Goal: Task Accomplishment & Management: Complete application form

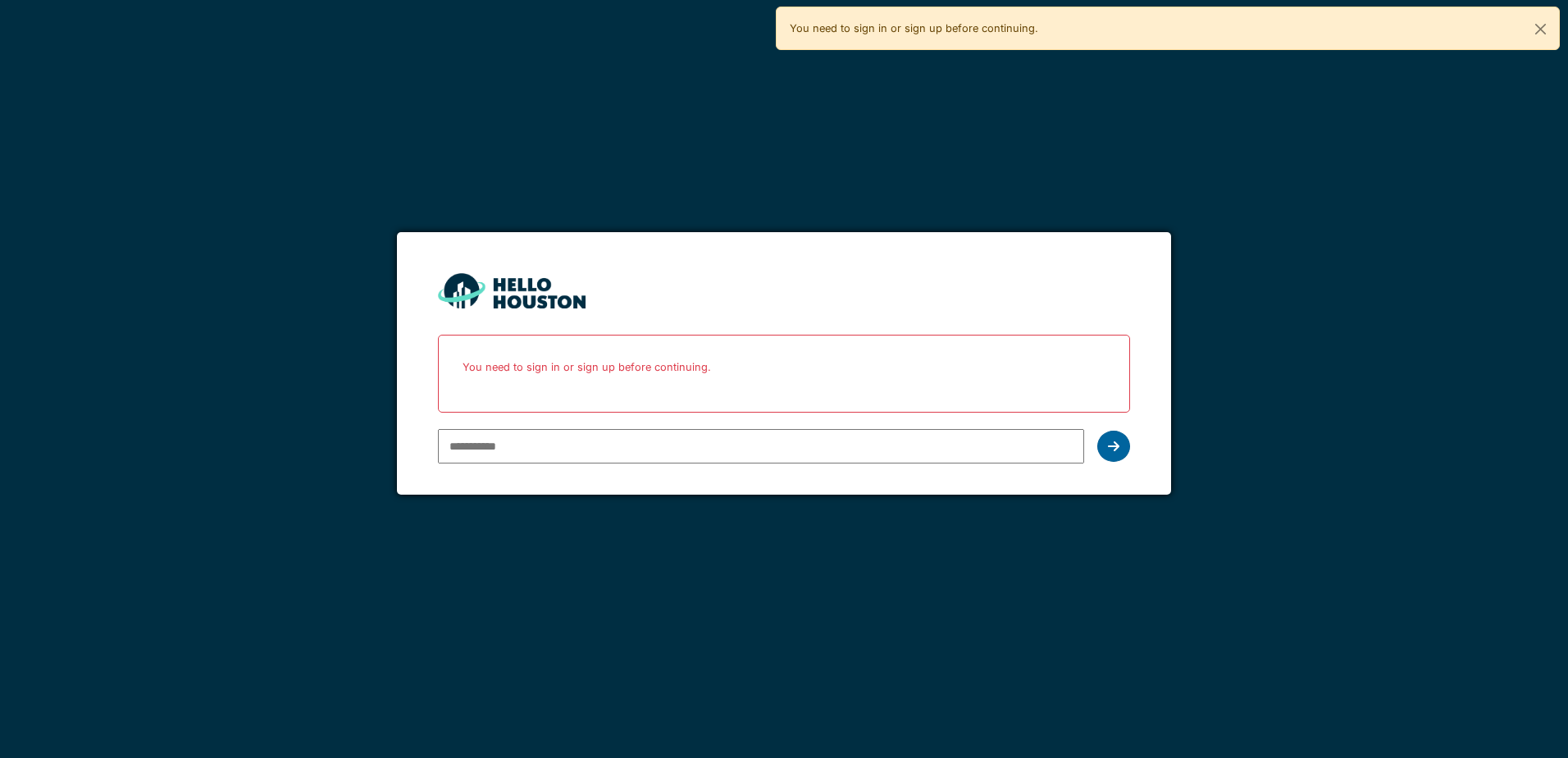
type input "**********"
click at [1115, 453] on div at bounding box center [1113, 446] width 33 height 32
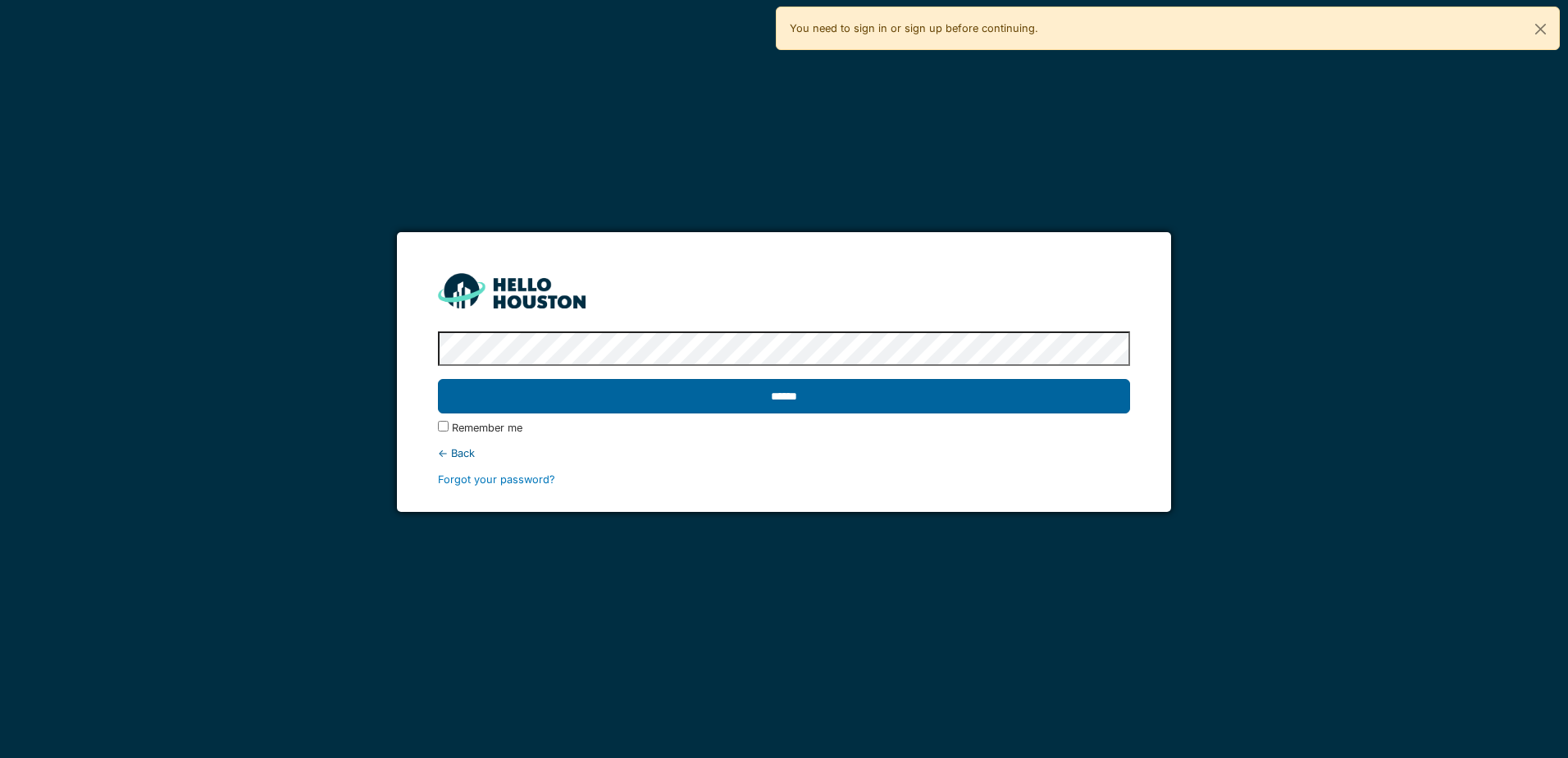
click at [1056, 391] on input "******" at bounding box center [784, 396] width 692 height 35
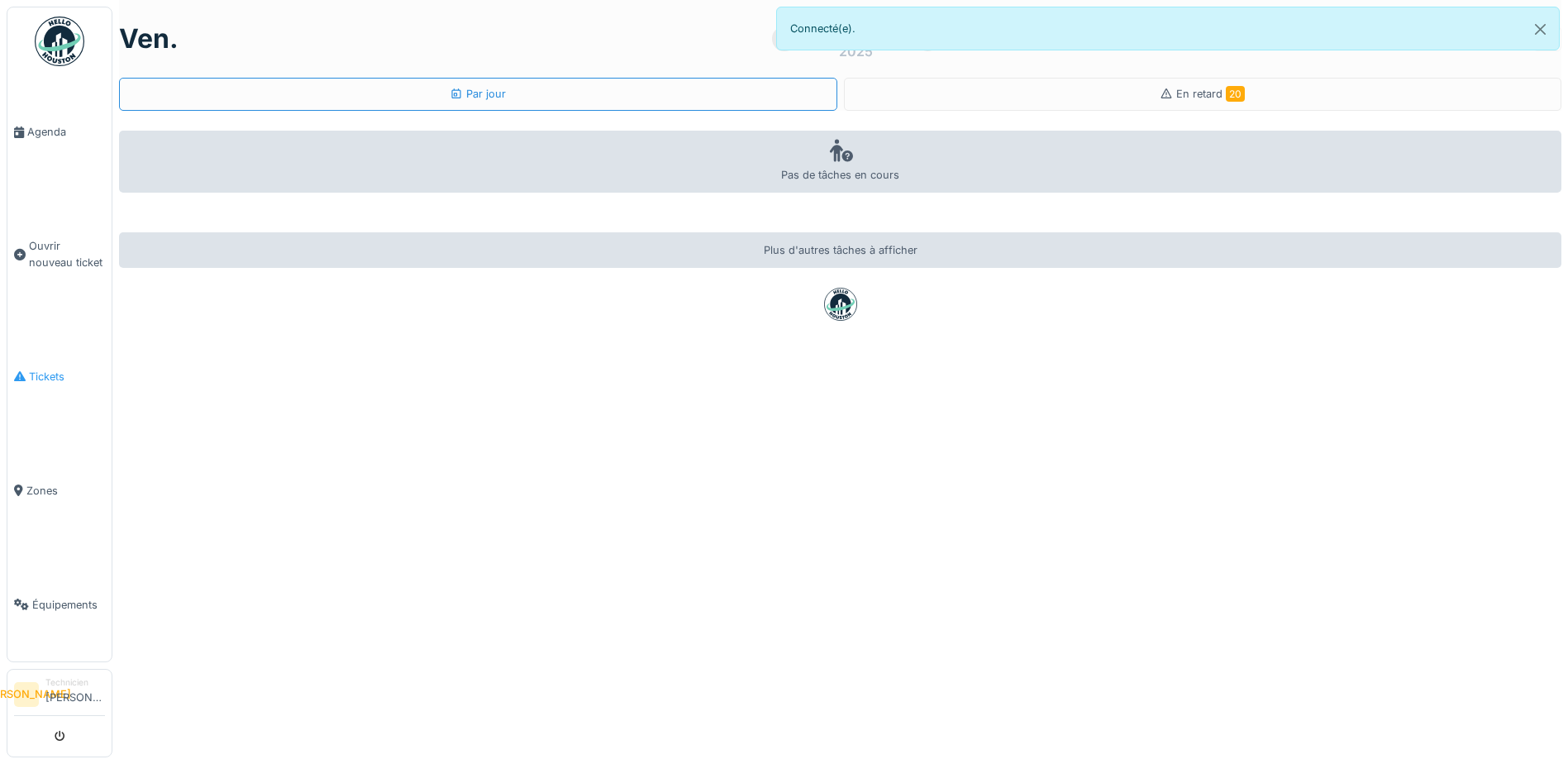
click at [19, 370] on icon at bounding box center [20, 376] width 12 height 12
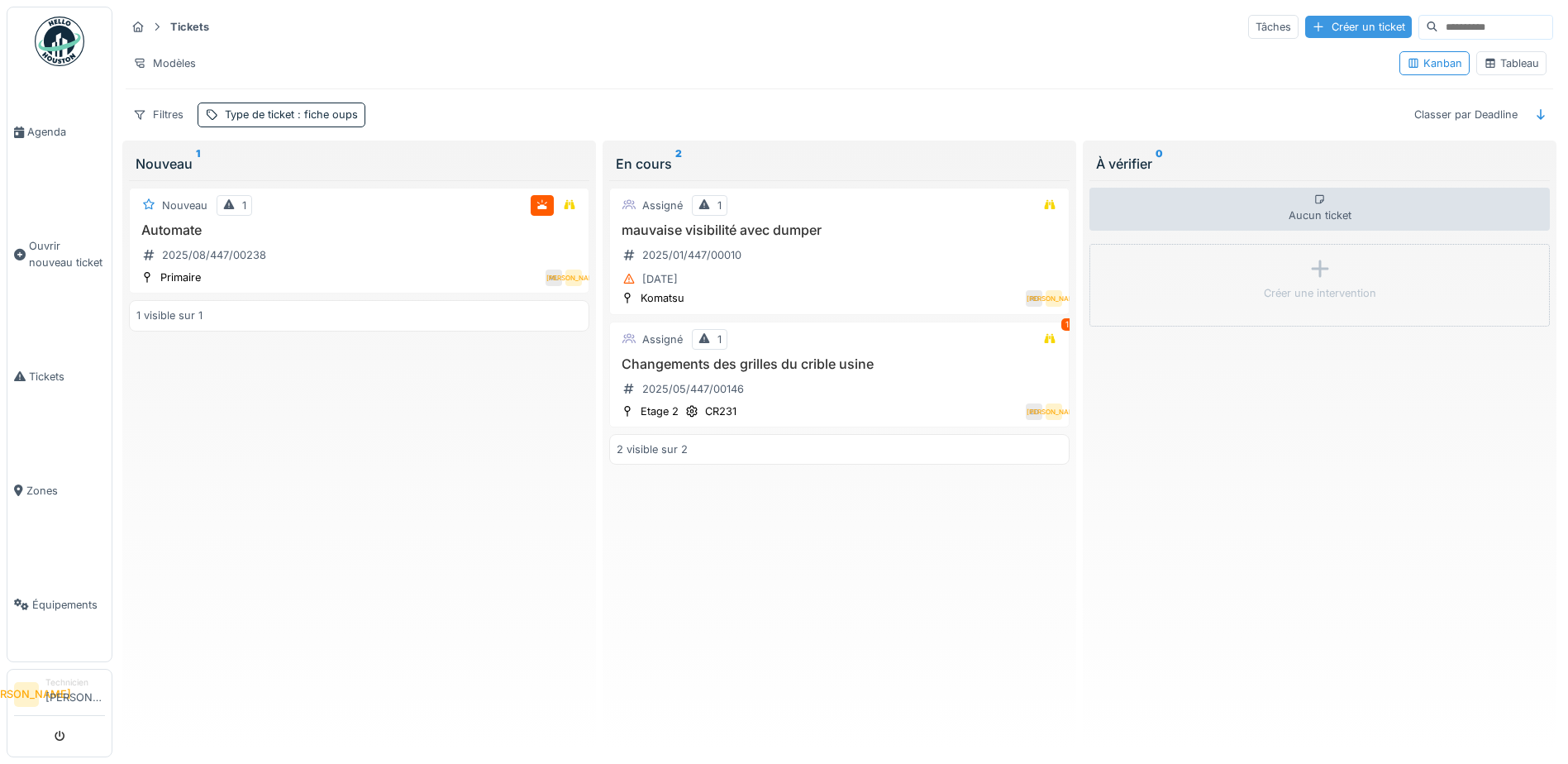
click at [1315, 24] on div "Créer un ticket" at bounding box center [1358, 27] width 107 height 22
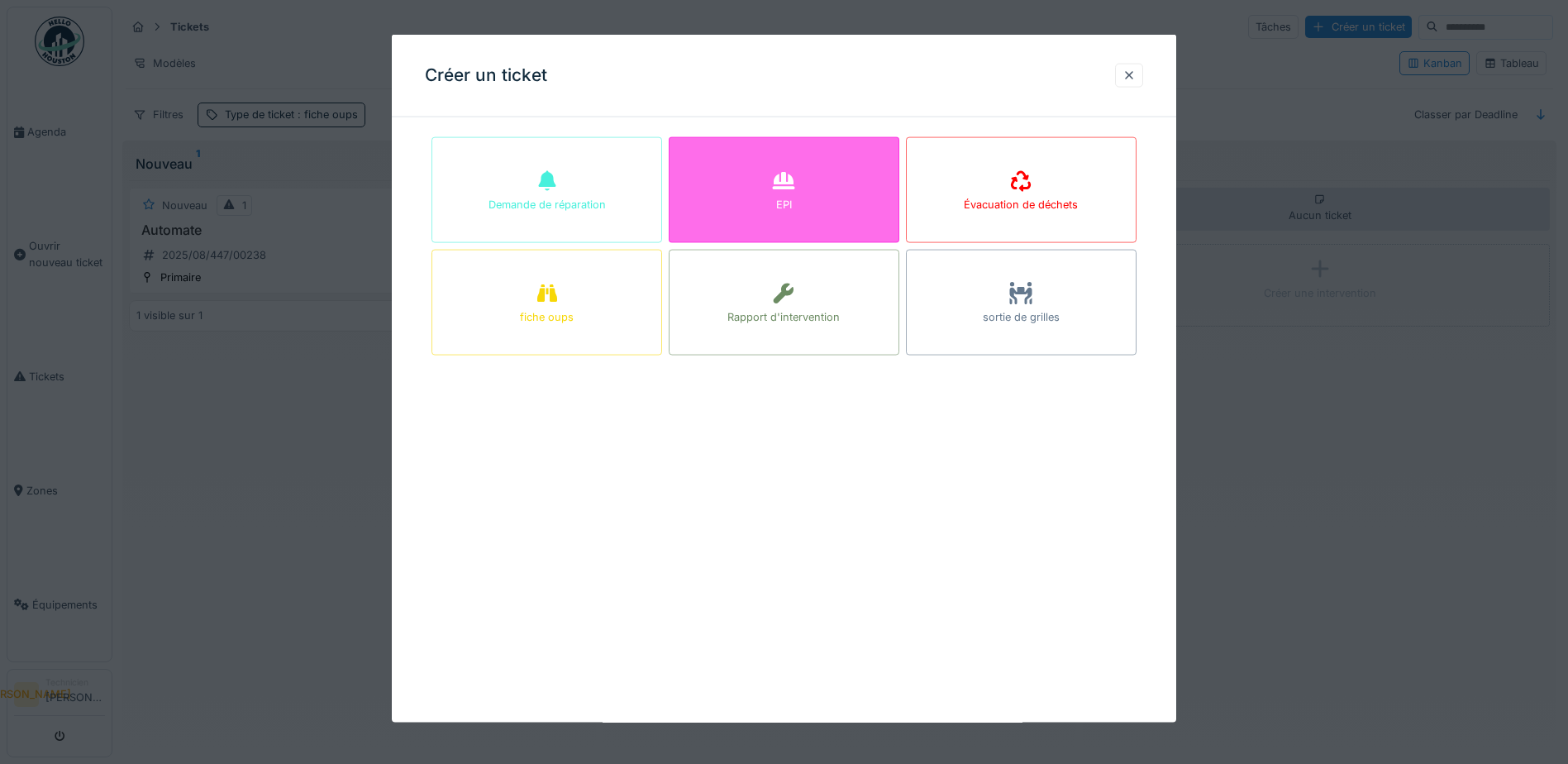
click at [842, 201] on div "EPI" at bounding box center [784, 191] width 230 height 106
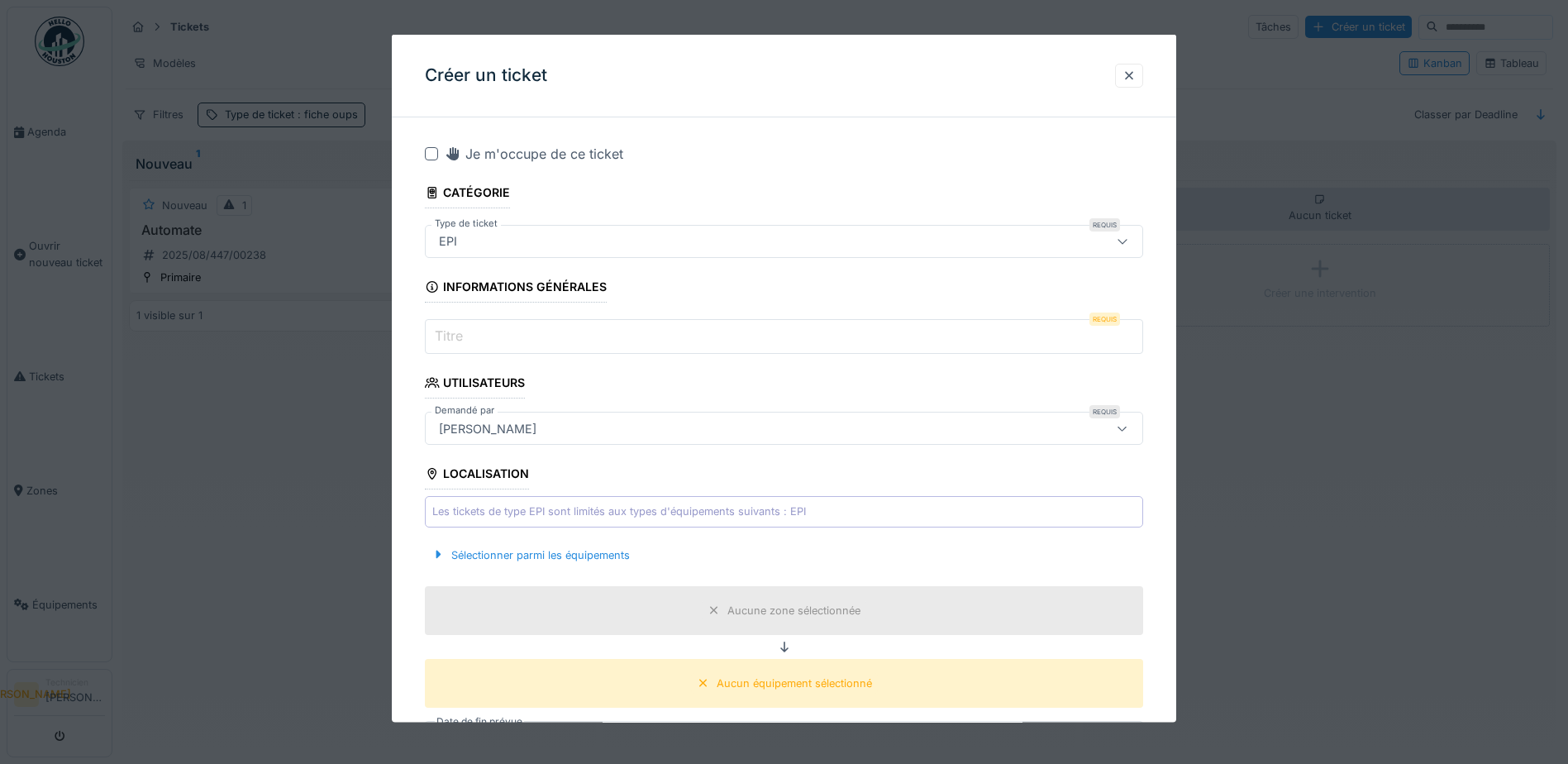
click at [611, 328] on input "Titre" at bounding box center [784, 336] width 718 height 35
click at [549, 154] on div "Je m'occupe de ce ticket" at bounding box center [533, 154] width 178 height 20
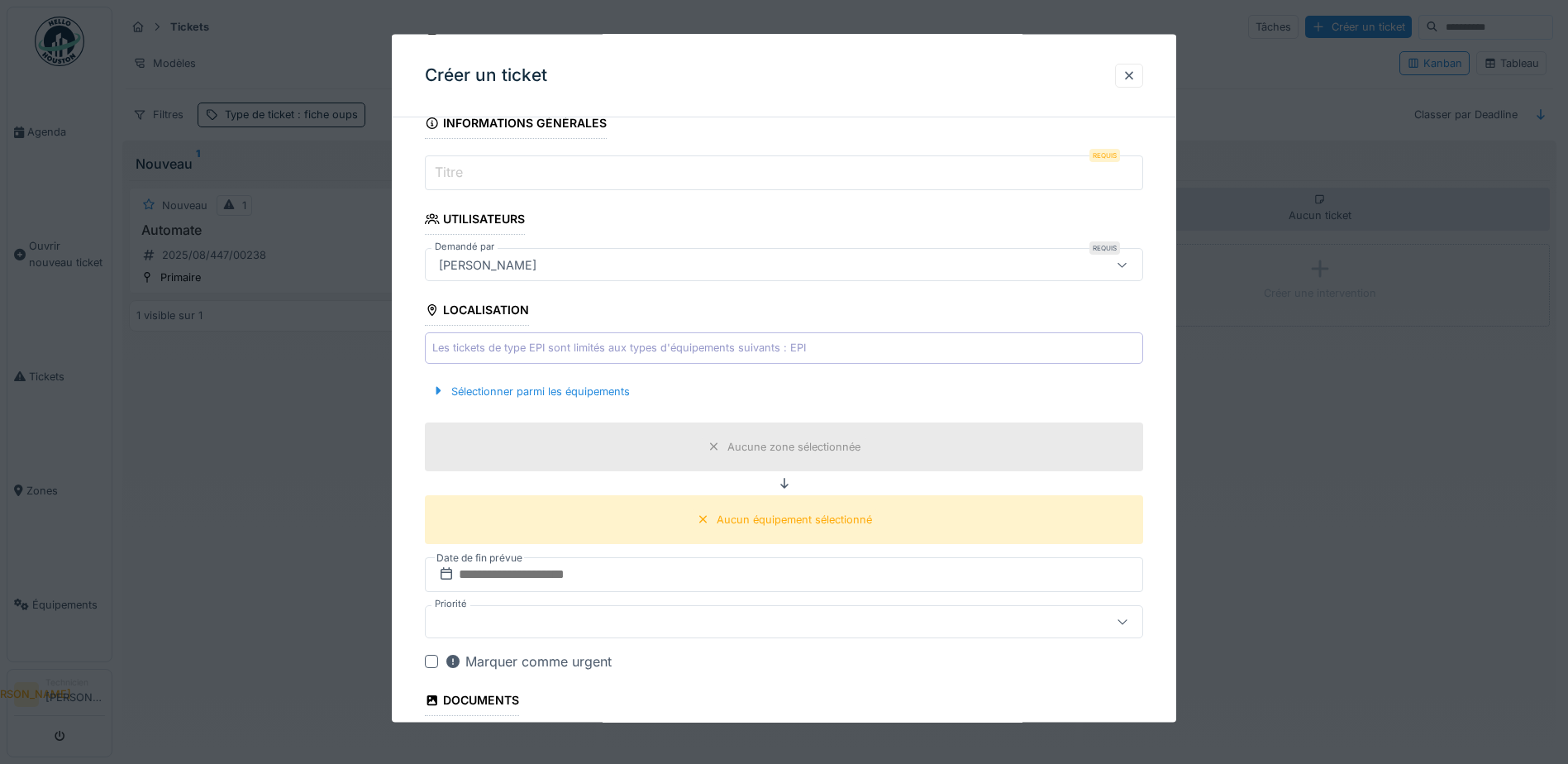
scroll to position [166, 0]
click at [672, 163] on input "Titre" at bounding box center [784, 171] width 718 height 35
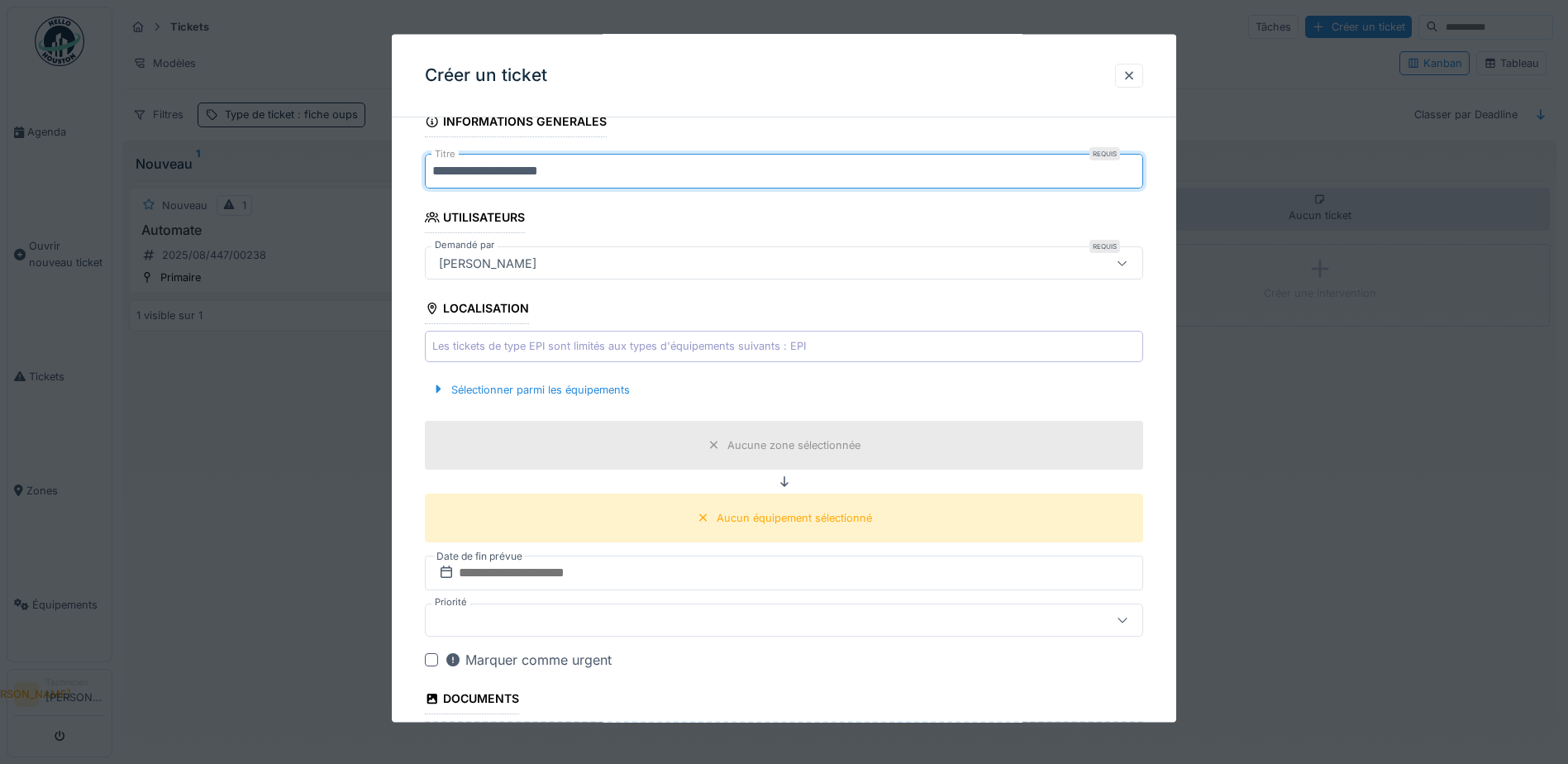
type input "**********"
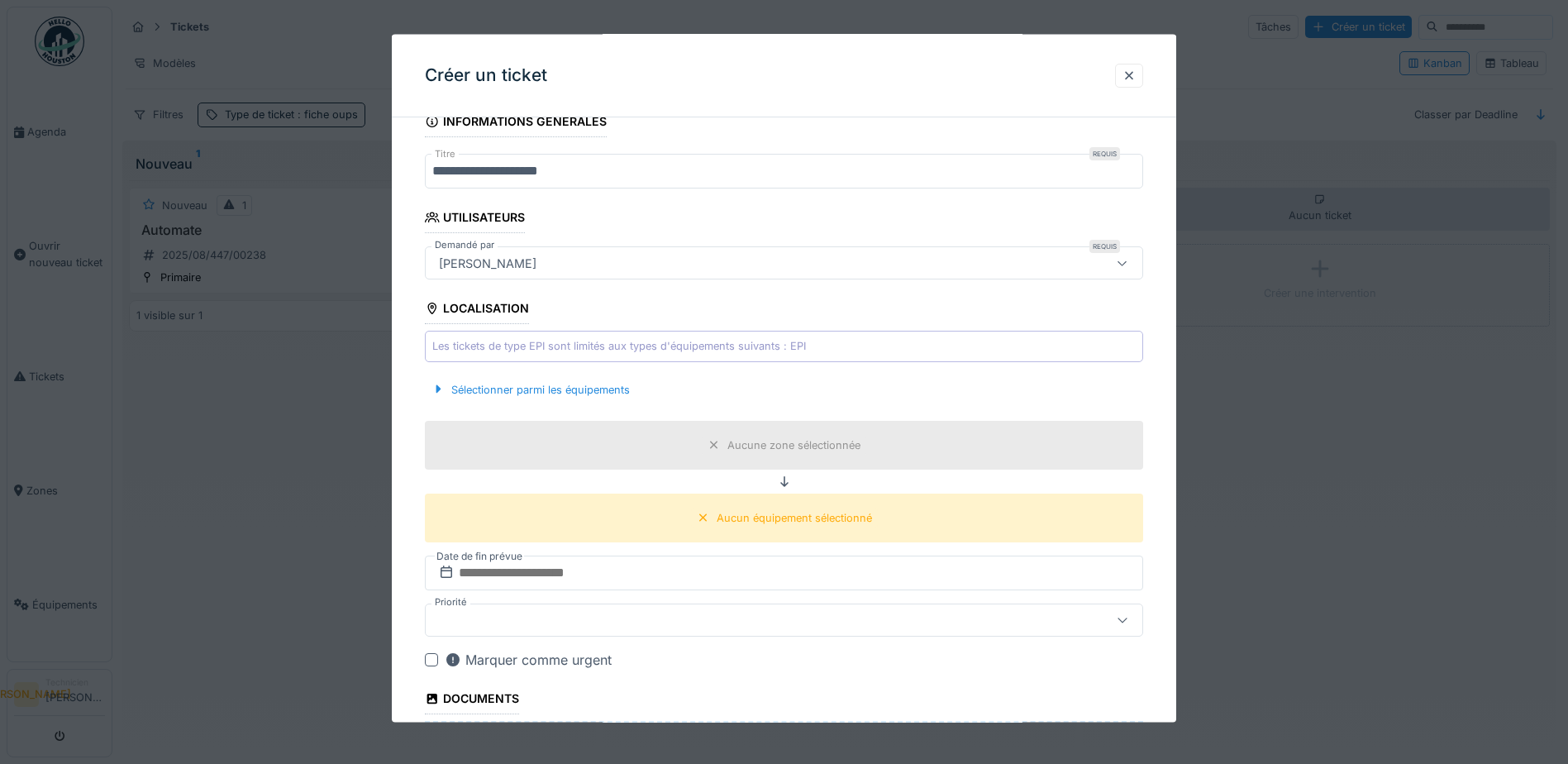
click at [735, 348] on div "Les tickets de type EPI sont limités aux types d'équipements suivants : EPI" at bounding box center [619, 346] width 374 height 16
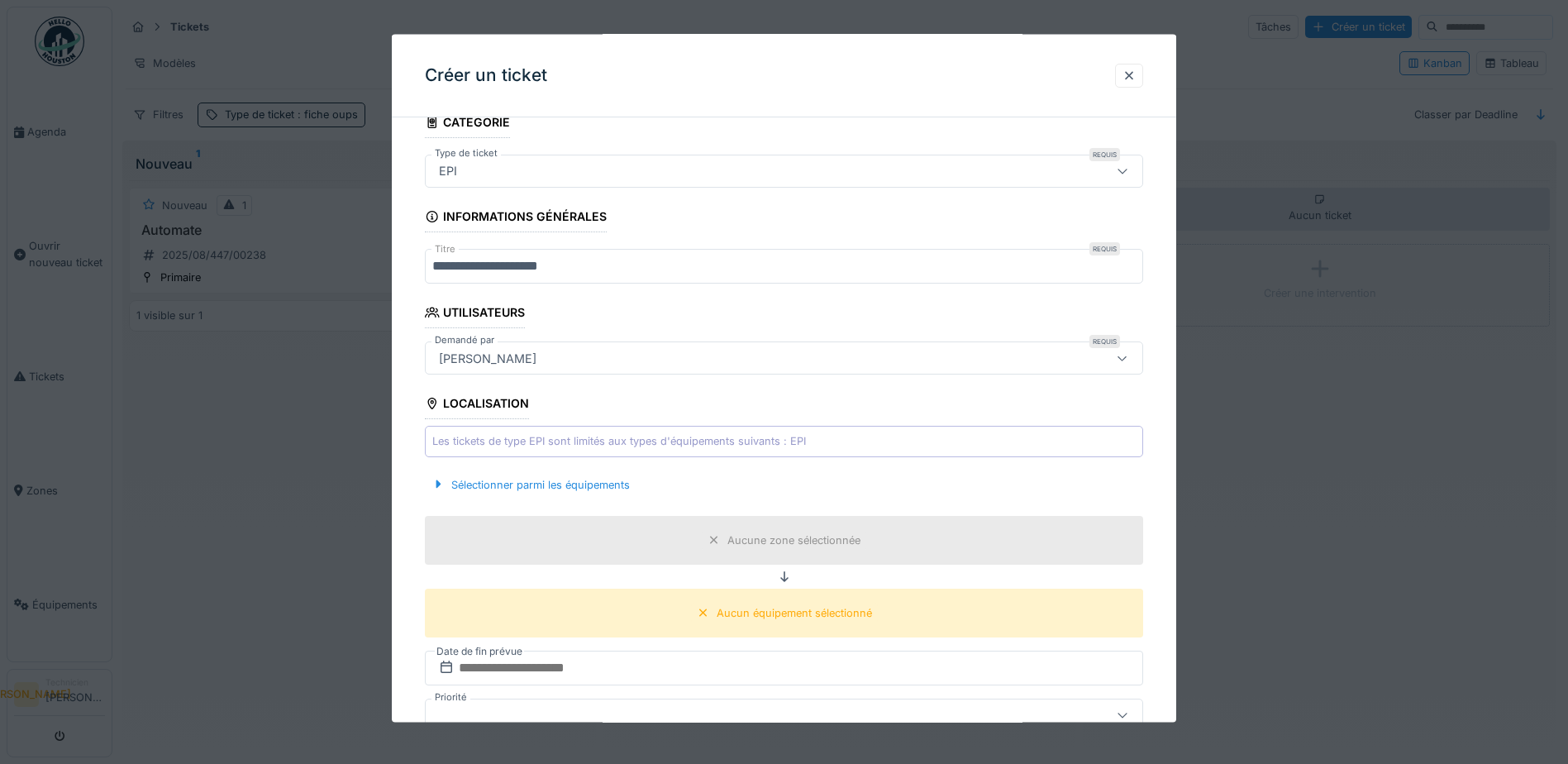
scroll to position [0, 0]
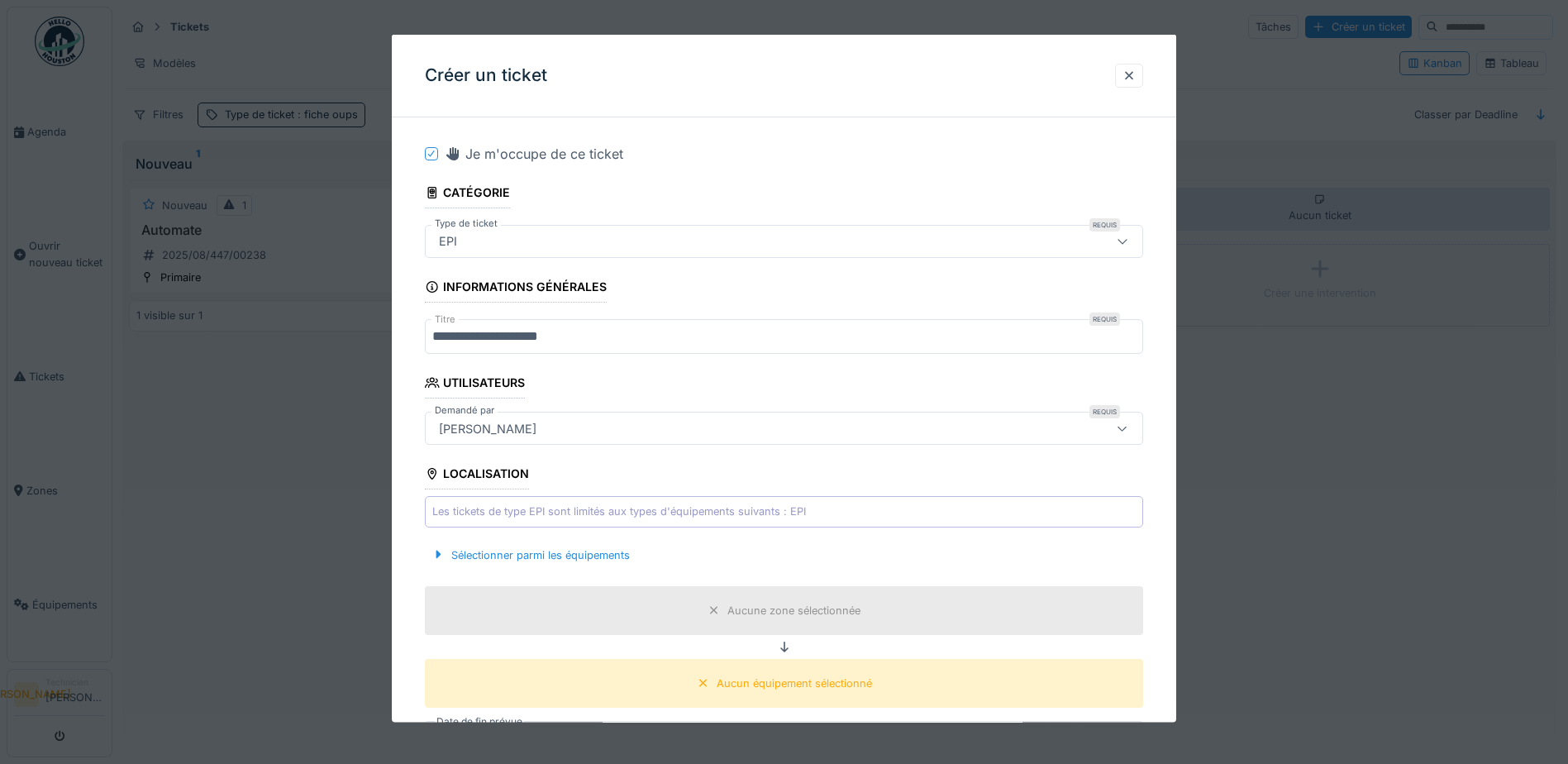
click at [717, 227] on div "EPI" at bounding box center [784, 240] width 718 height 33
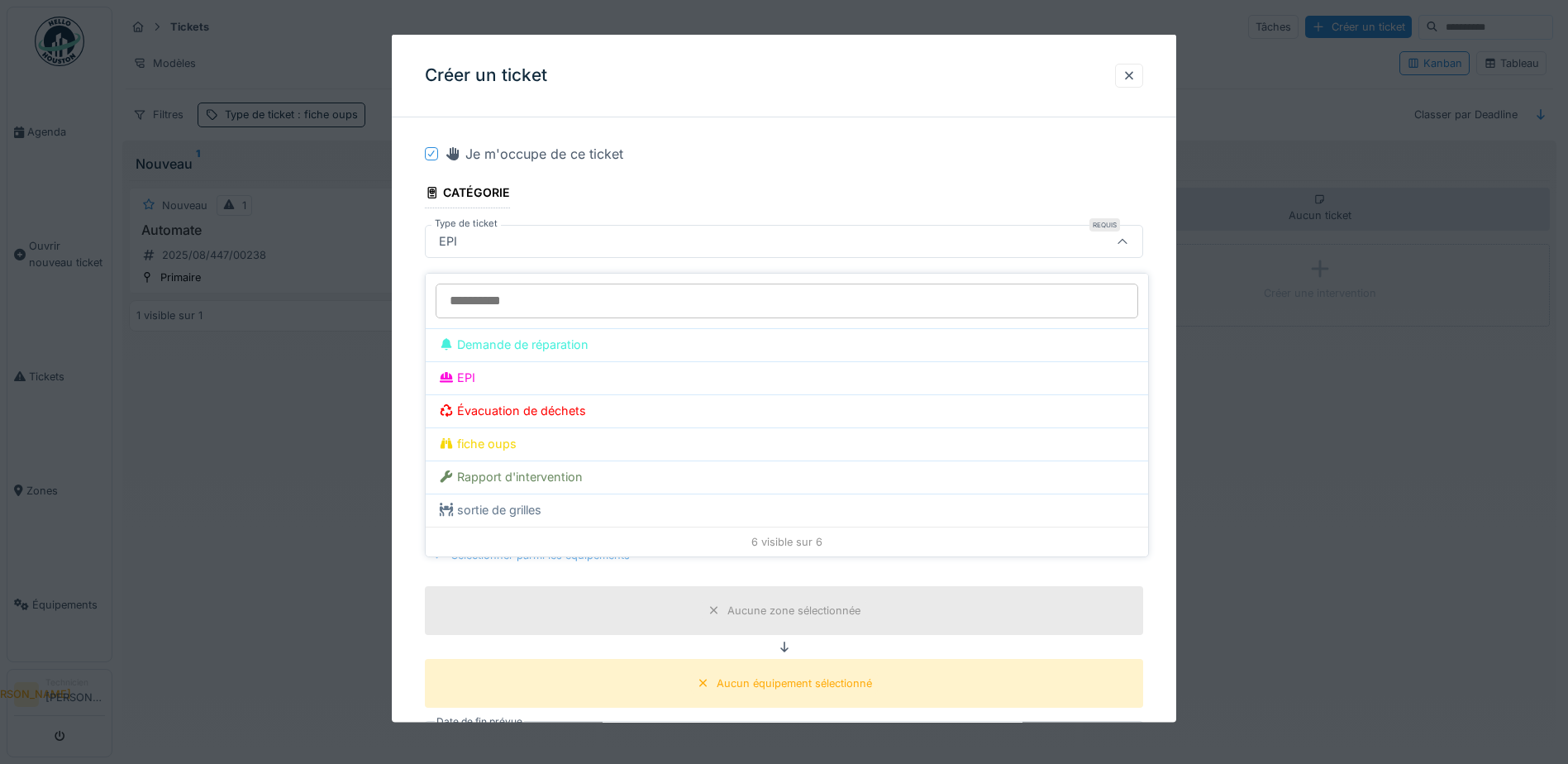
scroll to position [11, 0]
click at [915, 574] on div "Sélectionner parmi les équipements" at bounding box center [784, 554] width 718 height 49
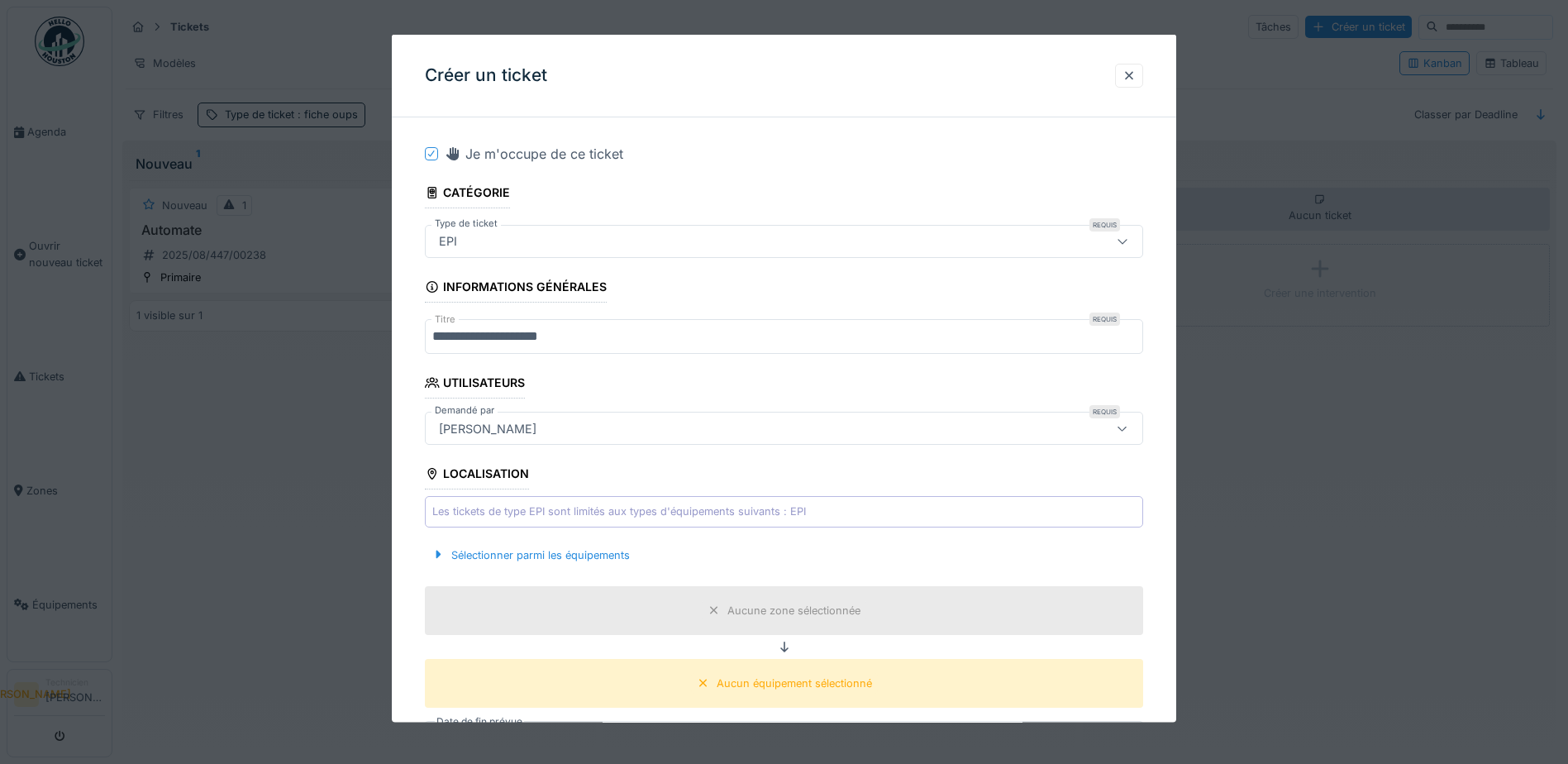
click at [704, 527] on div "Les tickets de type EPI sont limités aux types d'équipements suivants : EPI" at bounding box center [784, 511] width 718 height 31
click at [727, 503] on div "Les tickets de type EPI sont limités aux types d'équipements suivants : EPI" at bounding box center [784, 511] width 718 height 31
drag, startPoint x: 727, startPoint y: 503, endPoint x: 744, endPoint y: 516, distance: 21.4
click at [744, 516] on div "Les tickets de type EPI sont limités aux types d'équipements suivants : EPI" at bounding box center [619, 512] width 374 height 16
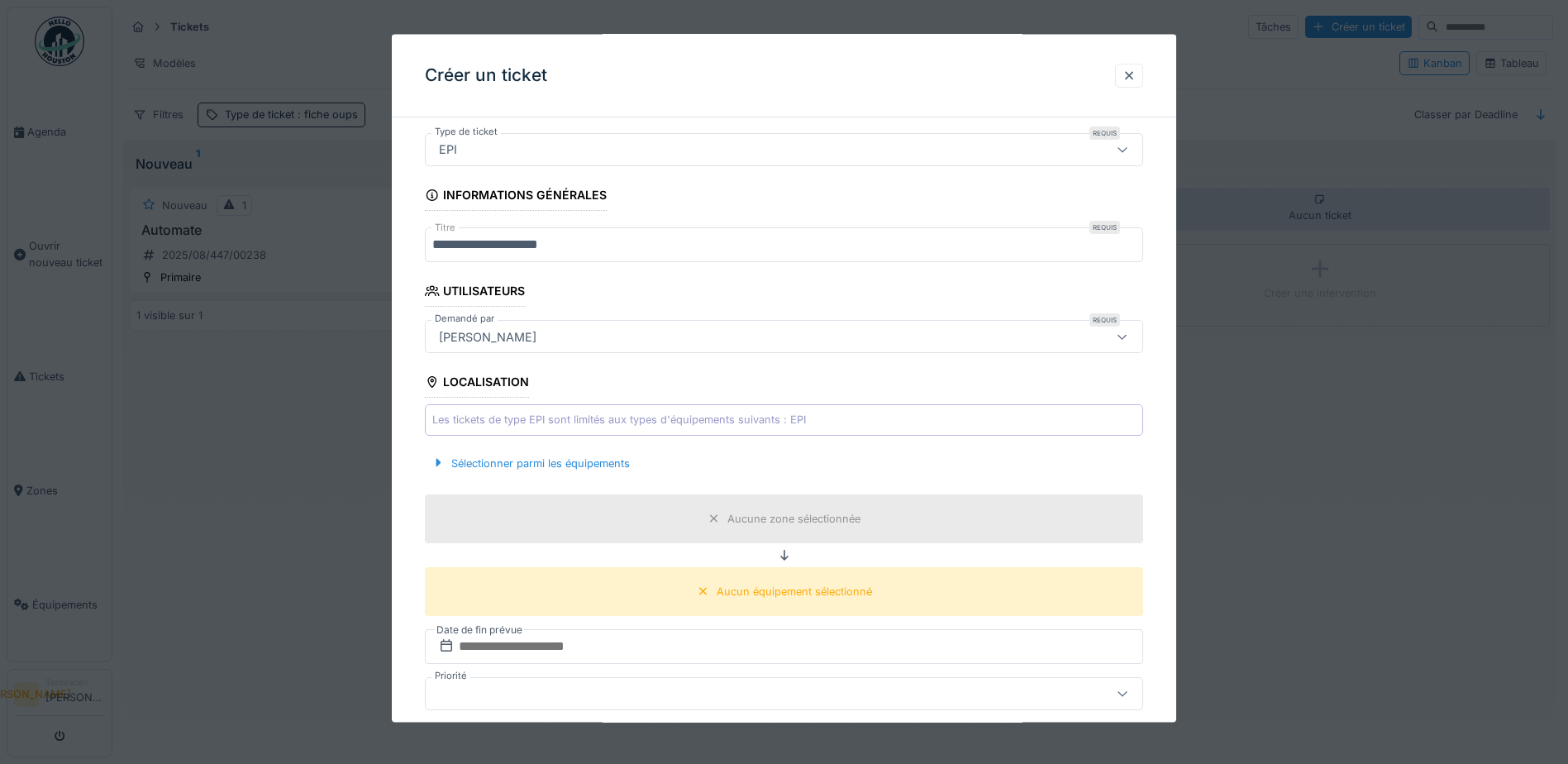
scroll to position [166, 0]
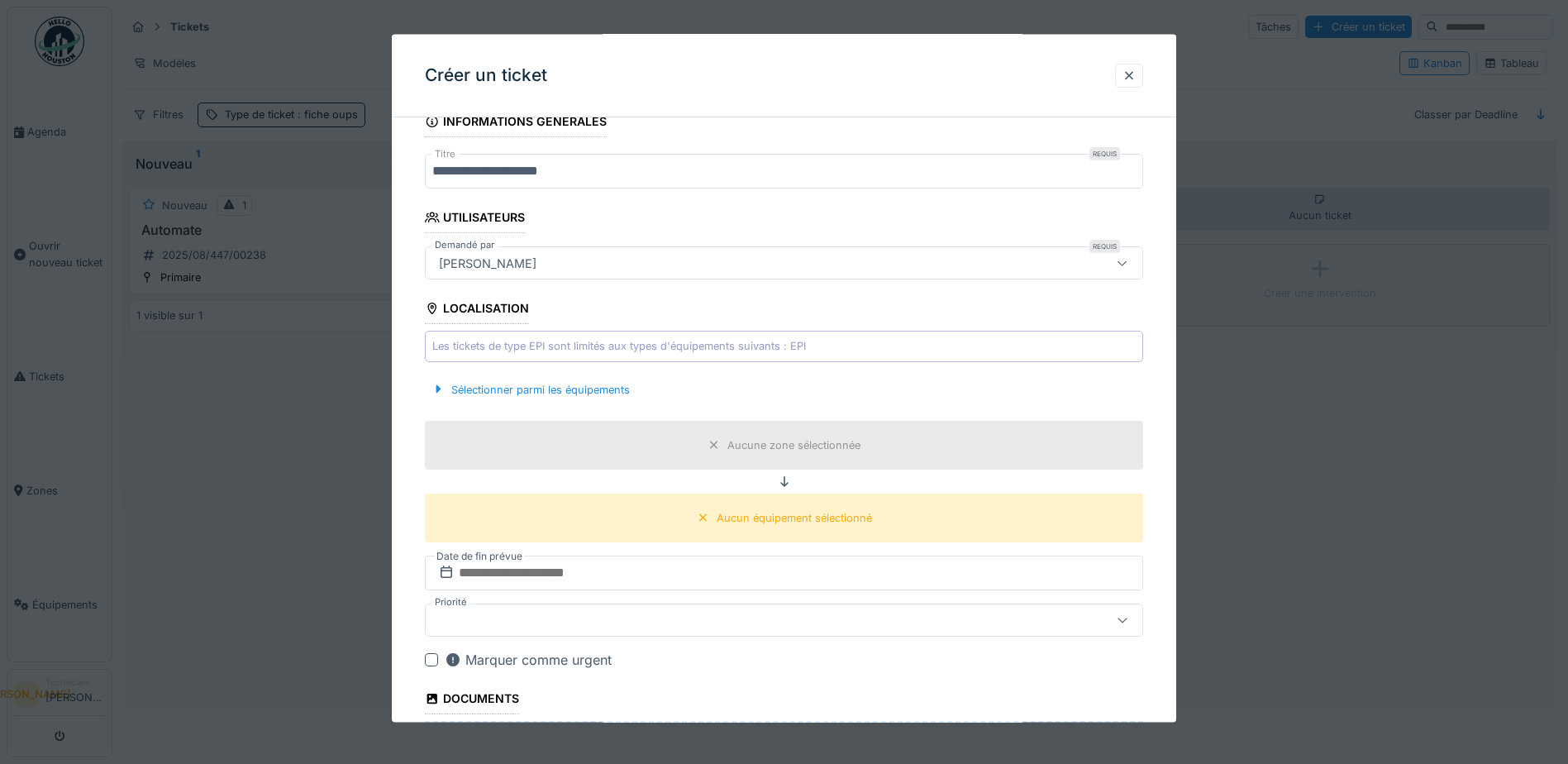
click at [548, 371] on div "Sélectionner parmi les équipements" at bounding box center [784, 389] width 718 height 49
click at [557, 388] on div "Sélectionner parmi les équipements" at bounding box center [530, 389] width 211 height 22
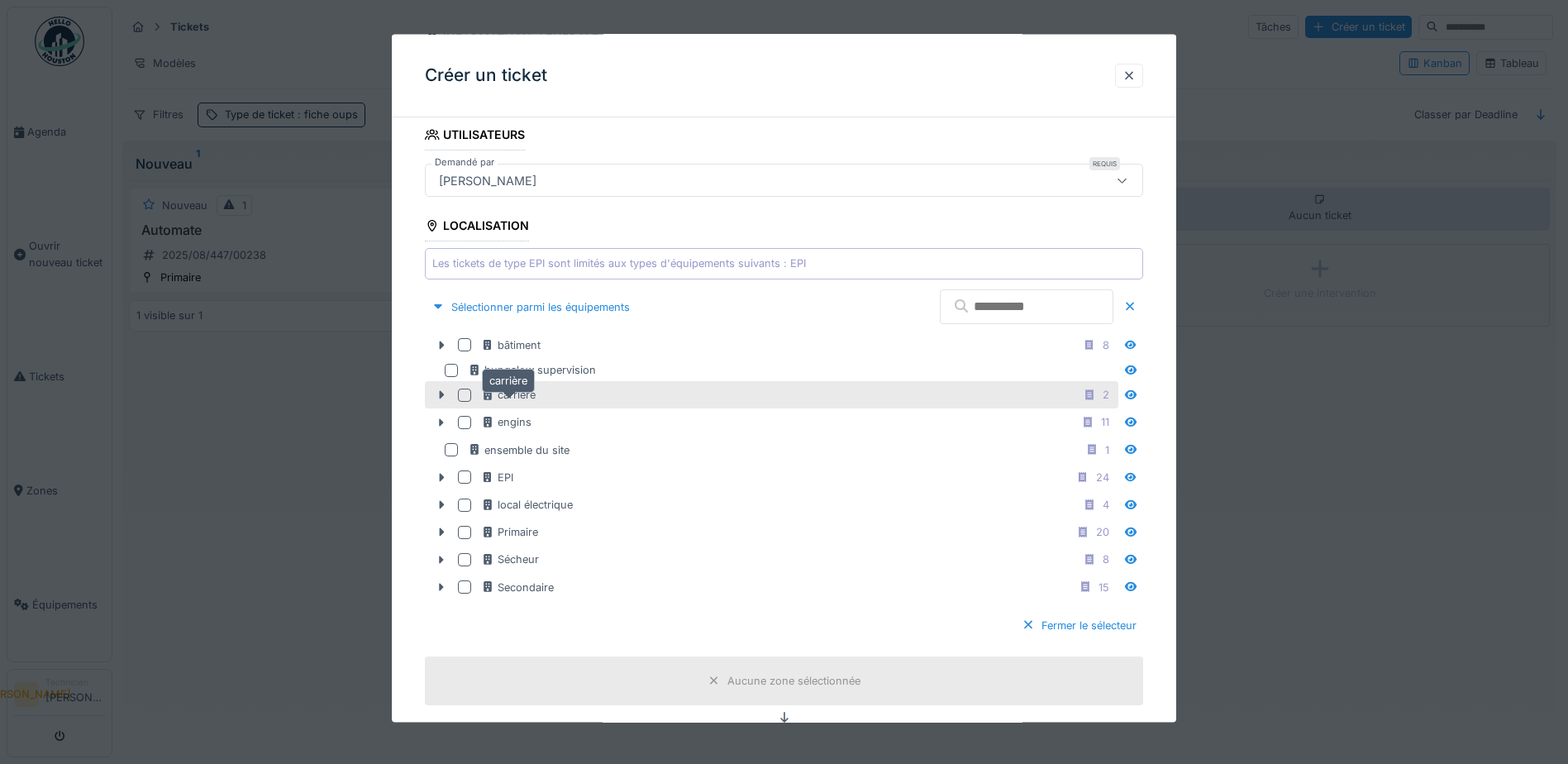
scroll to position [331, 0]
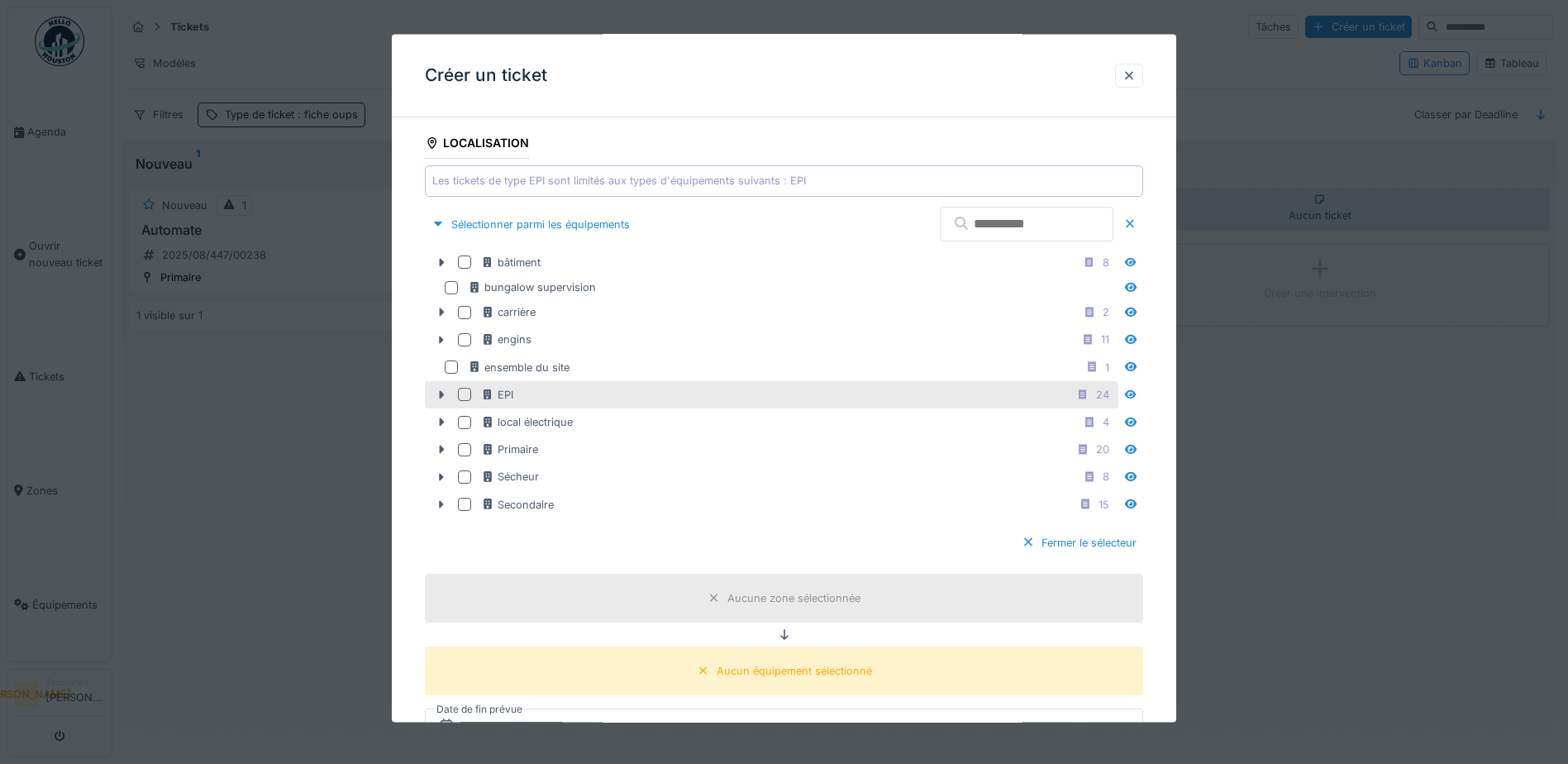
click at [459, 393] on div at bounding box center [464, 394] width 13 height 13
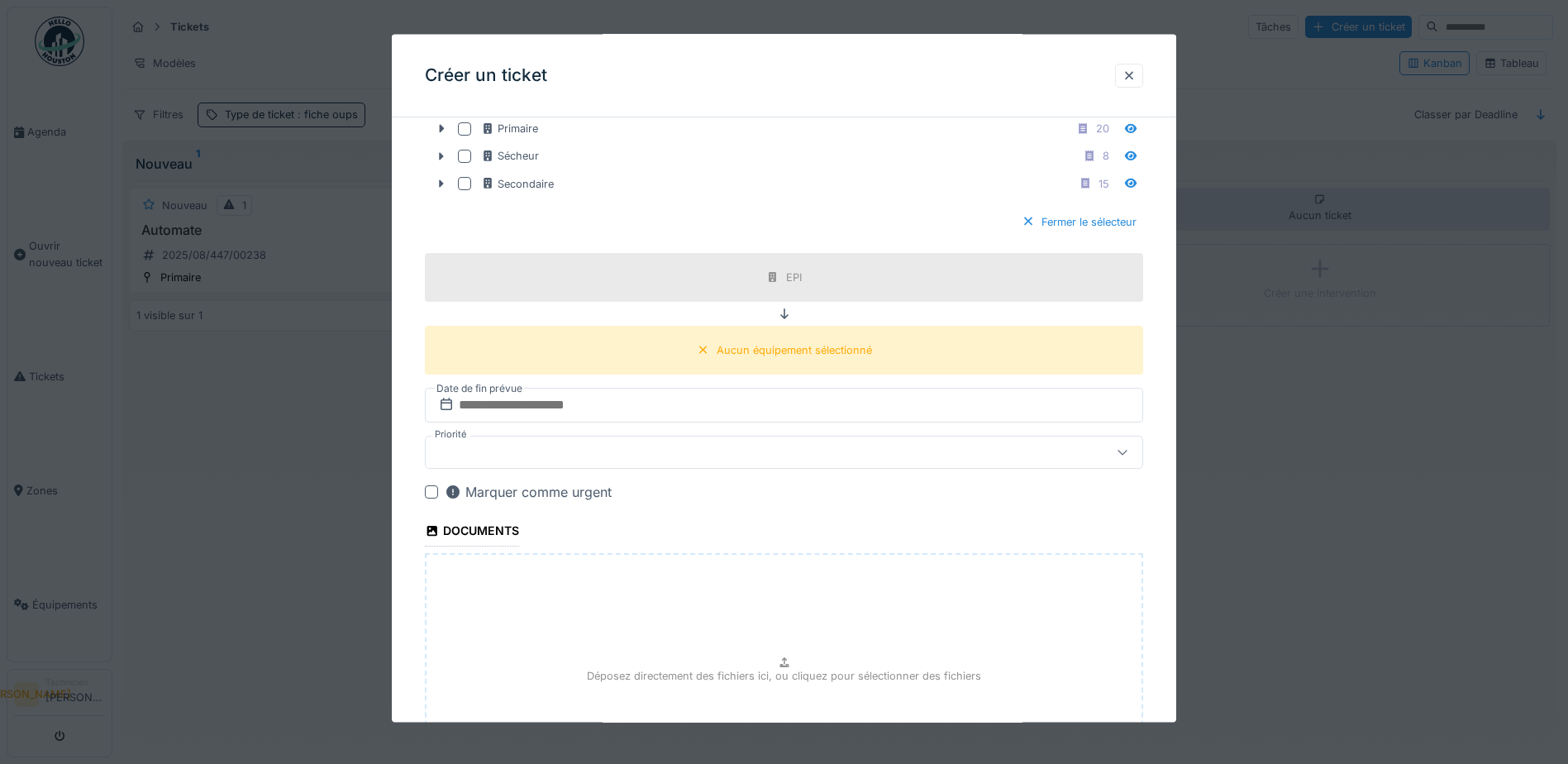
scroll to position [661, 0]
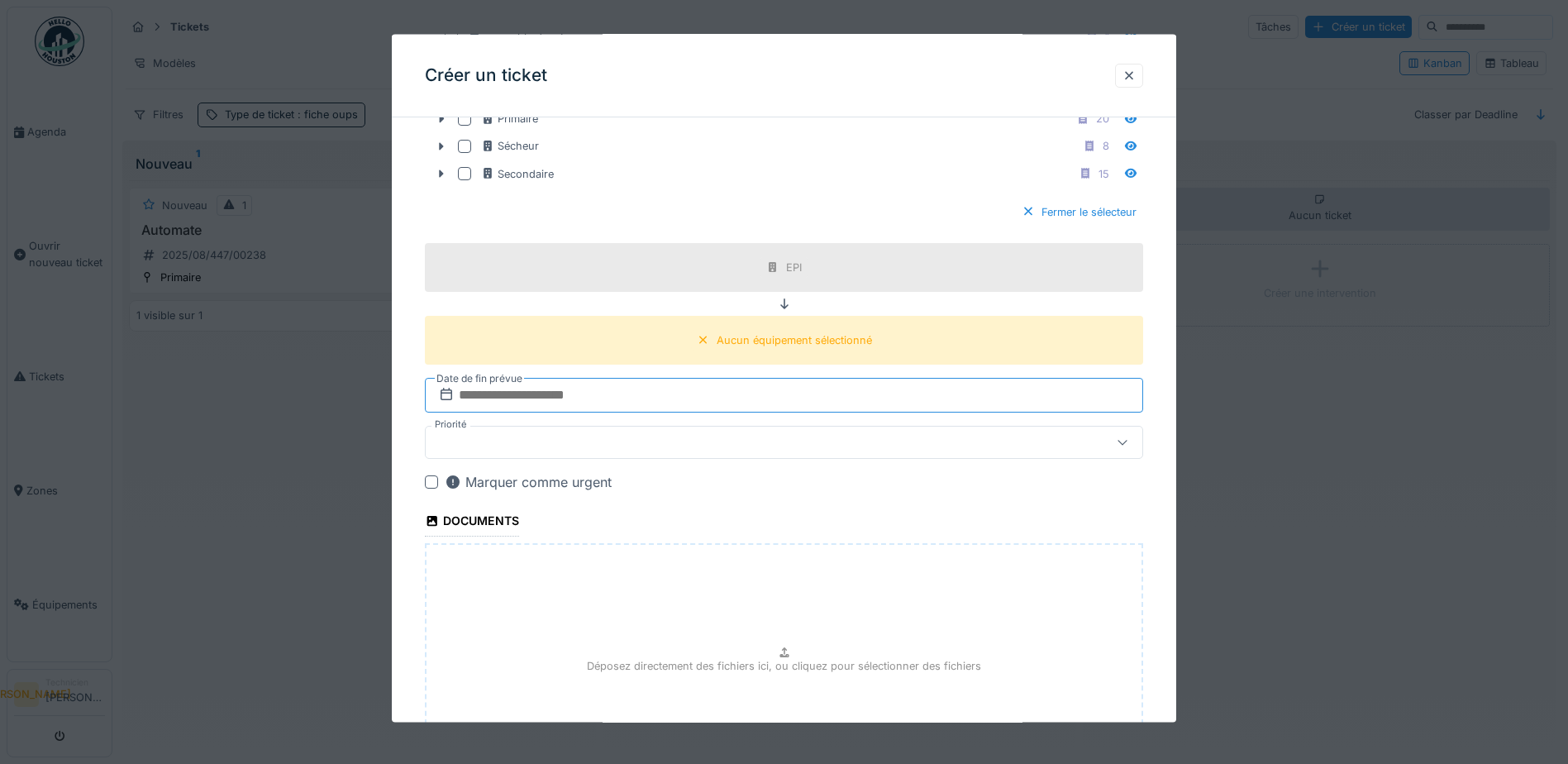
click at [685, 404] on input "text" at bounding box center [784, 395] width 718 height 35
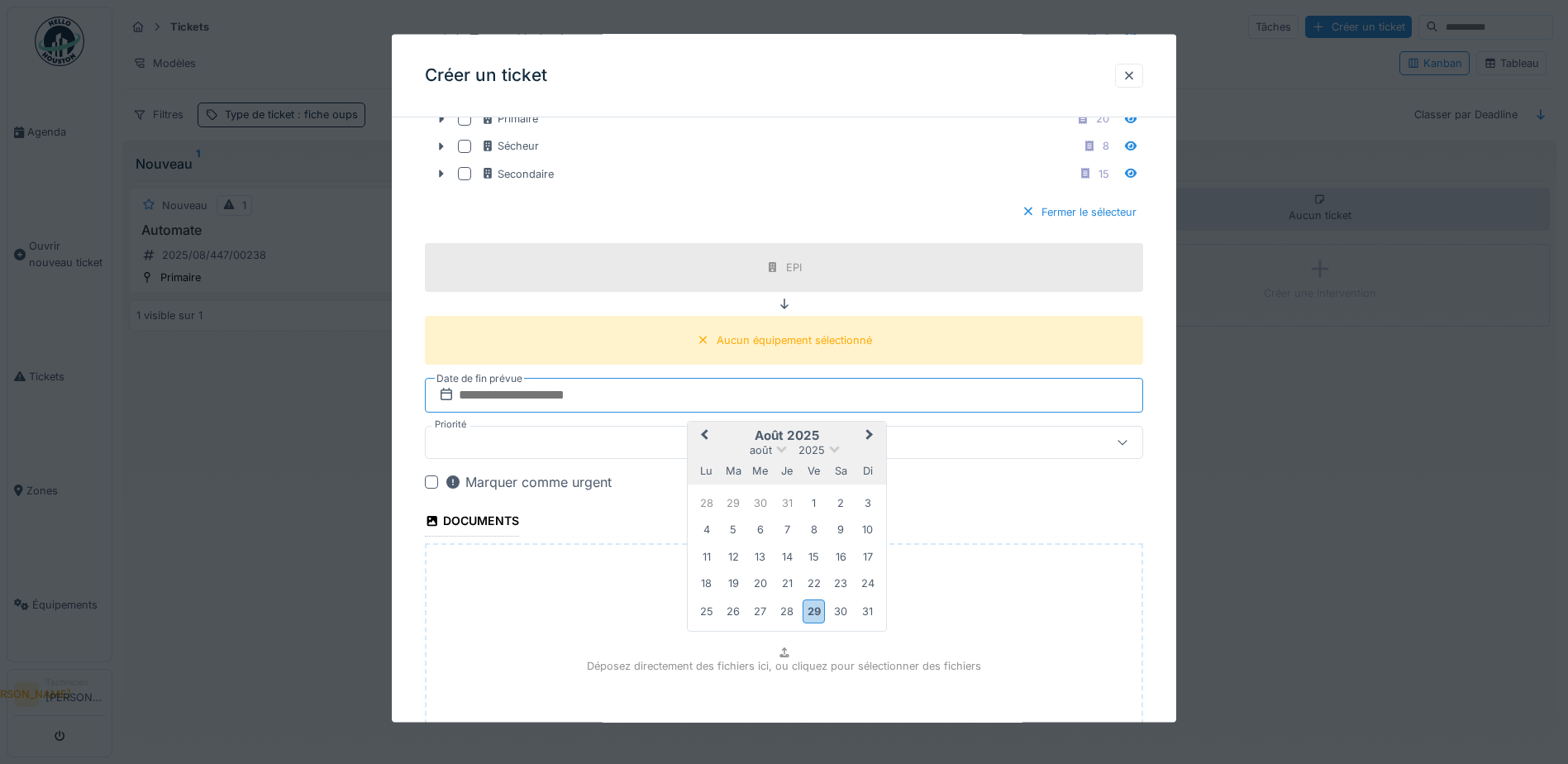
click at [684, 404] on input "text" at bounding box center [784, 395] width 718 height 35
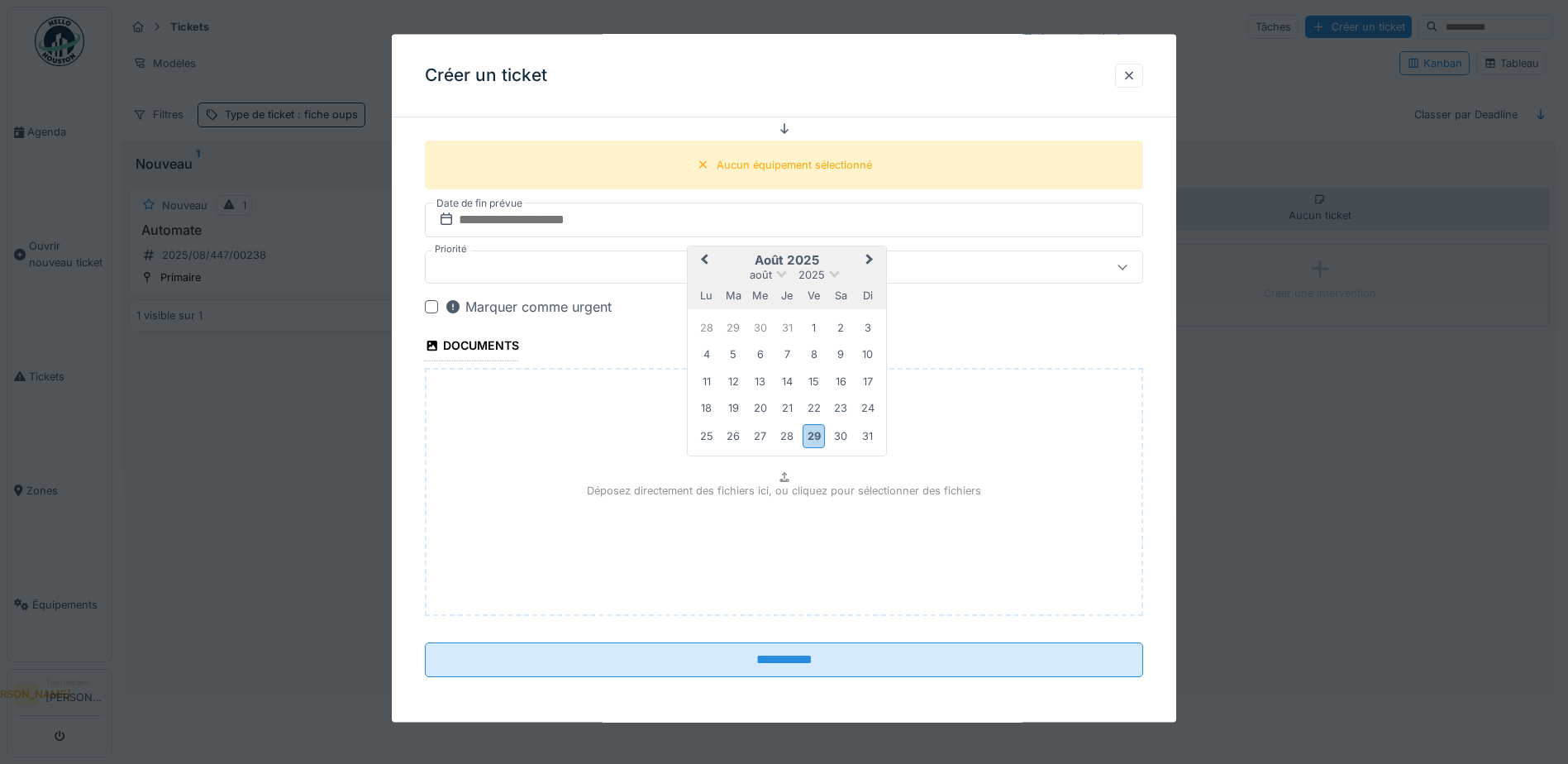
scroll to position [838, 0]
click at [623, 444] on div "Déposez directement des fichiers ici, ou cliquez pour sélectionner des fichiers" at bounding box center [784, 491] width 718 height 248
type input "**********"
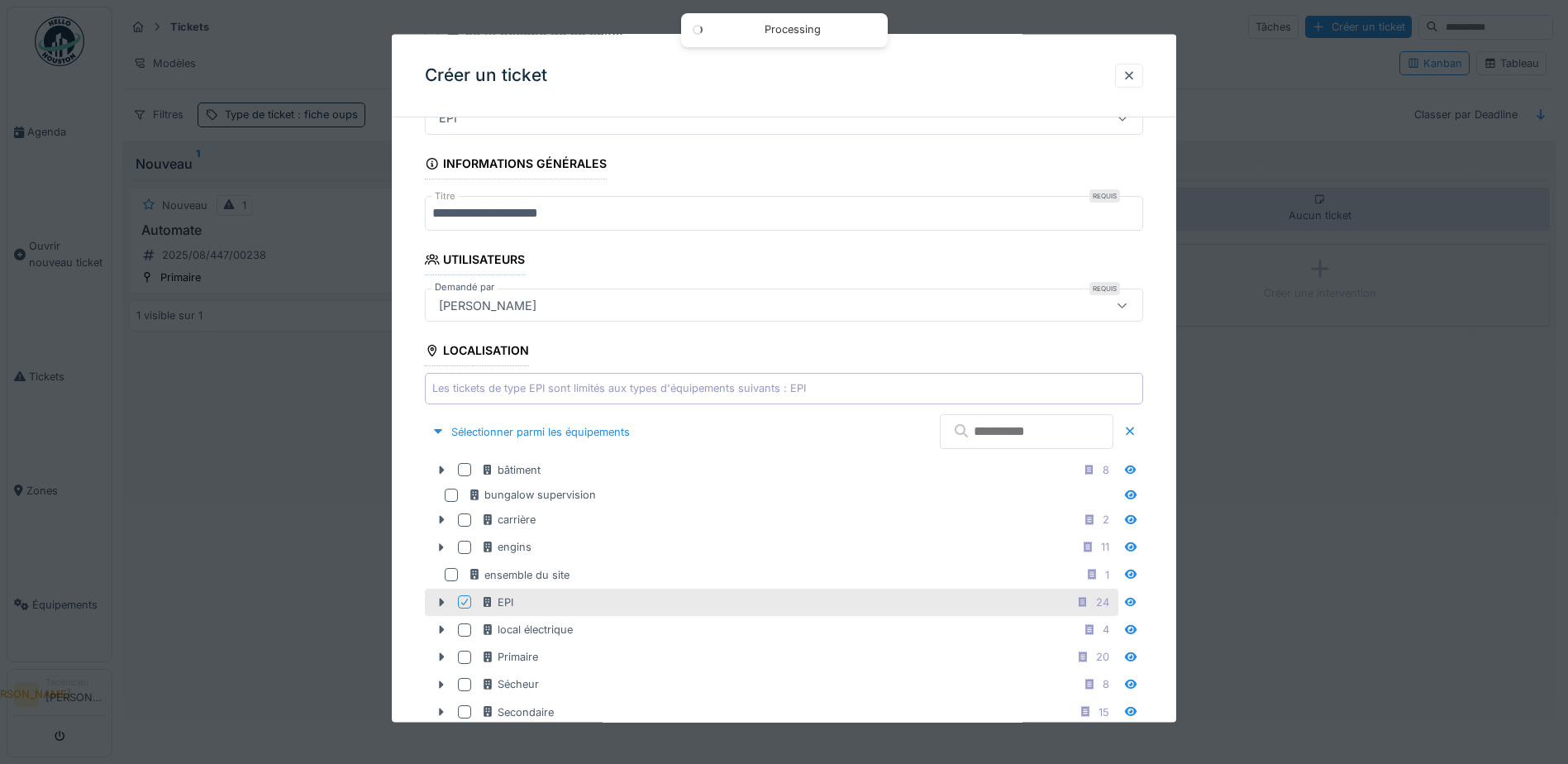
scroll to position [94, 0]
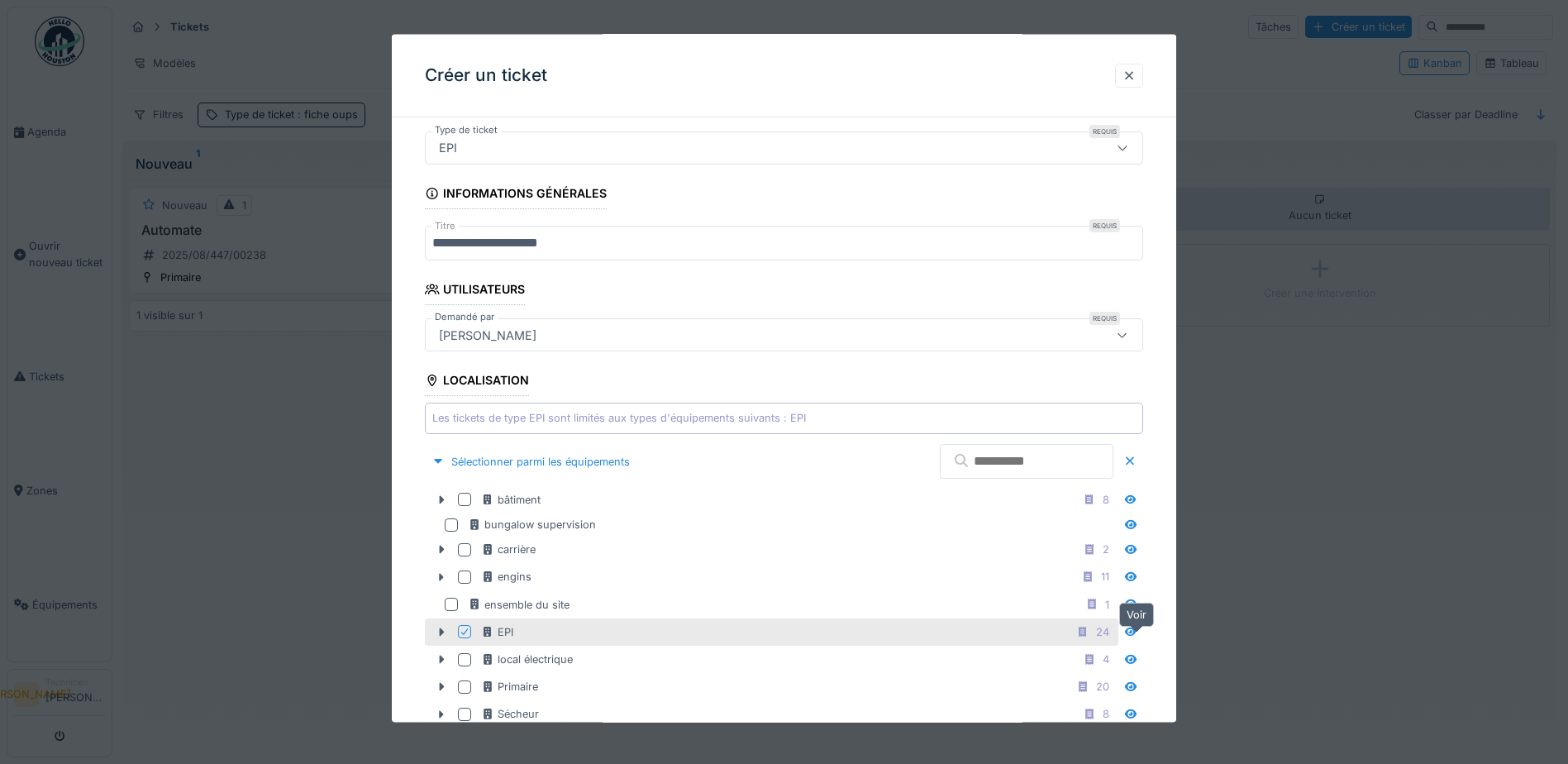
click at [1130, 635] on icon at bounding box center [1129, 631] width 13 height 11
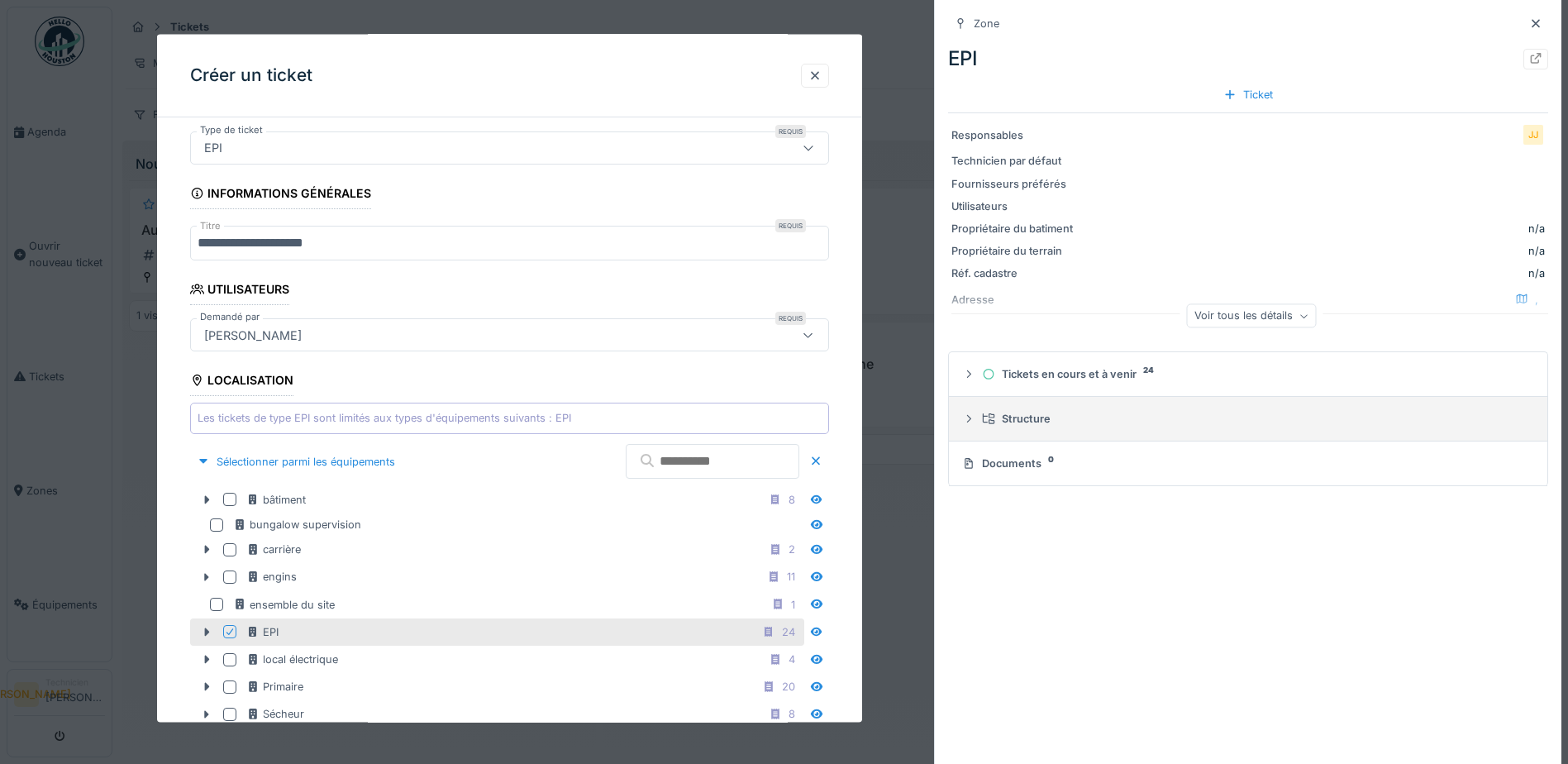
click at [964, 418] on icon at bounding box center [968, 418] width 13 height 11
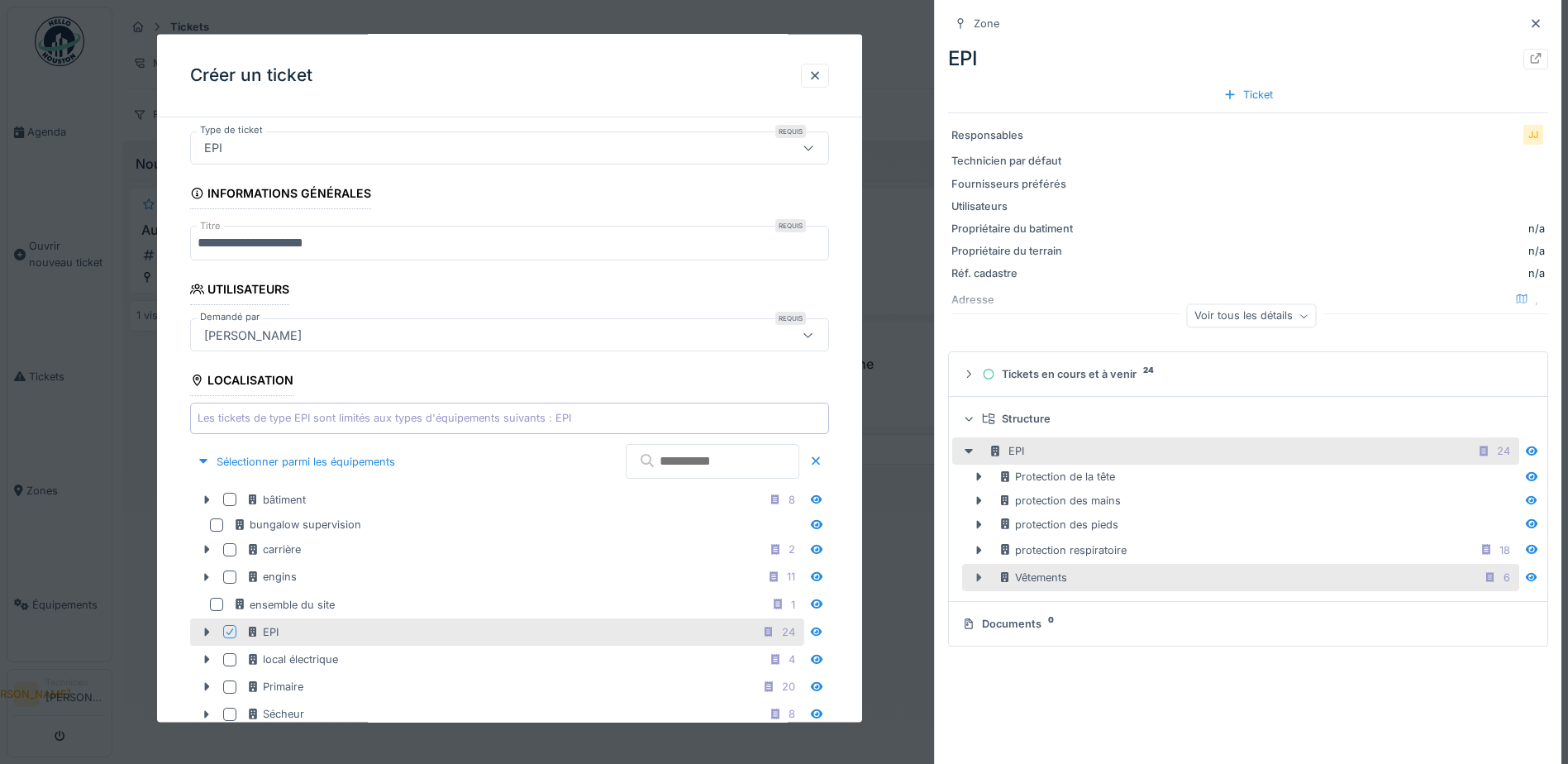
click at [972, 573] on icon at bounding box center [978, 577] width 13 height 11
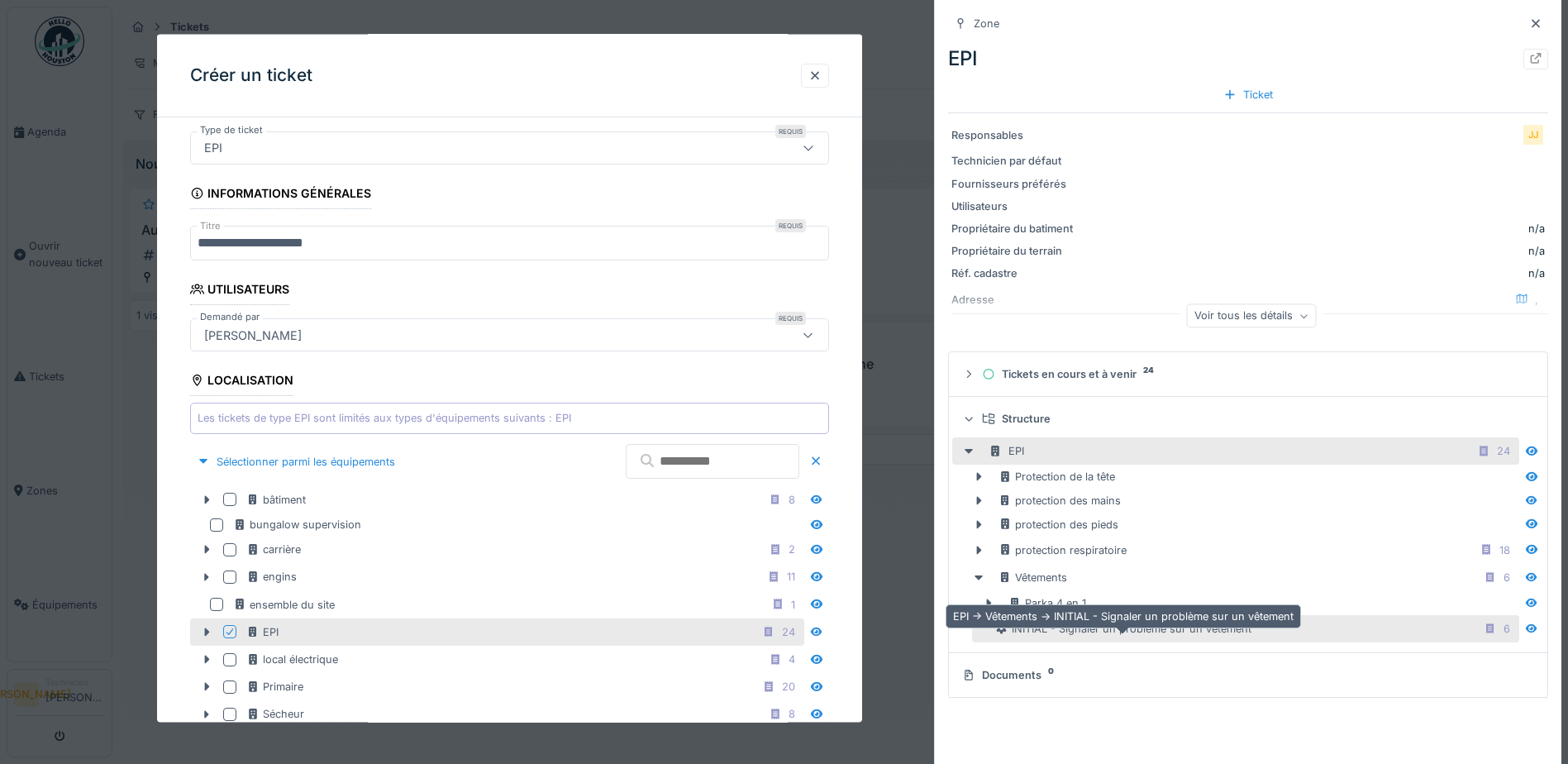
click at [1142, 626] on div "INITIAL - Signaler un problème sur un vêtement" at bounding box center [1122, 629] width 256 height 16
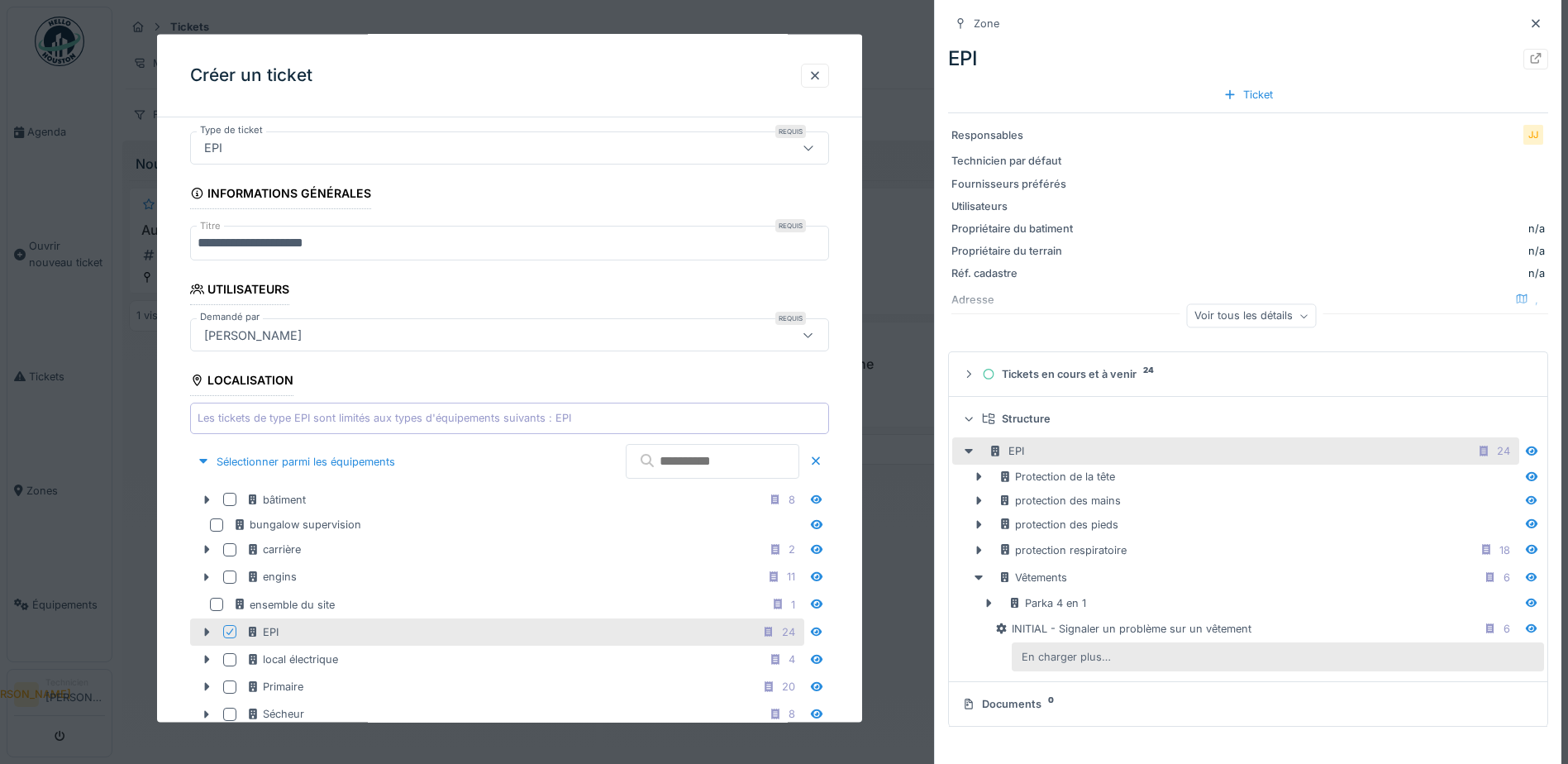
click at [1081, 657] on div "En charger plus…" at bounding box center [1066, 656] width 103 height 22
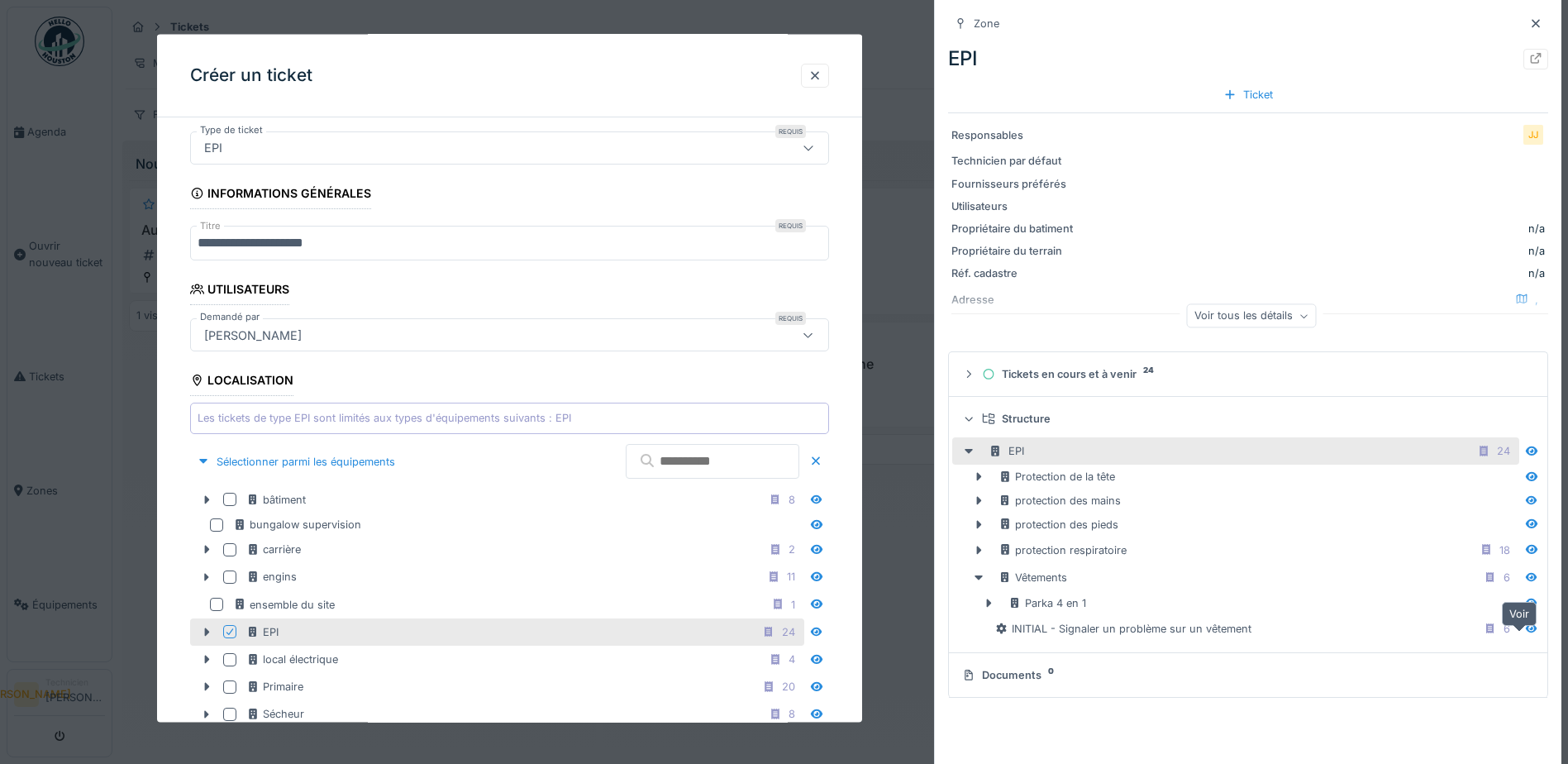
click at [1525, 631] on icon at bounding box center [1531, 627] width 12 height 9
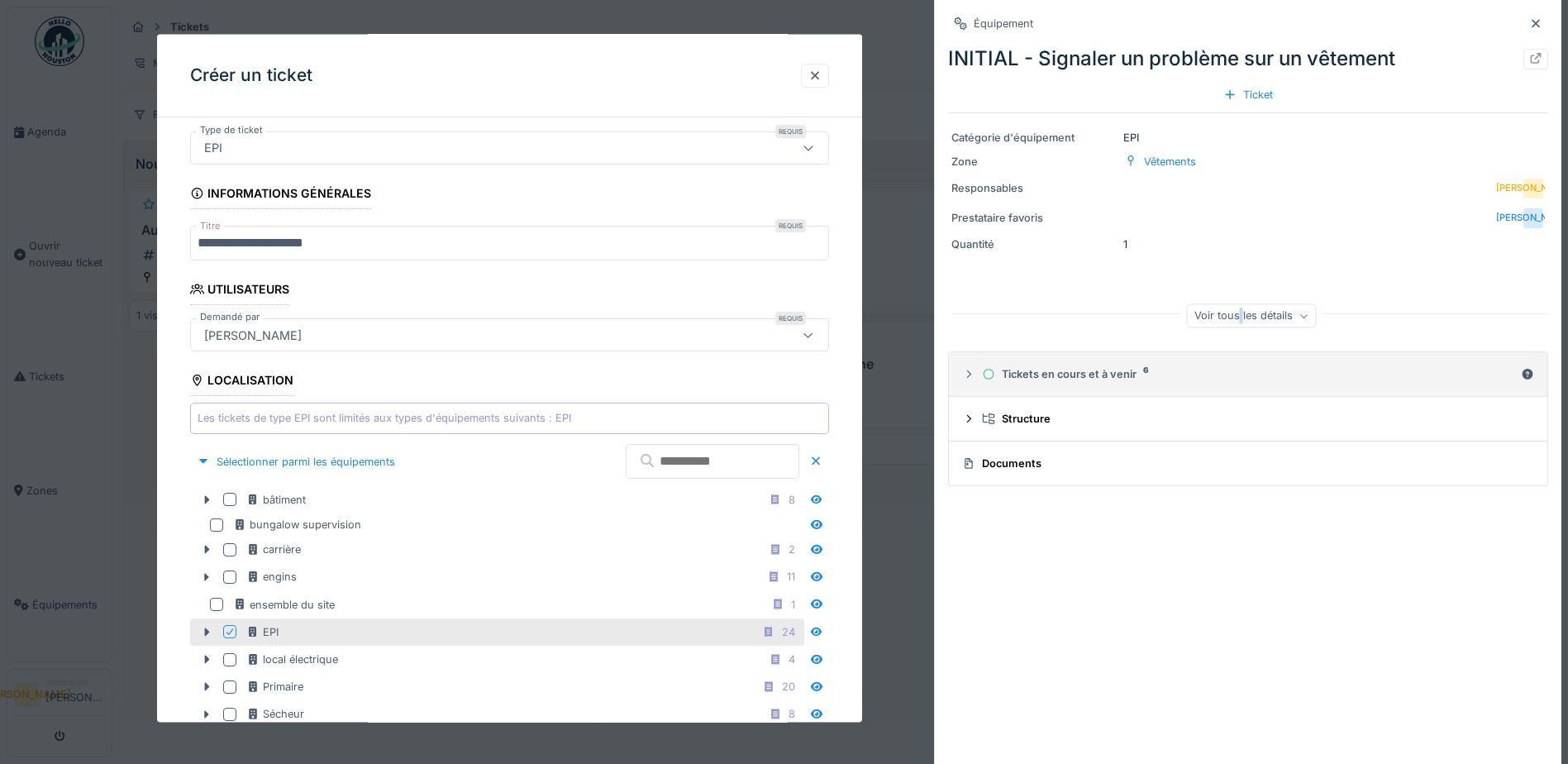
click at [1234, 318] on div "Voir tous les détails" at bounding box center [1251, 316] width 130 height 24
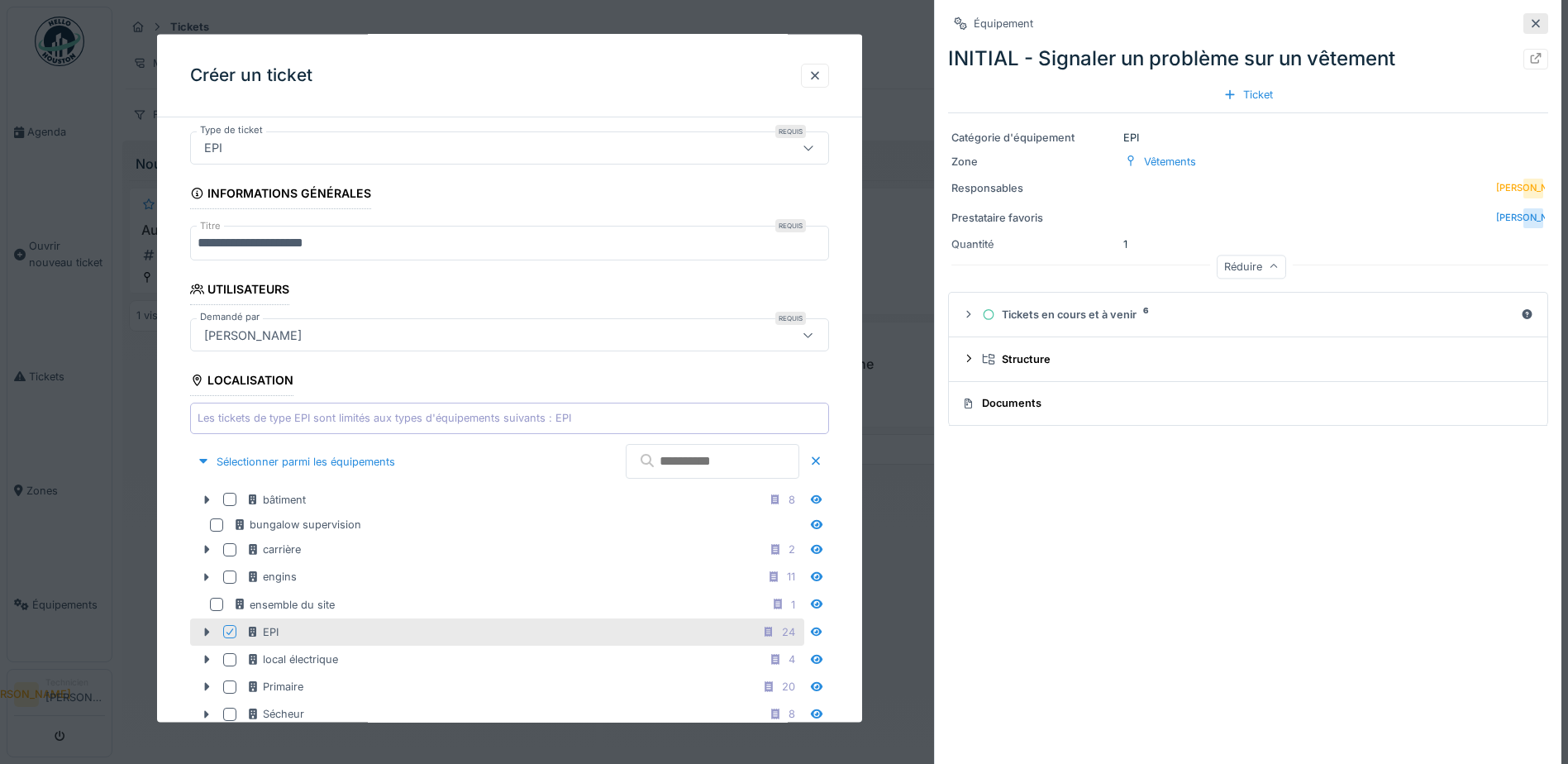
click at [1523, 30] on div at bounding box center [1535, 23] width 25 height 21
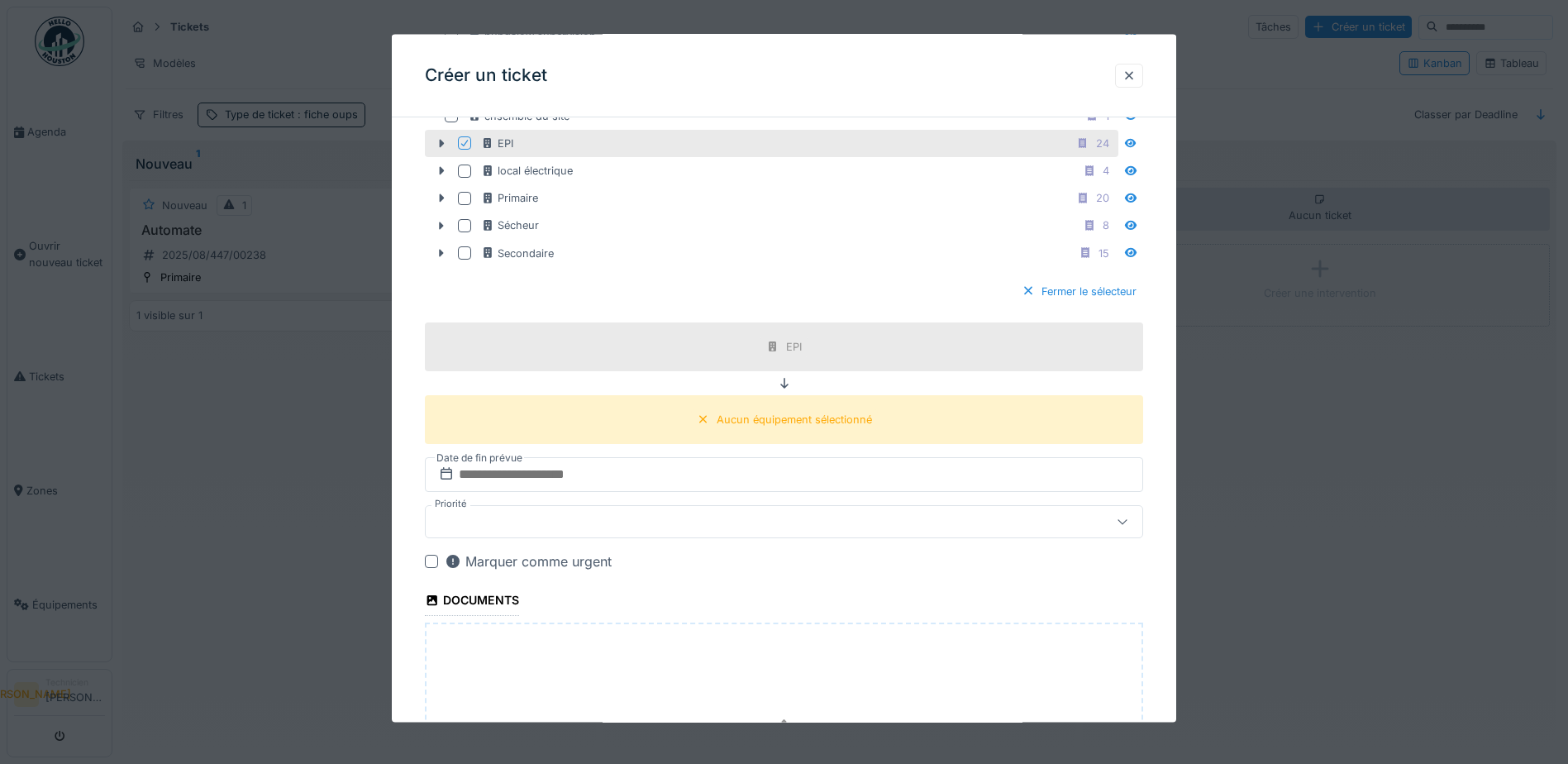
scroll to position [589, 0]
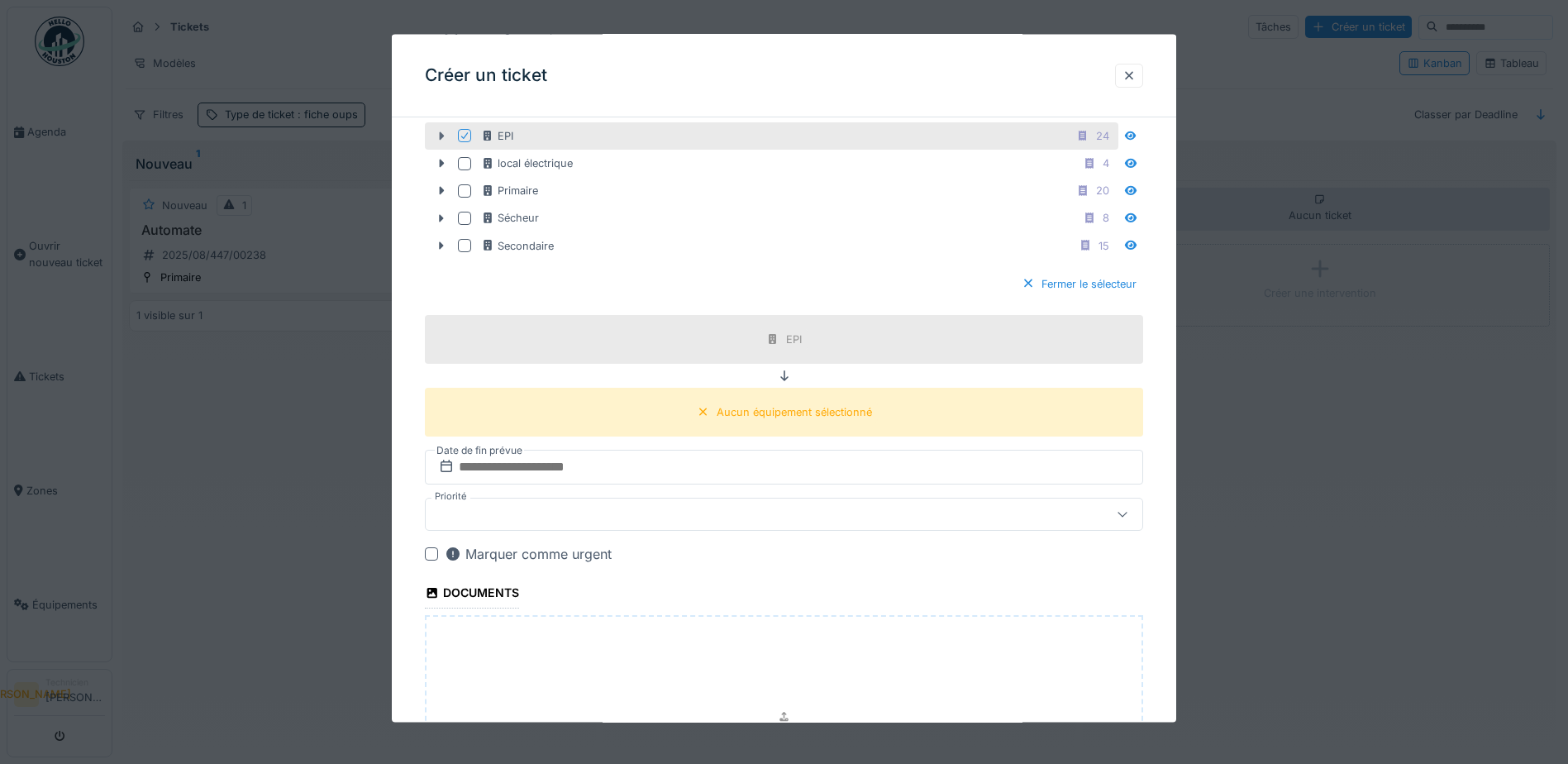
click at [442, 136] on icon at bounding box center [442, 136] width 5 height 8
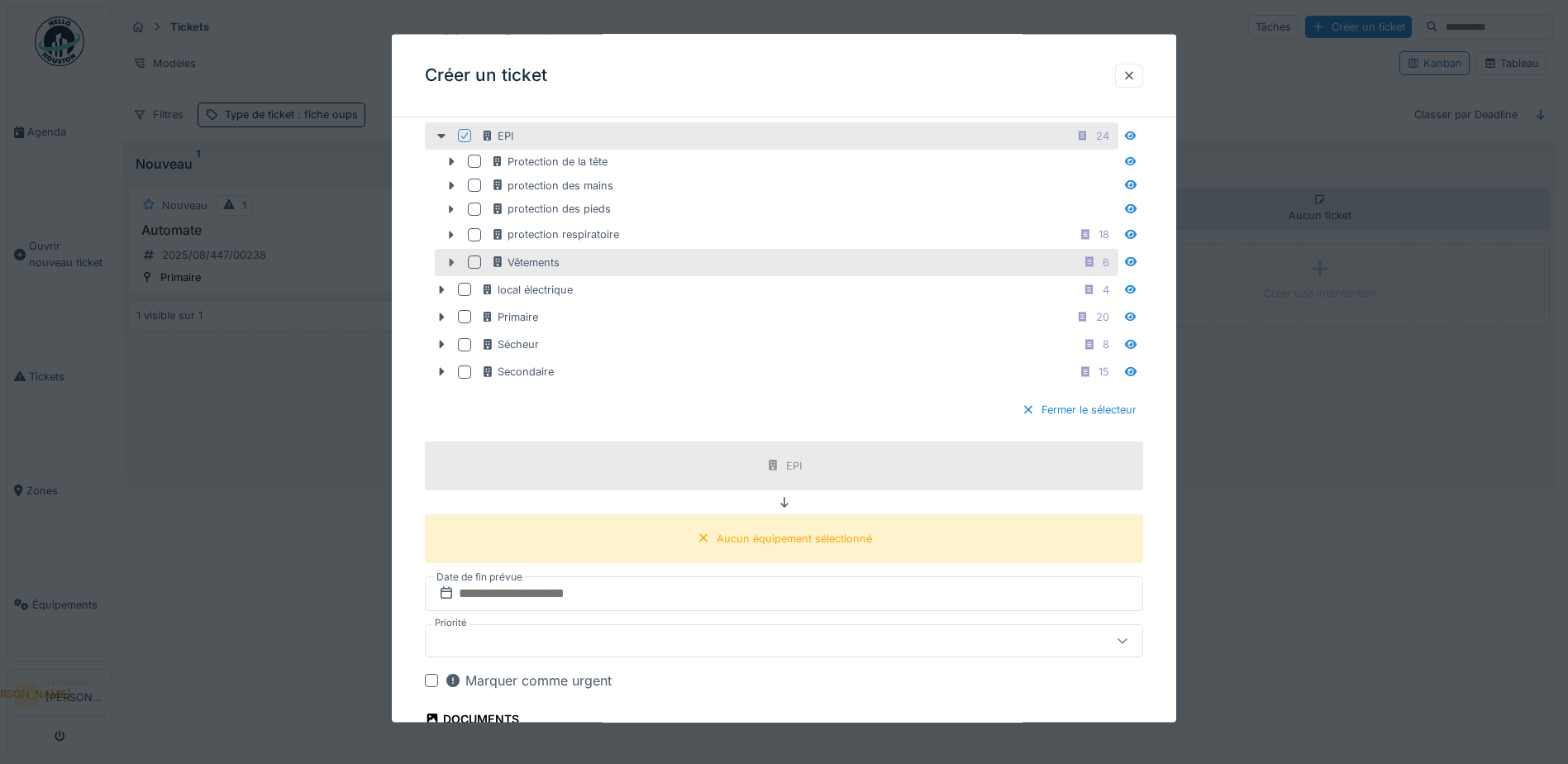
click at [449, 259] on icon at bounding box center [451, 261] width 13 height 11
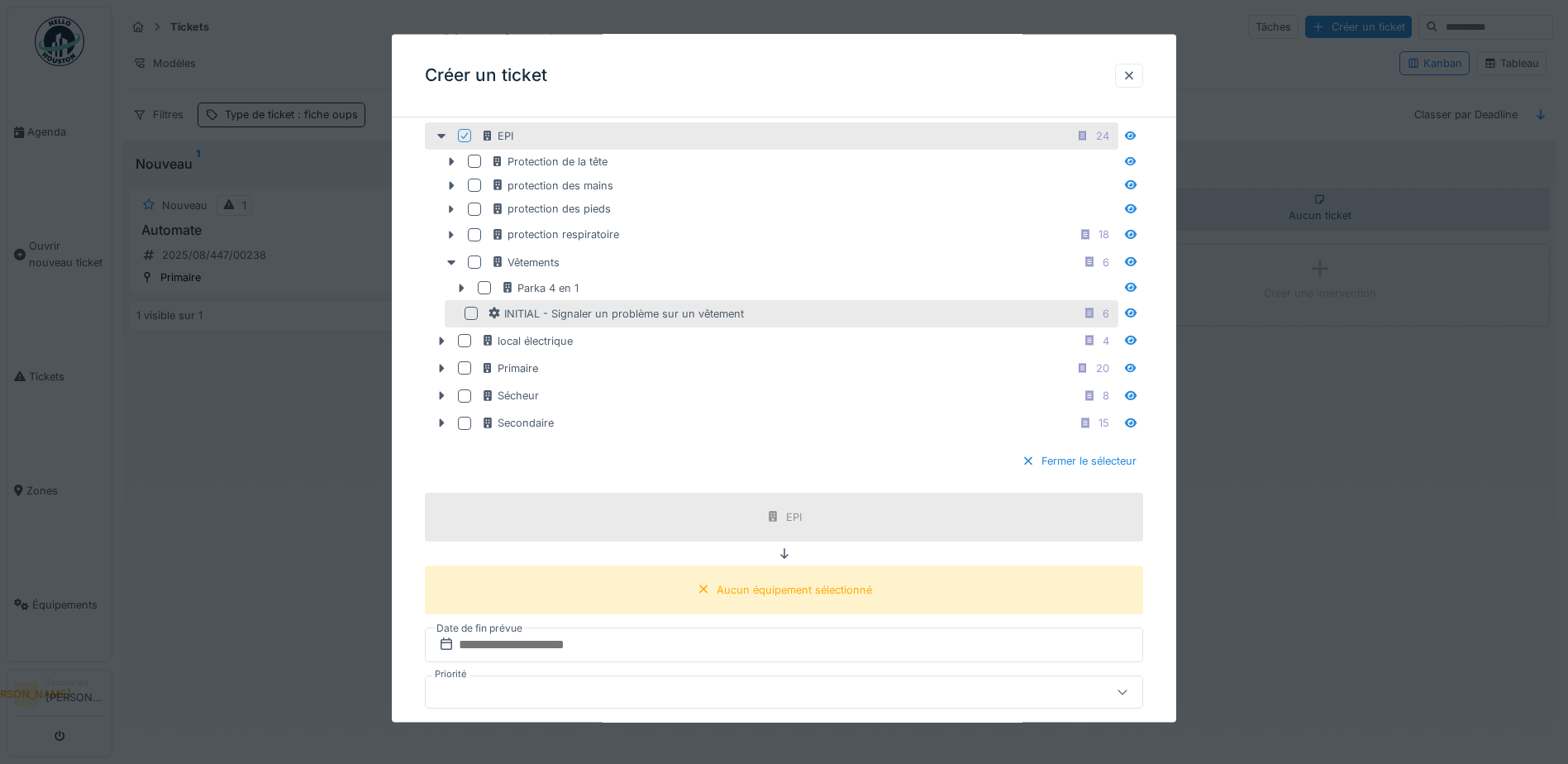
click at [471, 312] on div at bounding box center [470, 313] width 13 height 13
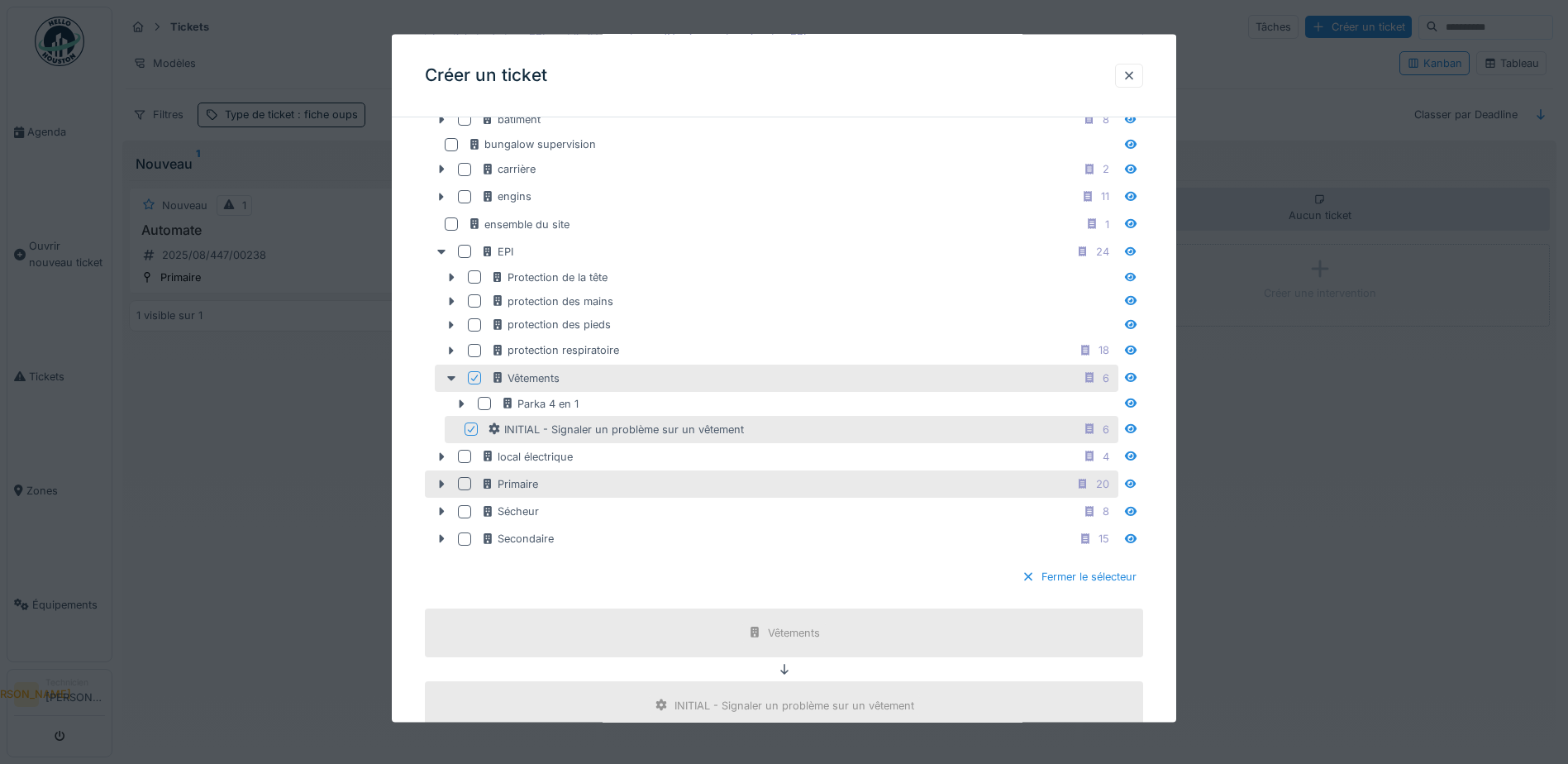
scroll to position [61, 0]
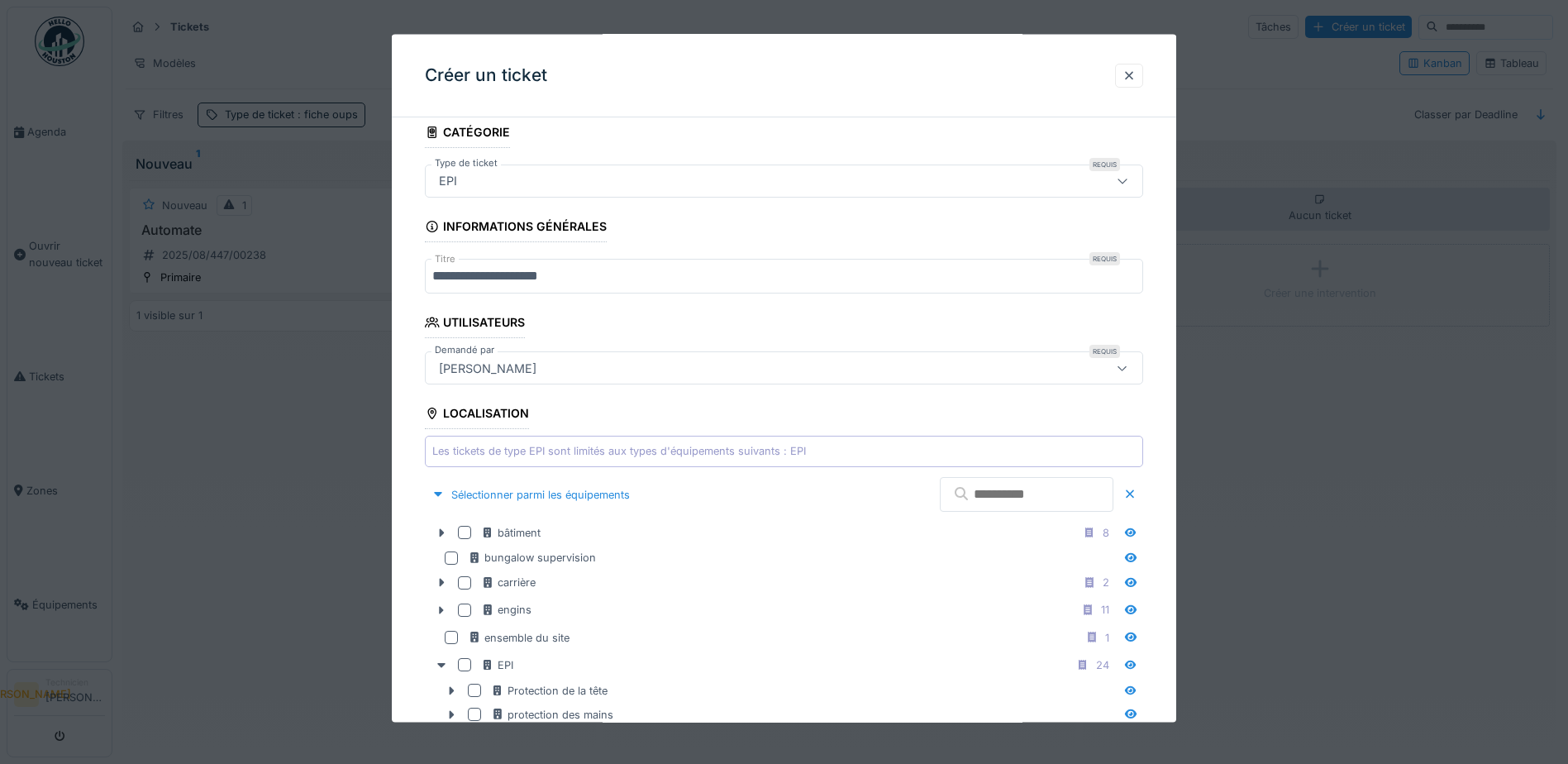
click at [652, 372] on div "[PERSON_NAME]" at bounding box center [742, 368] width 619 height 18
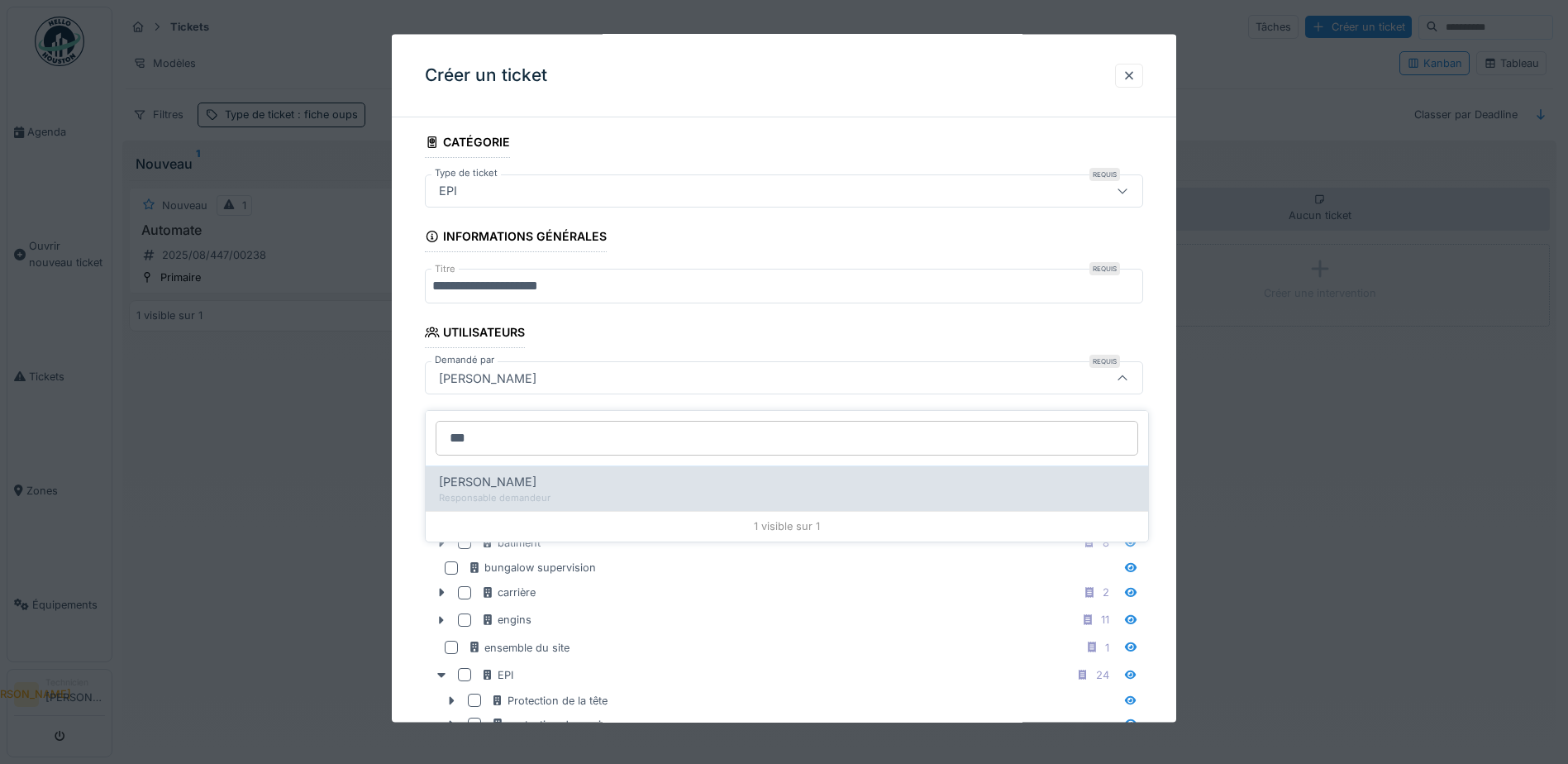
type input "***"
click at [519, 473] on div "Régis Marie" at bounding box center [786, 482] width 696 height 18
type input "*****"
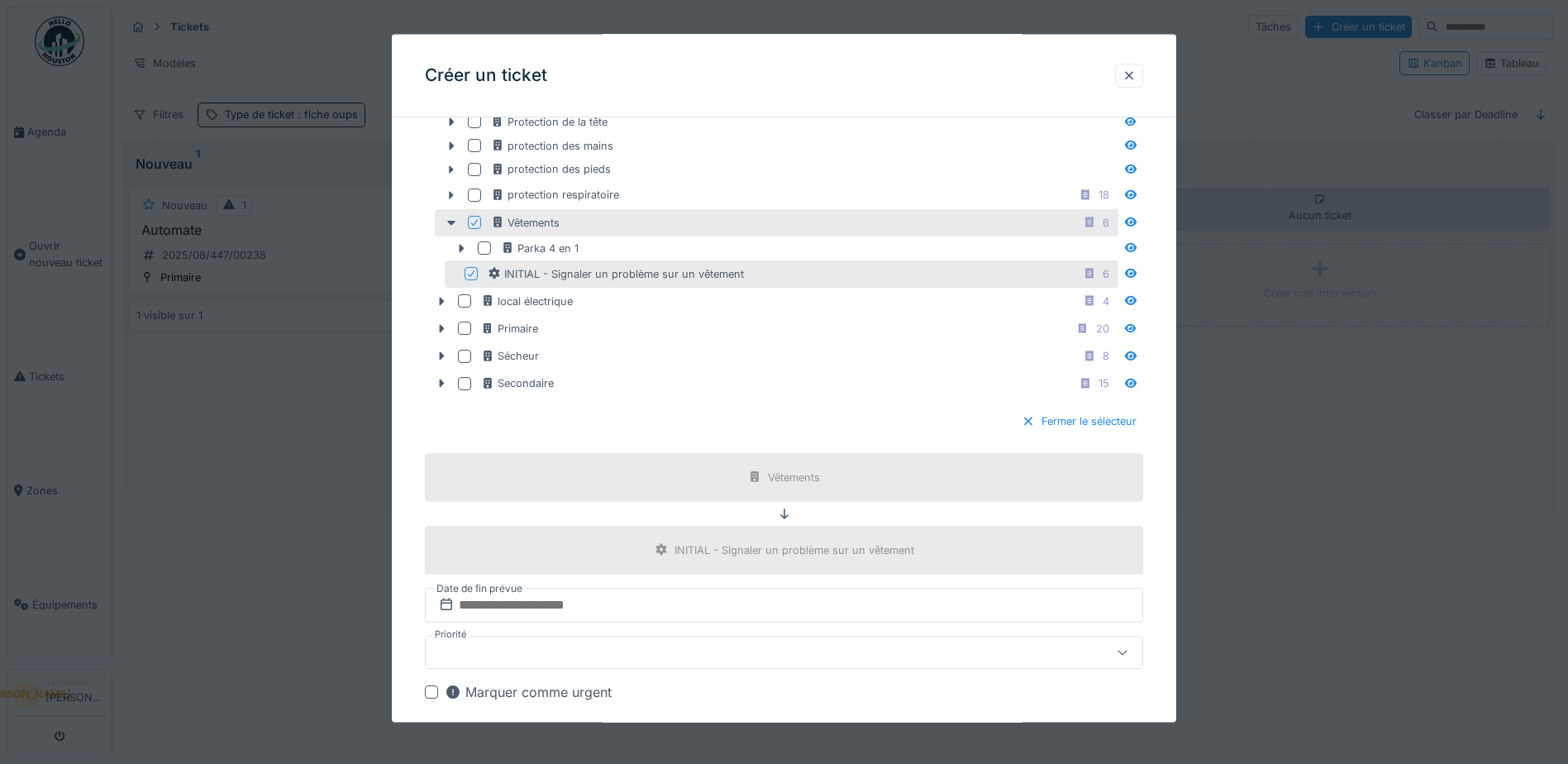
scroll to position [1125, 0]
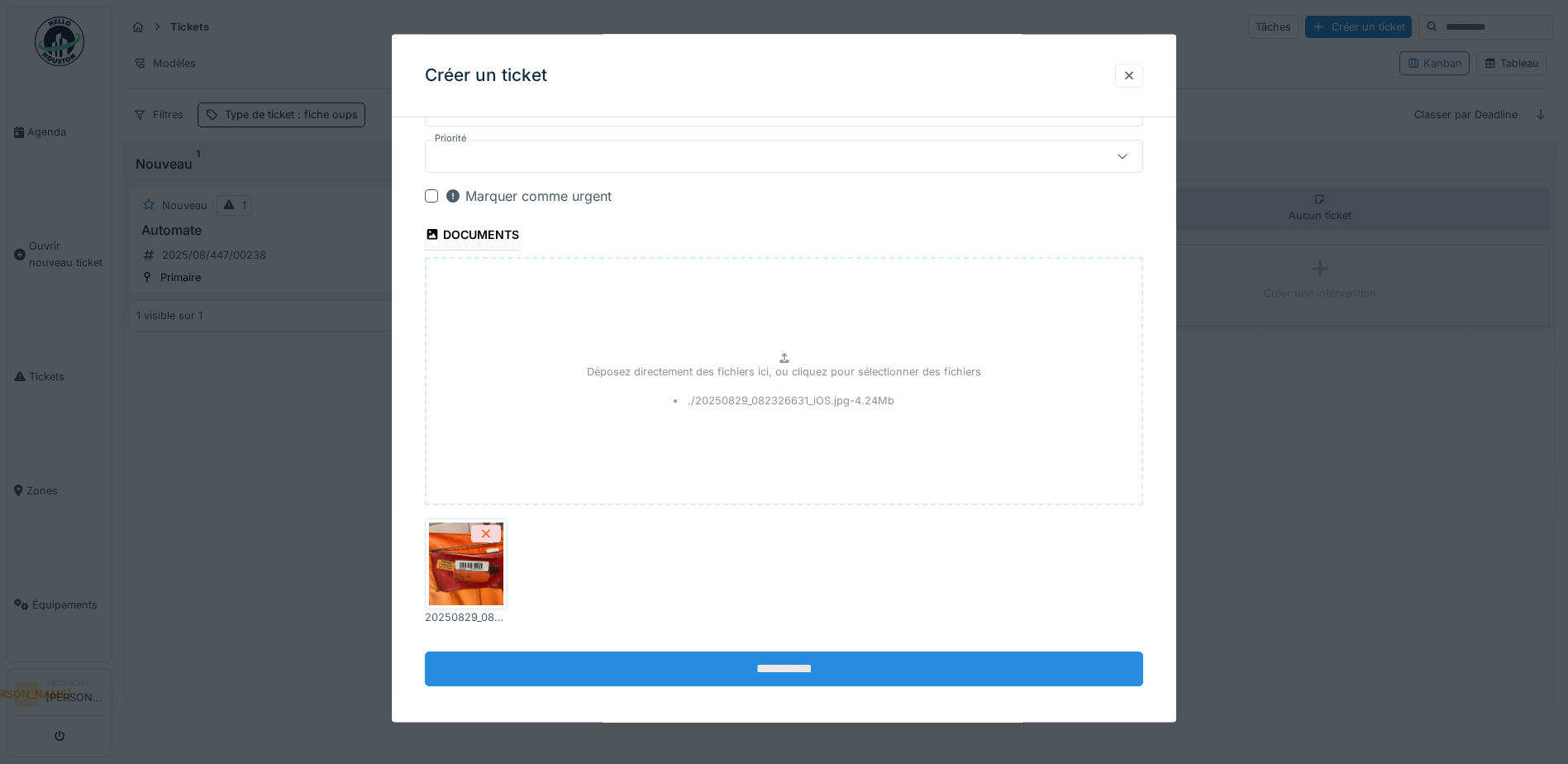
click at [792, 673] on input "**********" at bounding box center [784, 668] width 718 height 35
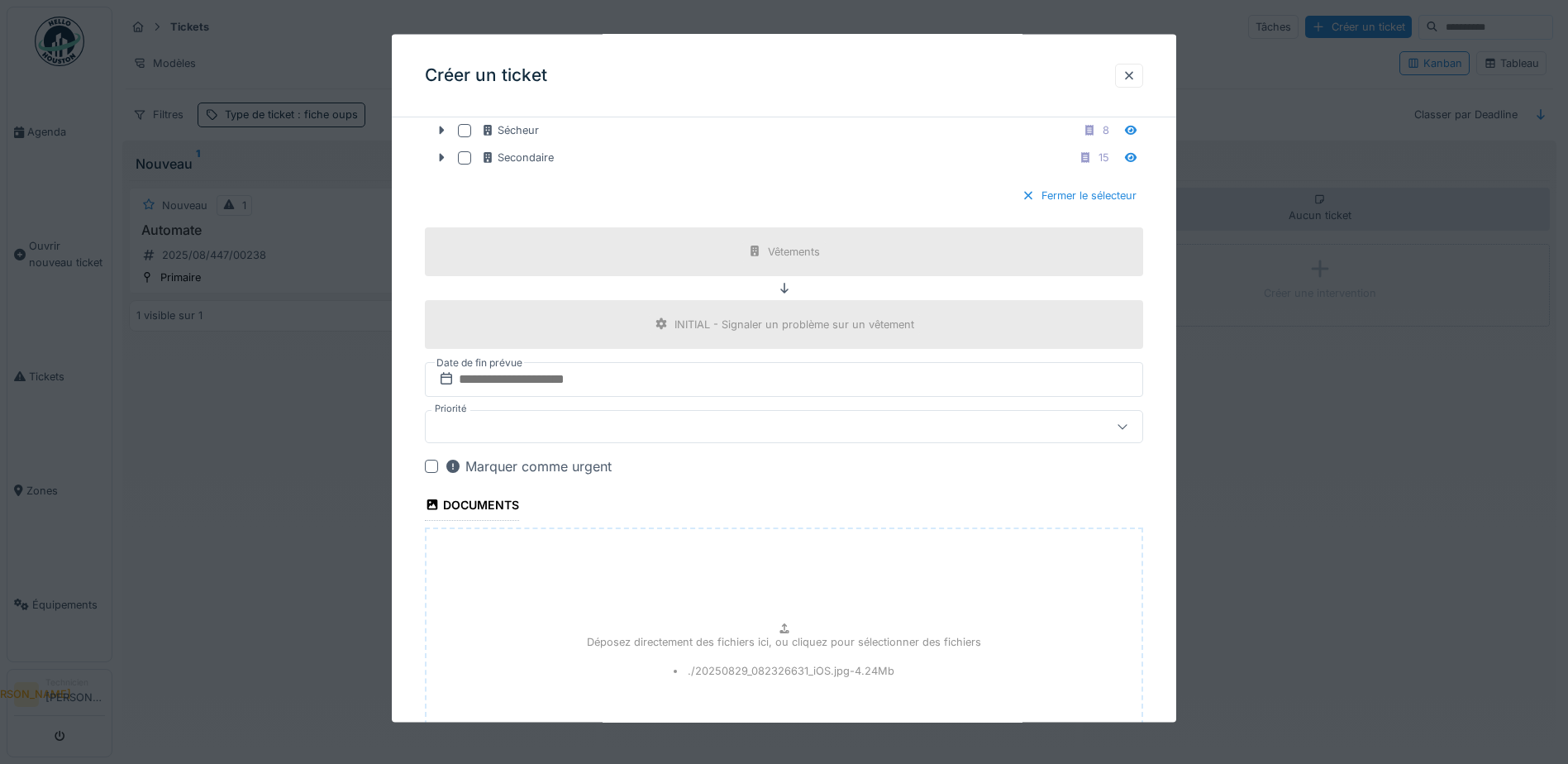
scroll to position [1135, 0]
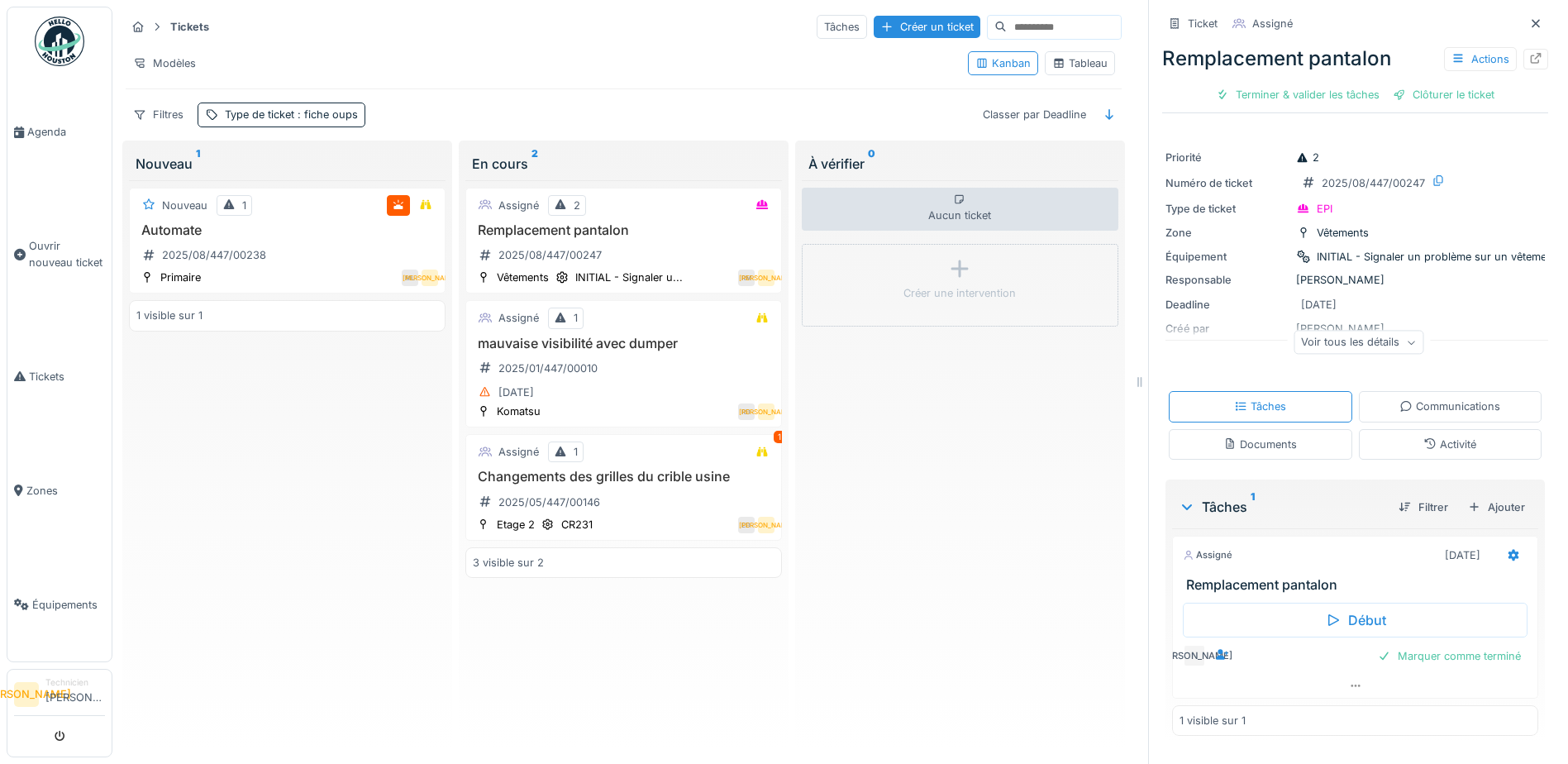
click at [1365, 331] on div "Voir tous les détails" at bounding box center [1358, 343] width 130 height 24
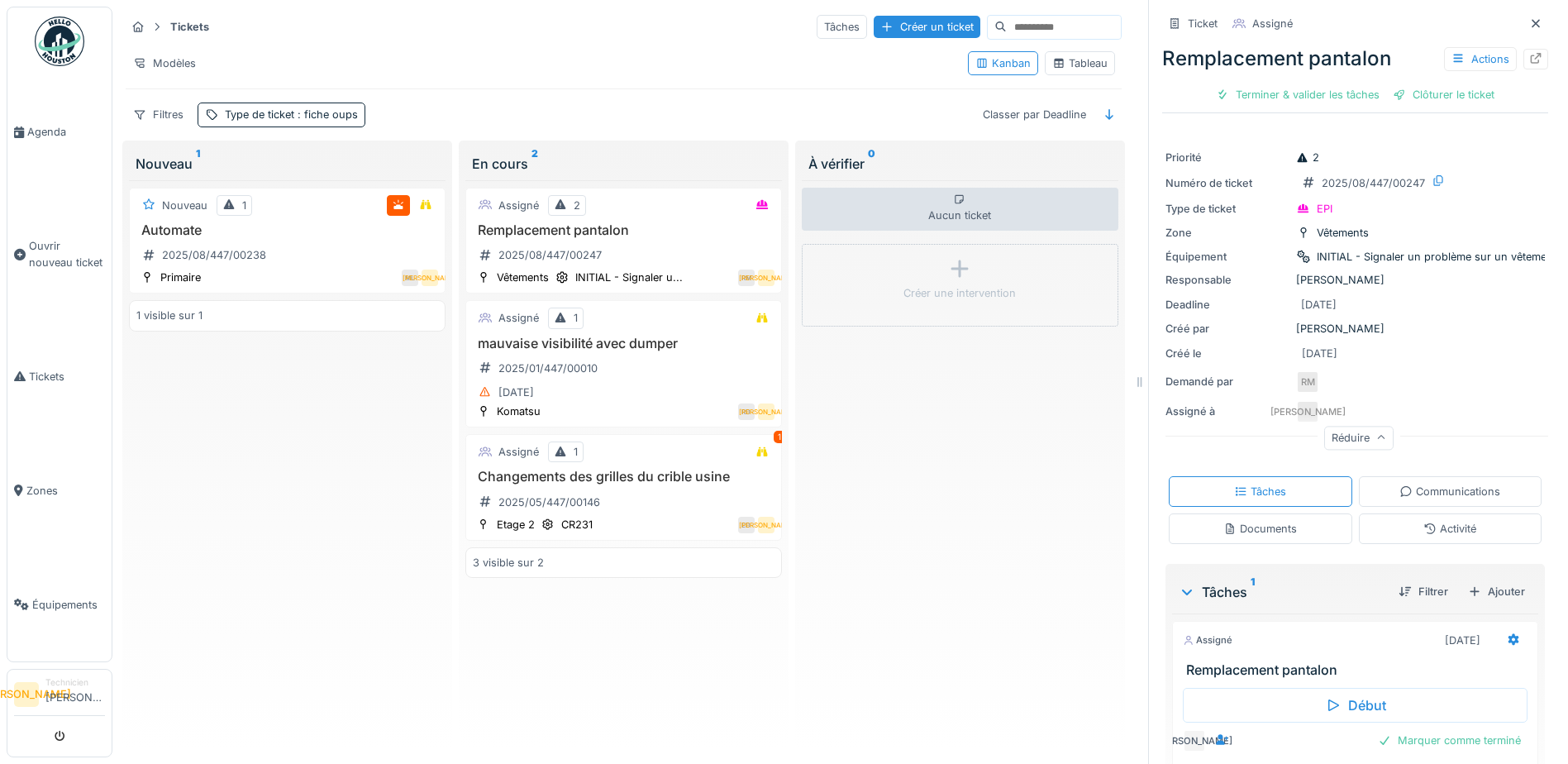
scroll to position [77, 0]
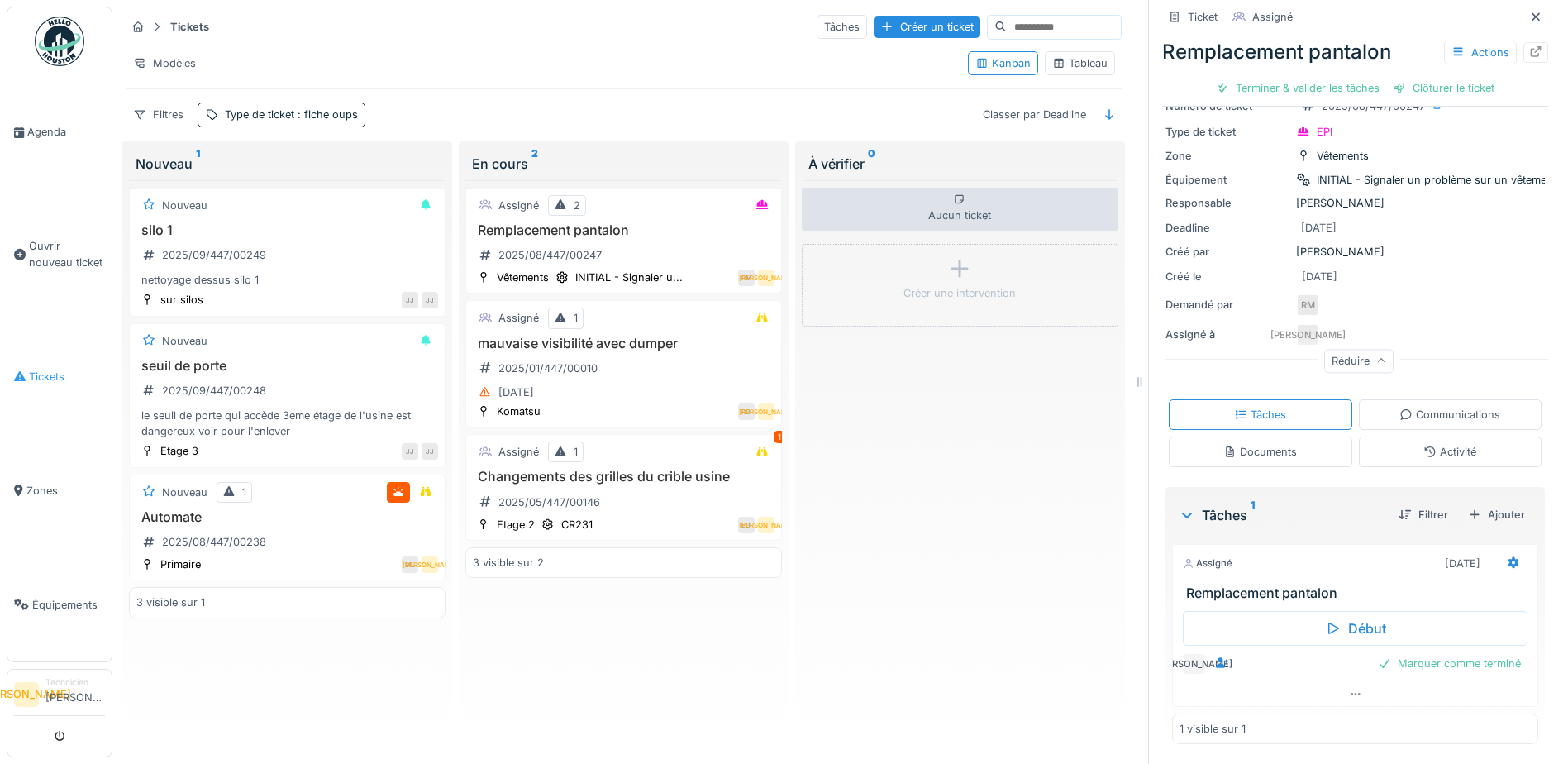
click at [52, 369] on span "Tickets" at bounding box center [67, 377] width 76 height 16
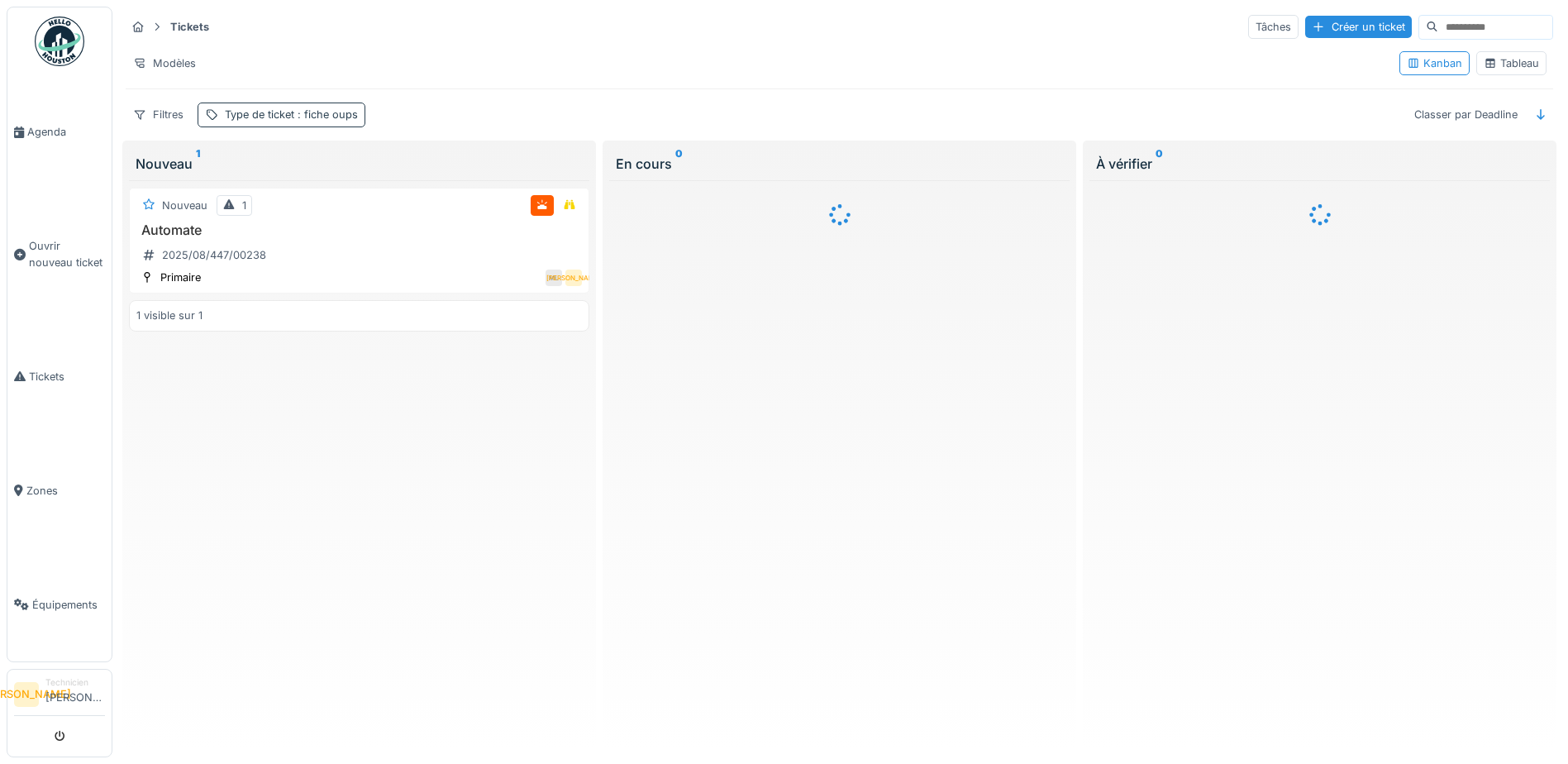
click at [293, 117] on div "Type de ticket : fiche oups" at bounding box center [290, 115] width 133 height 16
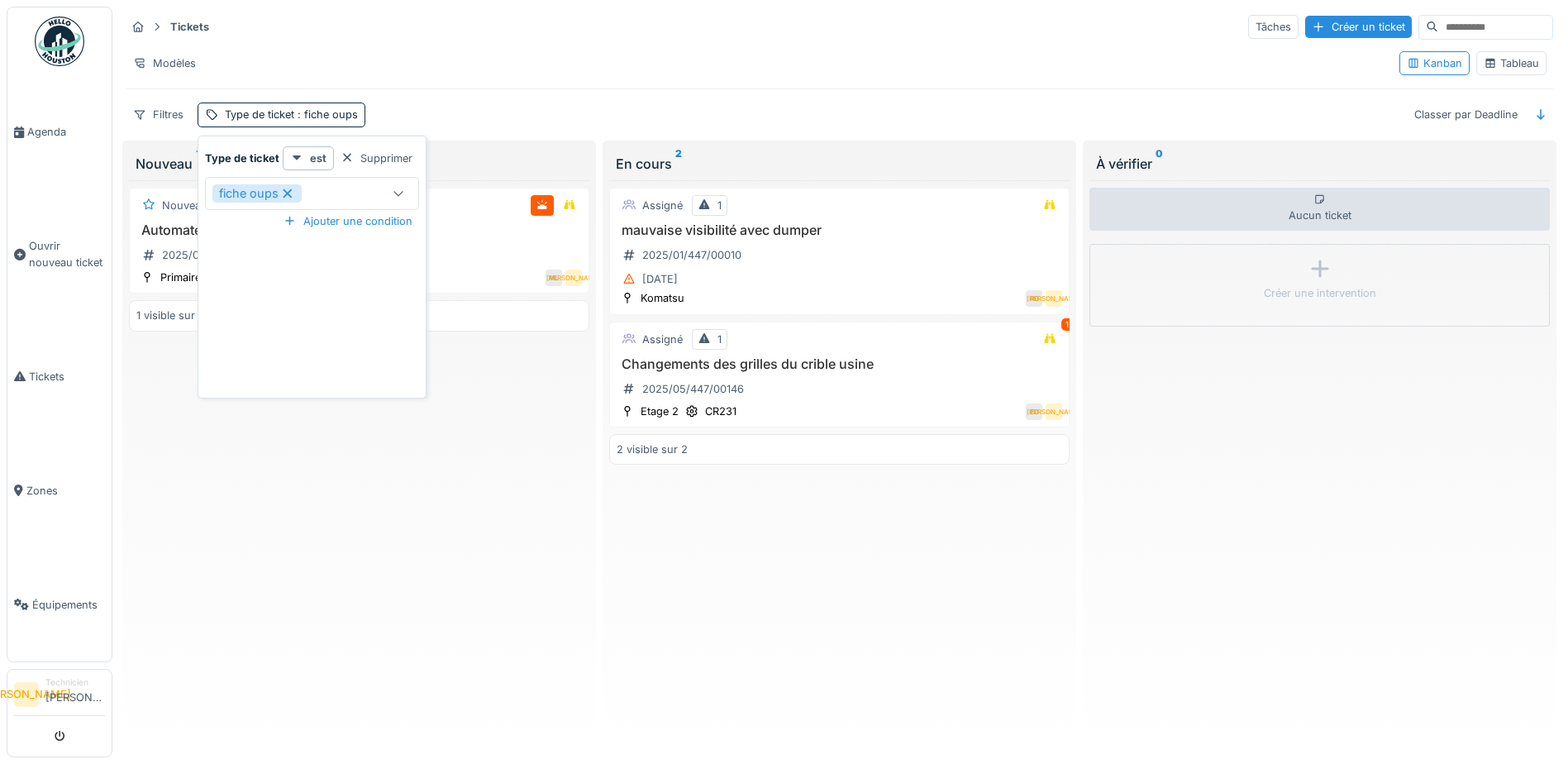
click at [287, 194] on icon at bounding box center [287, 192] width 9 height 9
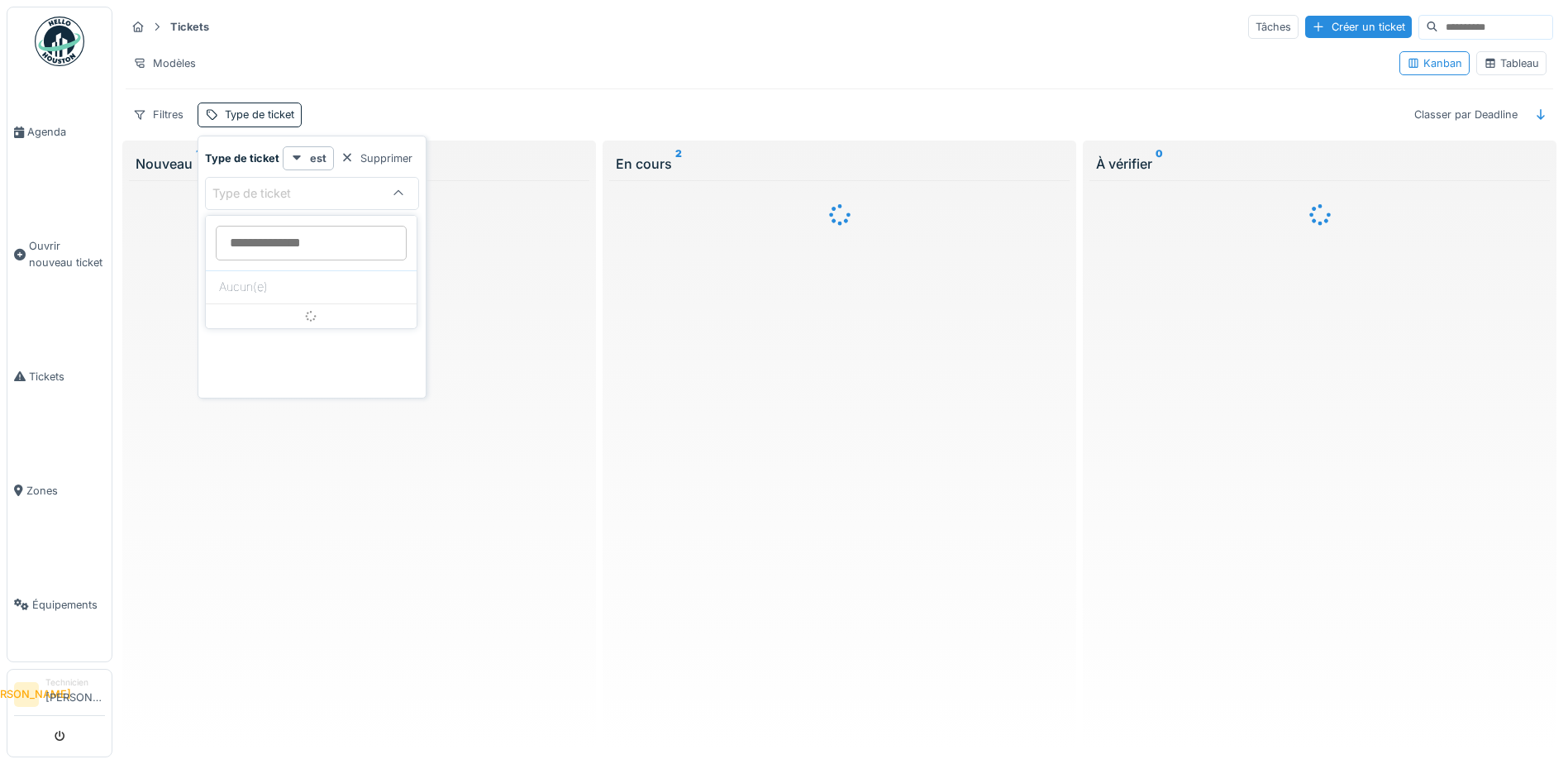
click at [303, 192] on div "Type de ticket" at bounding box center [263, 193] width 102 height 18
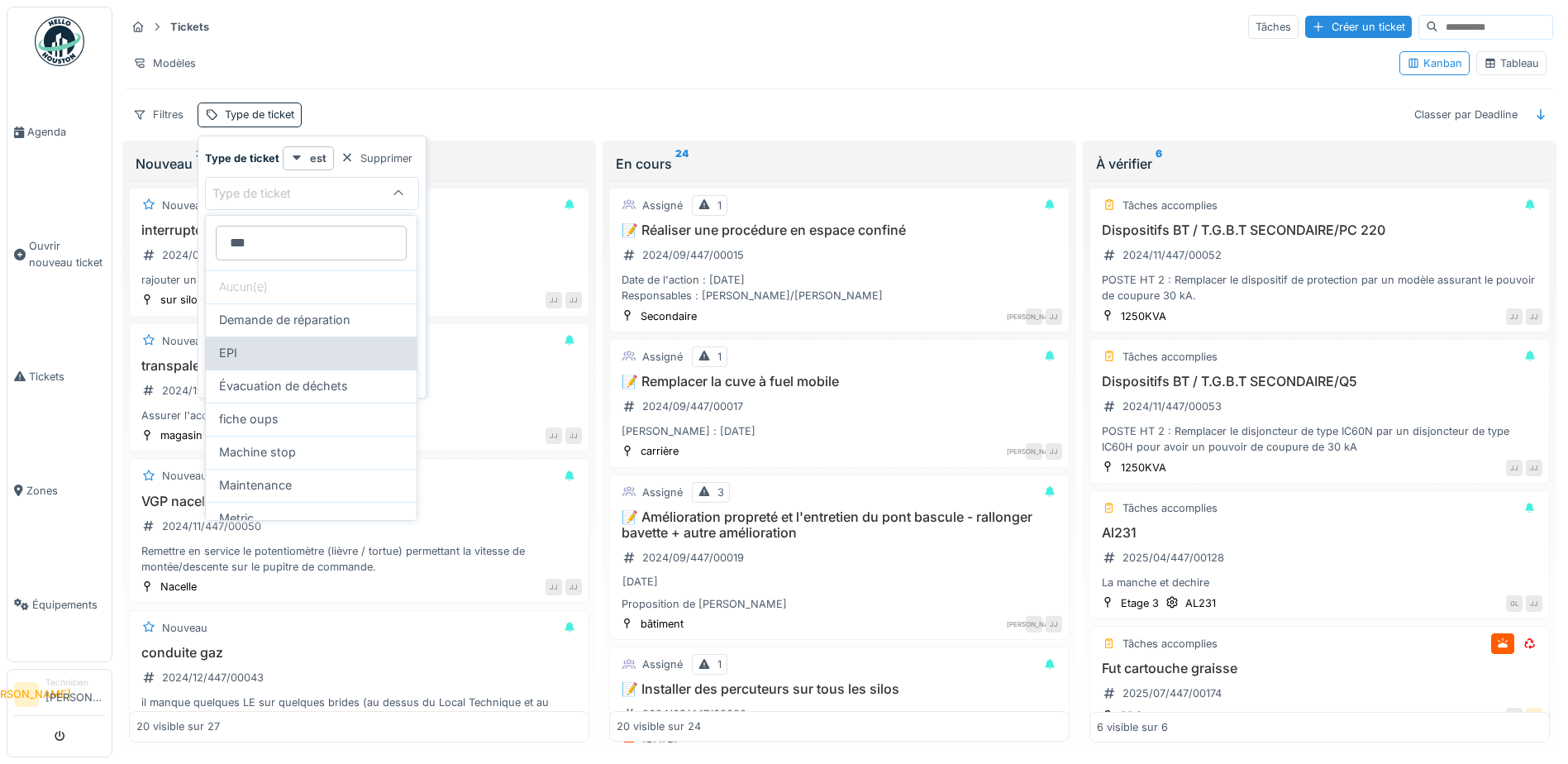
type ticket_Y4Mjg "***"
click at [287, 358] on div "EPI" at bounding box center [311, 353] width 184 height 18
type input "****"
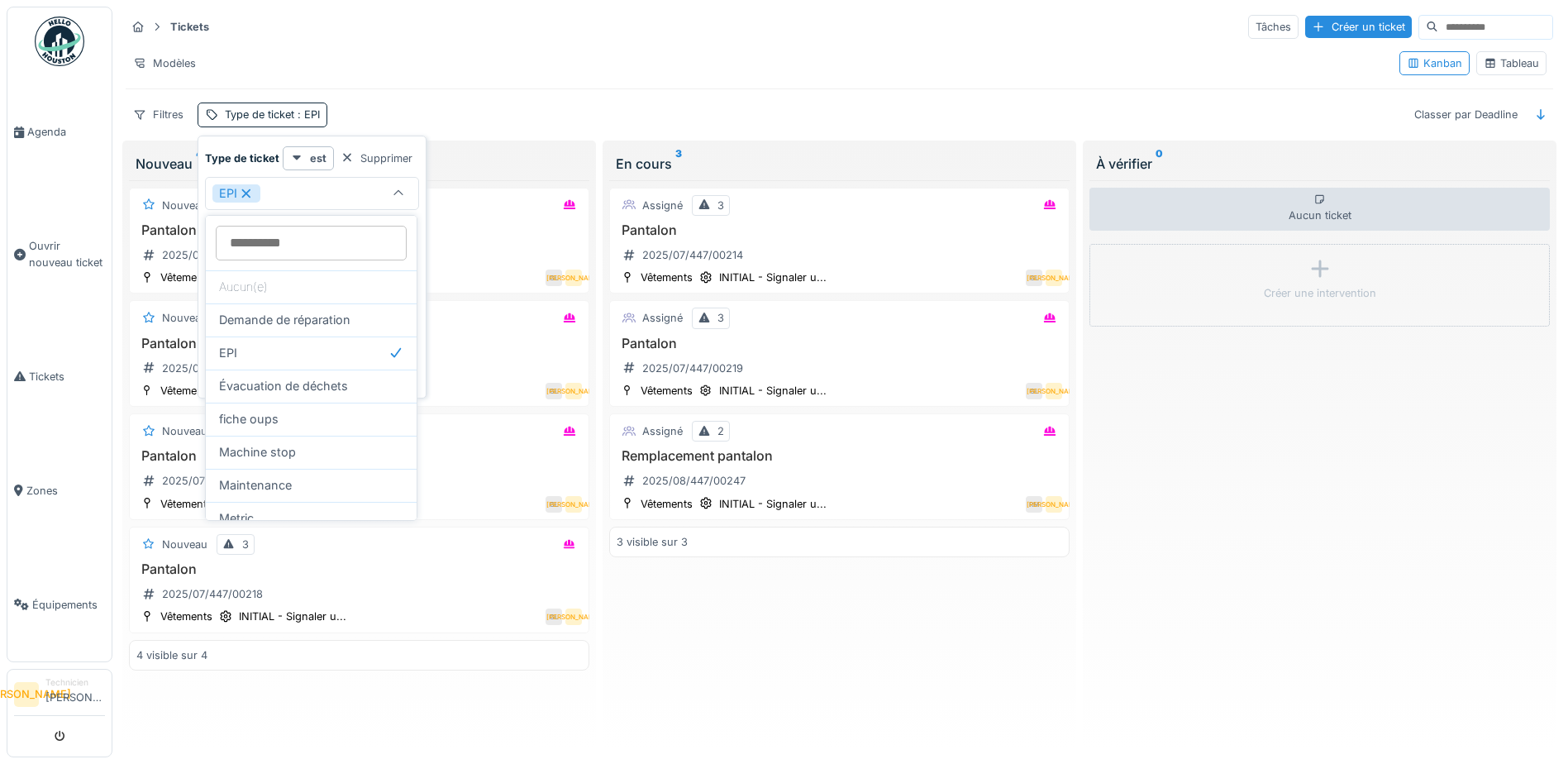
click at [482, 83] on div "Tickets Tâches Créer un ticket Modèles Kanban Tableau Filtres Type de ticket : …" at bounding box center [838, 71] width 1440 height 128
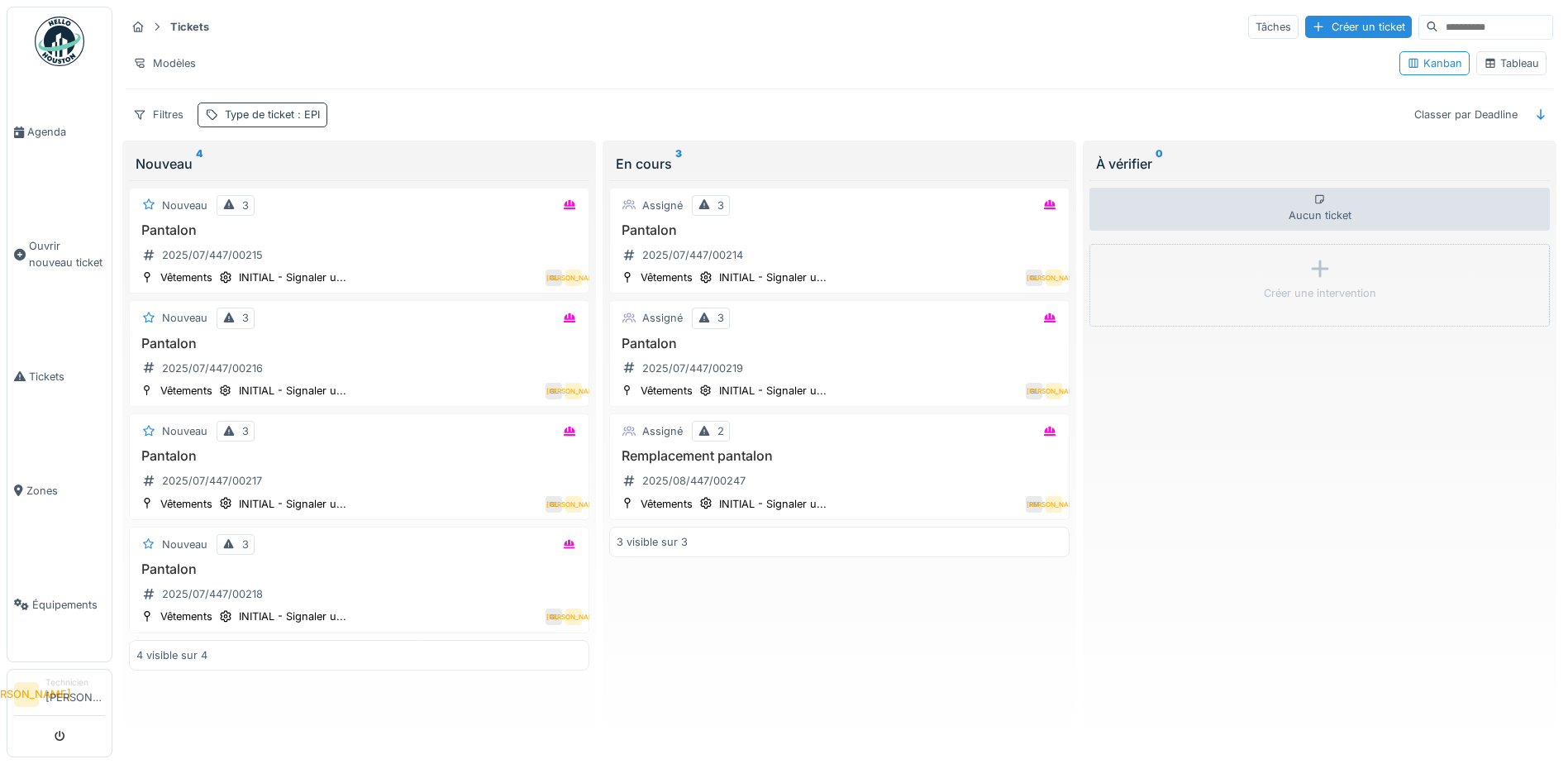
click at [283, 113] on div "Type de ticket : EPI" at bounding box center [271, 115] width 95 height 16
click at [629, 86] on div "Tickets Tâches Créer un ticket Modèles Kanban Tableau Filtres Type de ticket : …" at bounding box center [838, 71] width 1440 height 128
click at [428, 461] on h3 "Pantalon" at bounding box center [359, 456] width 446 height 16
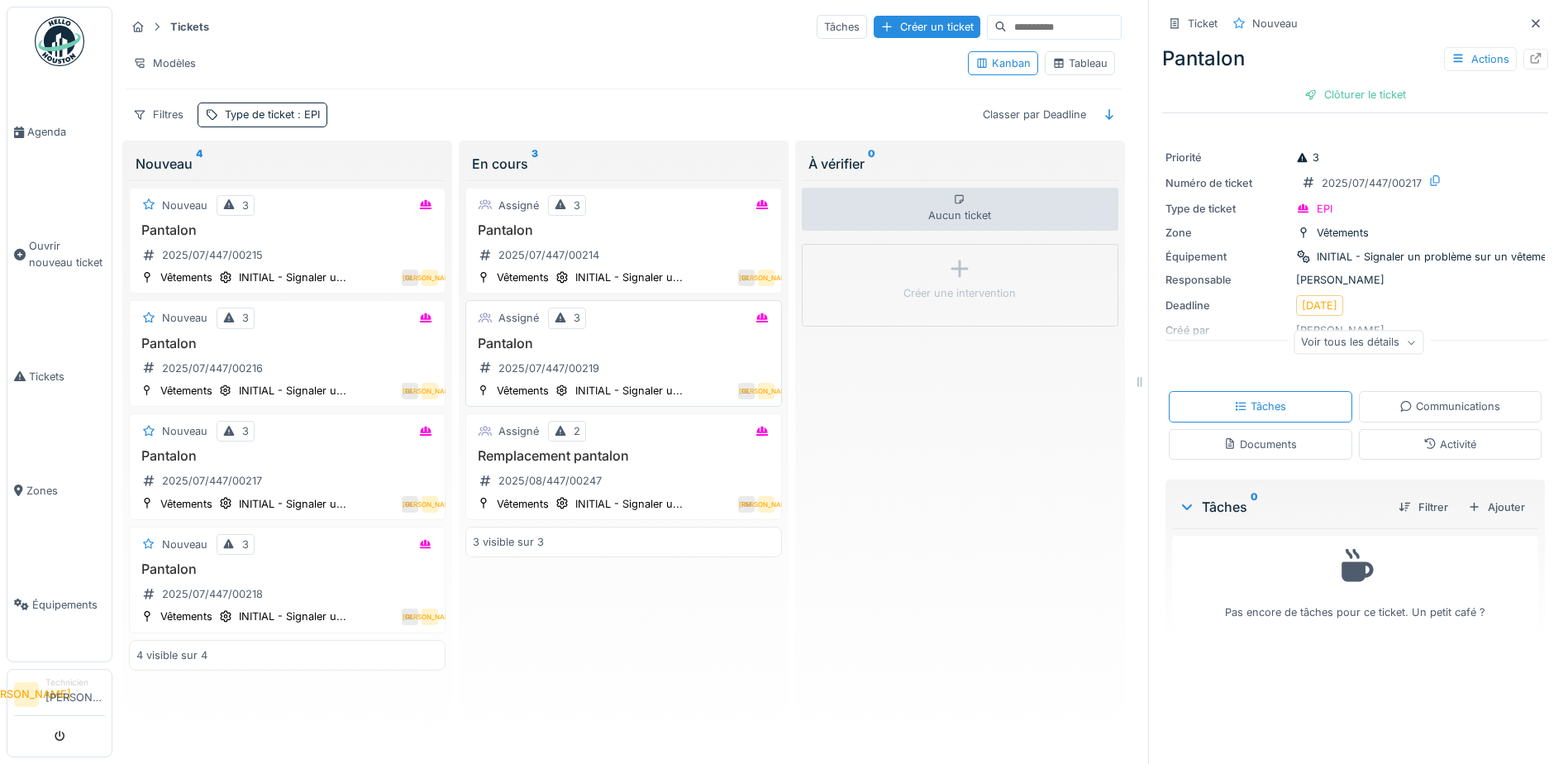
click at [697, 333] on div "Assigné 3 Pantalon 2025/07/447/00219 Vêtements INITIAL - Signaler u... GL JA" at bounding box center [623, 353] width 316 height 107
click at [1359, 355] on div "Voir tous les détails" at bounding box center [1358, 343] width 130 height 24
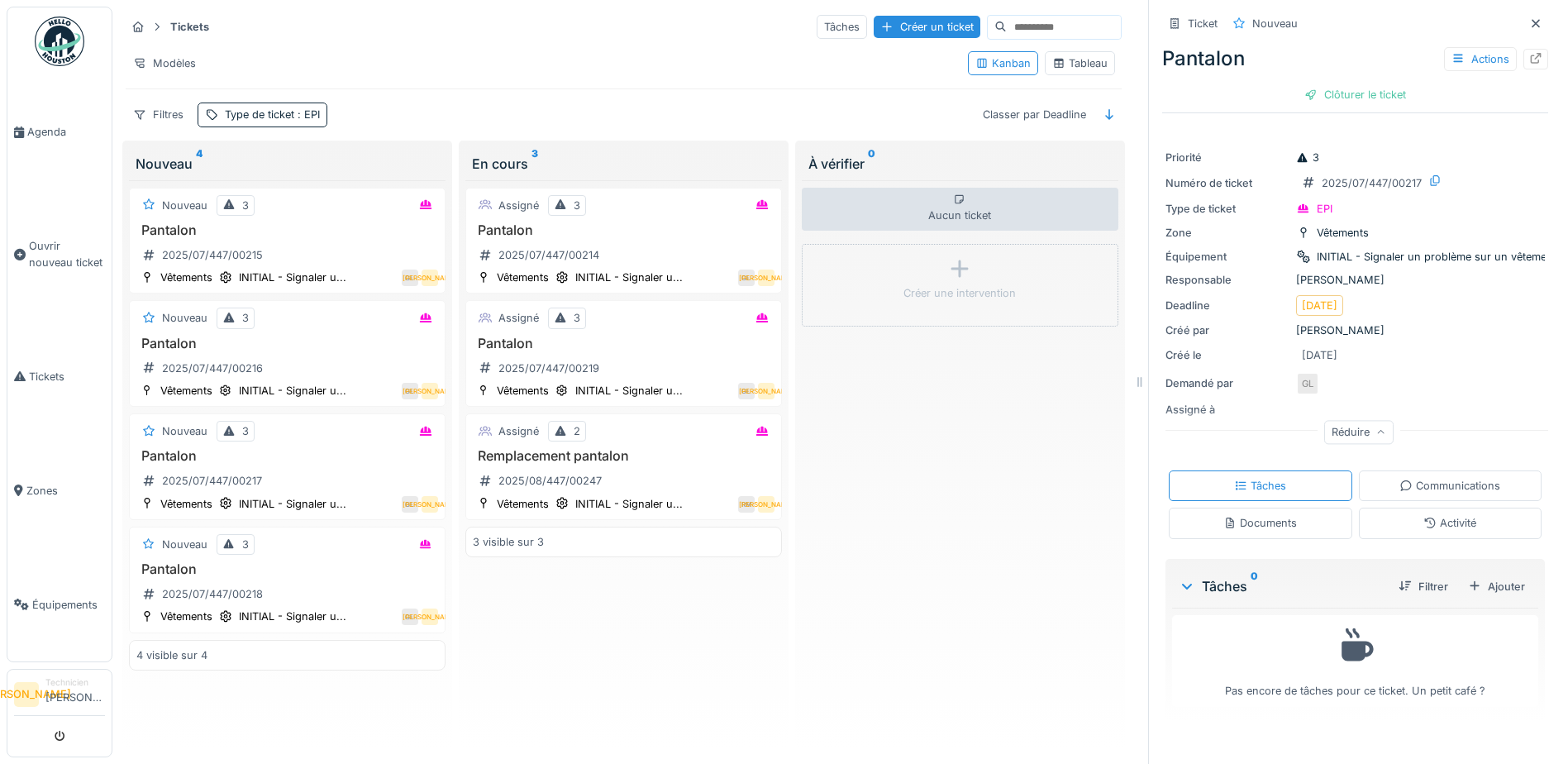
scroll to position [12, 0]
click at [1411, 479] on div "Communications" at bounding box center [1448, 486] width 101 height 16
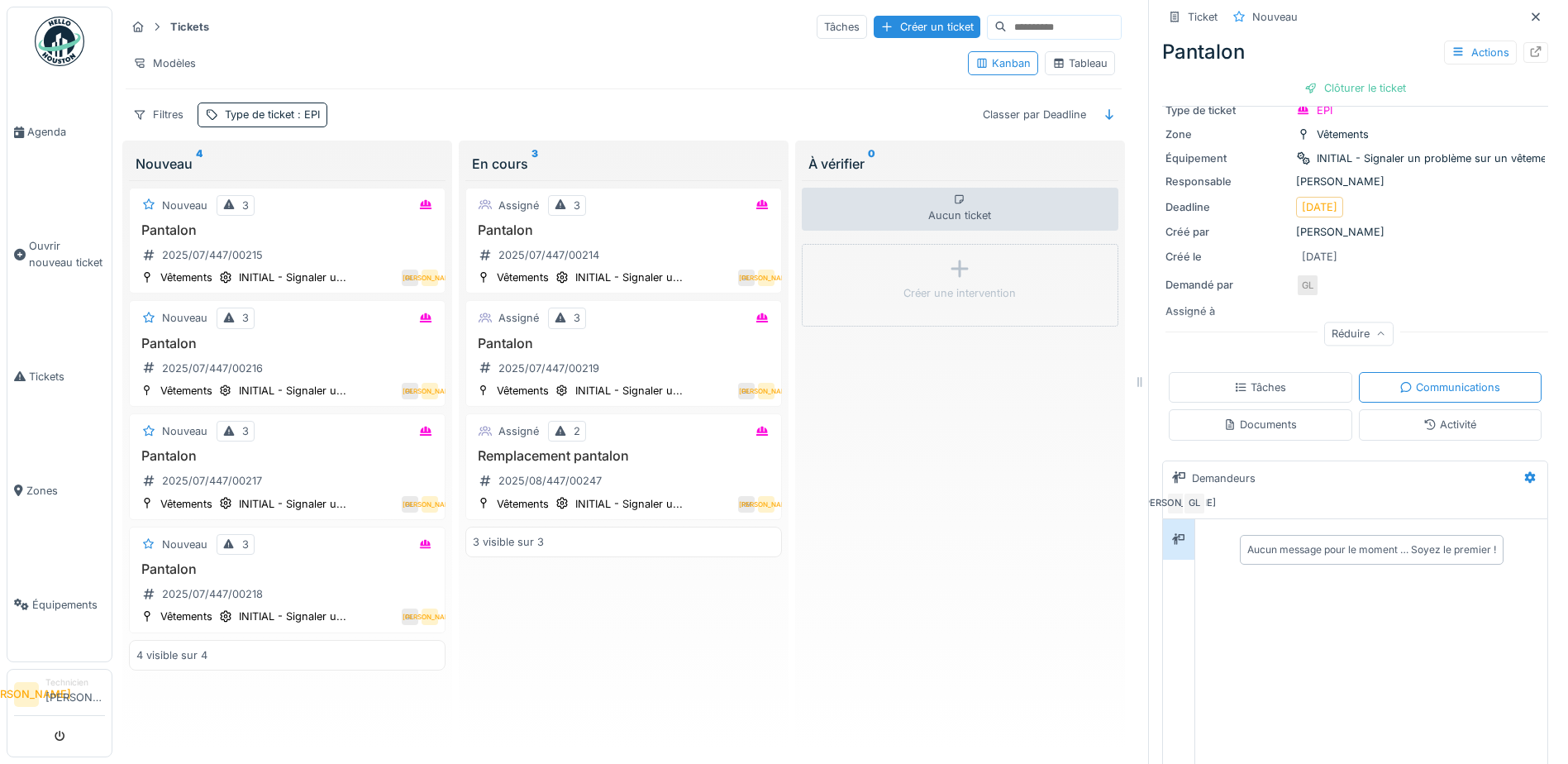
scroll to position [204, 0]
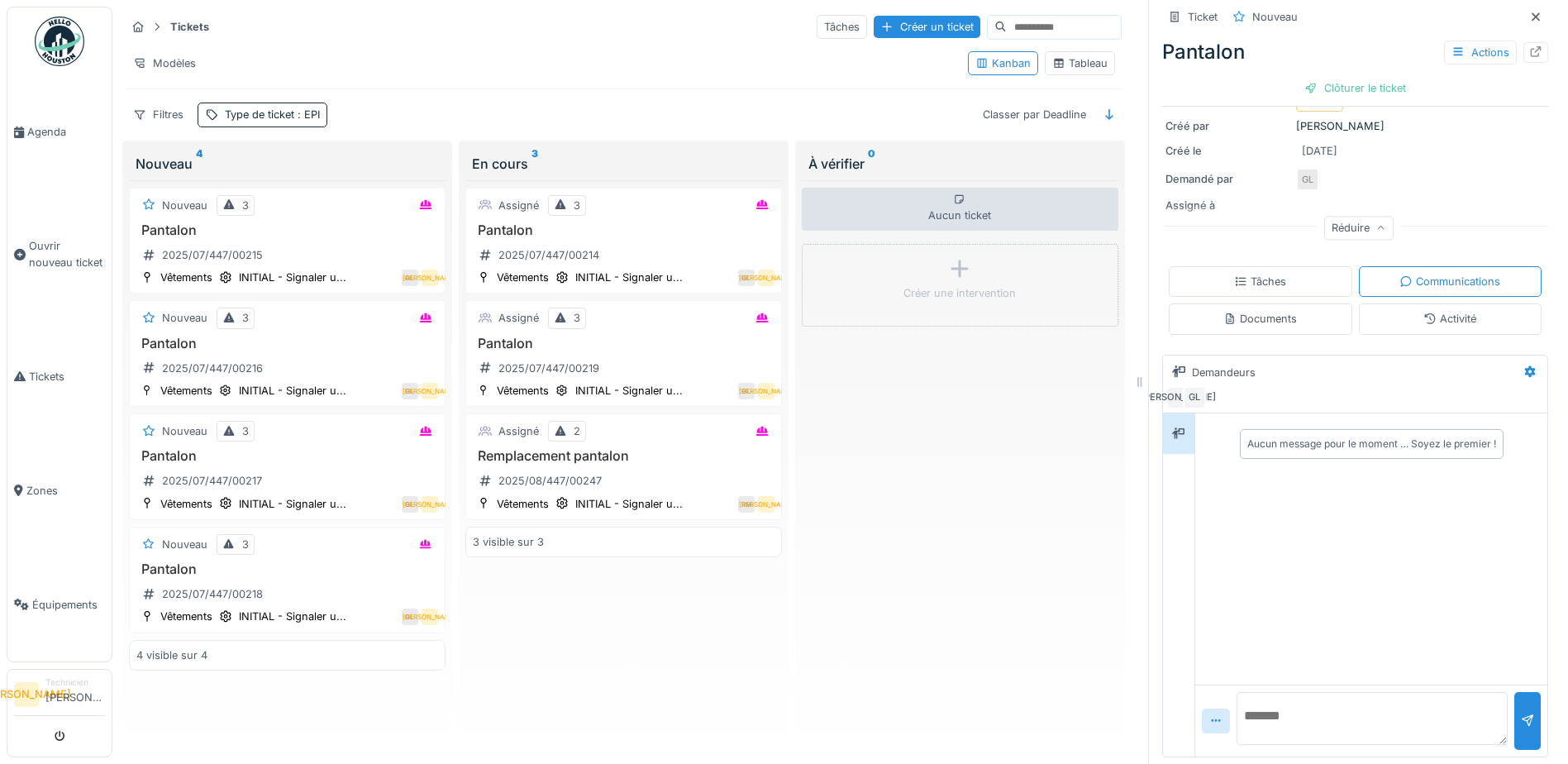
click at [1283, 312] on div "Documents" at bounding box center [1260, 318] width 183 height 31
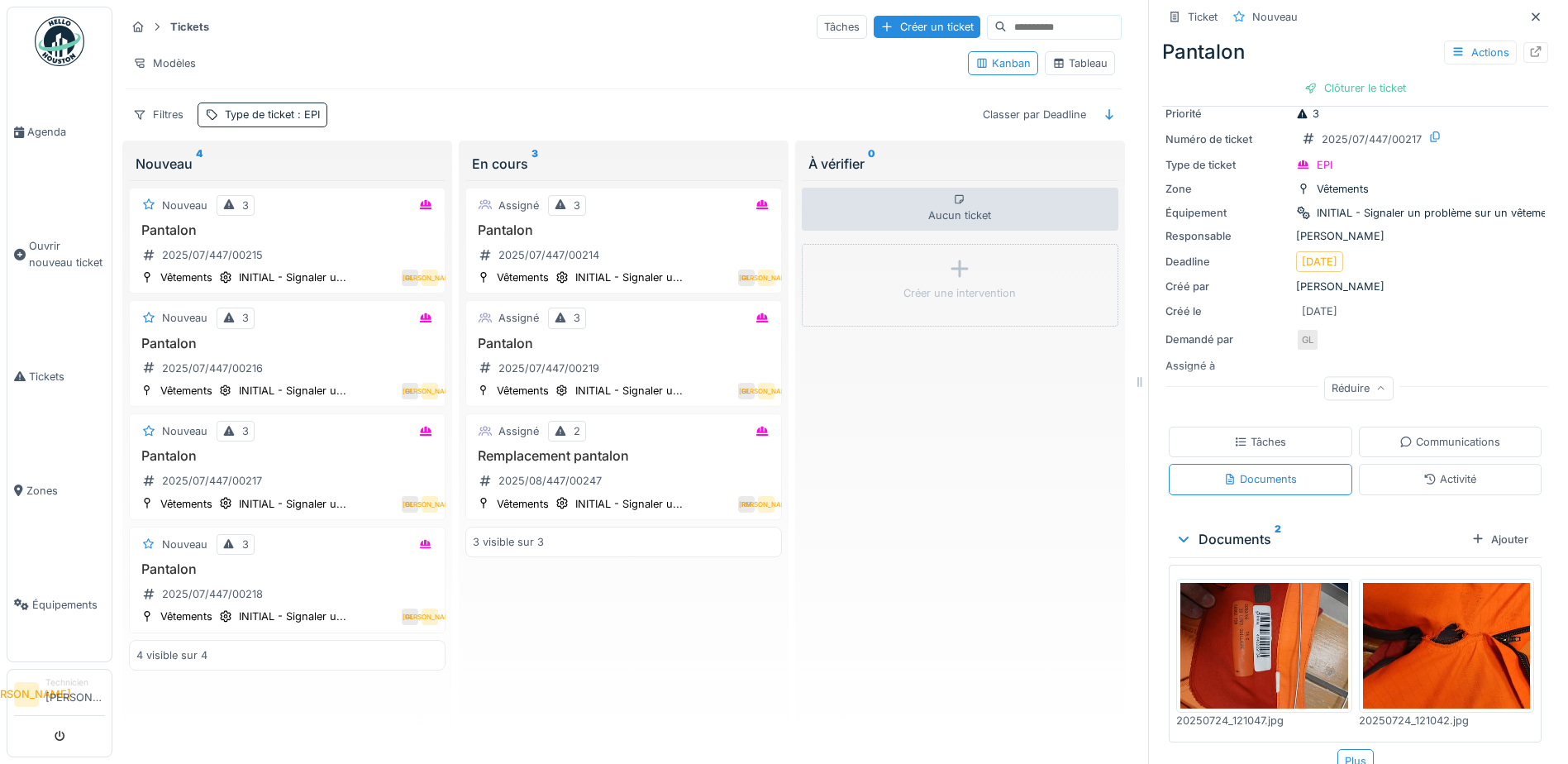
scroll to position [68, 0]
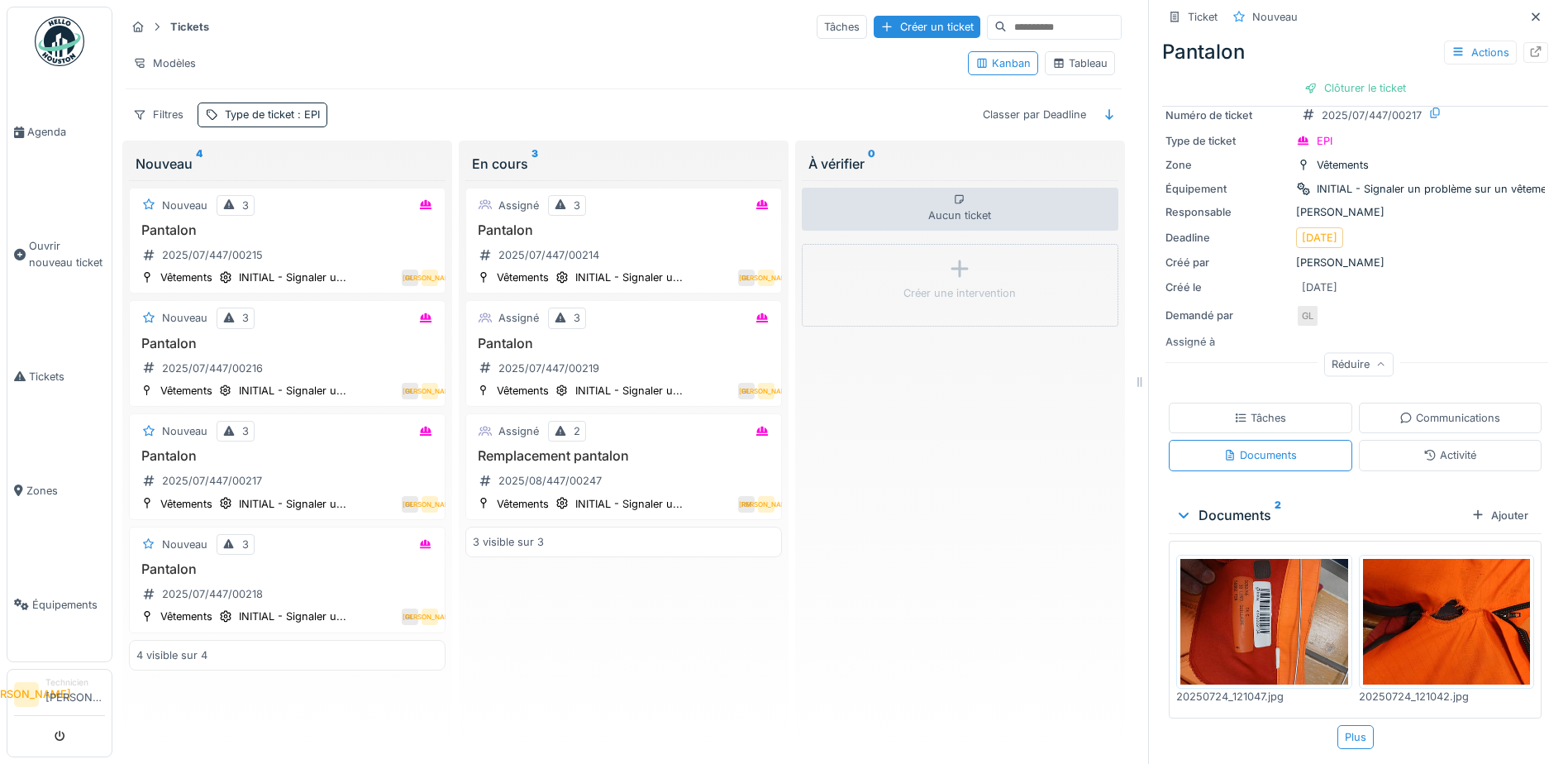
click at [1205, 588] on img at bounding box center [1264, 621] width 167 height 126
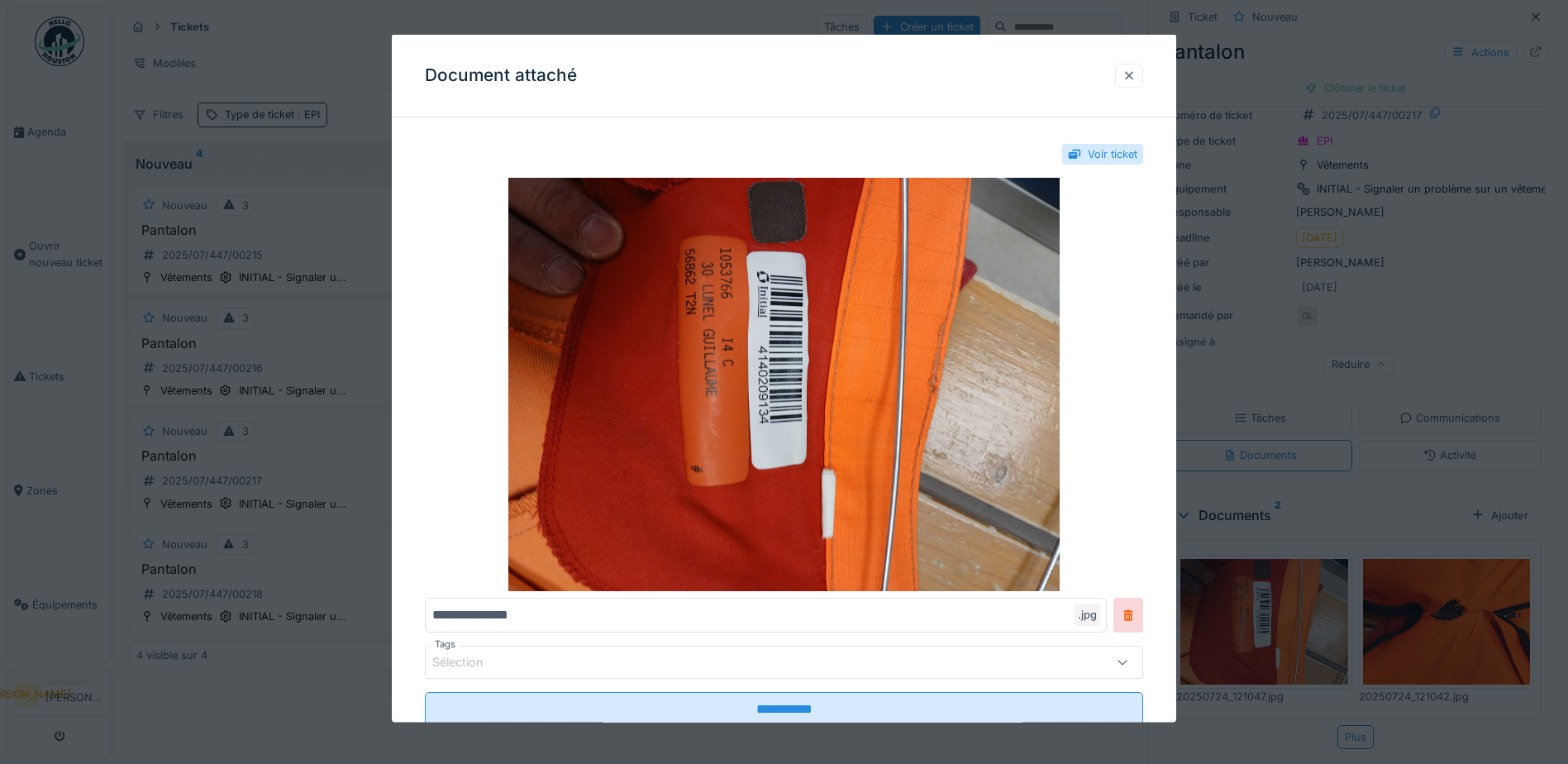
click at [1135, 72] on div at bounding box center [1128, 75] width 13 height 16
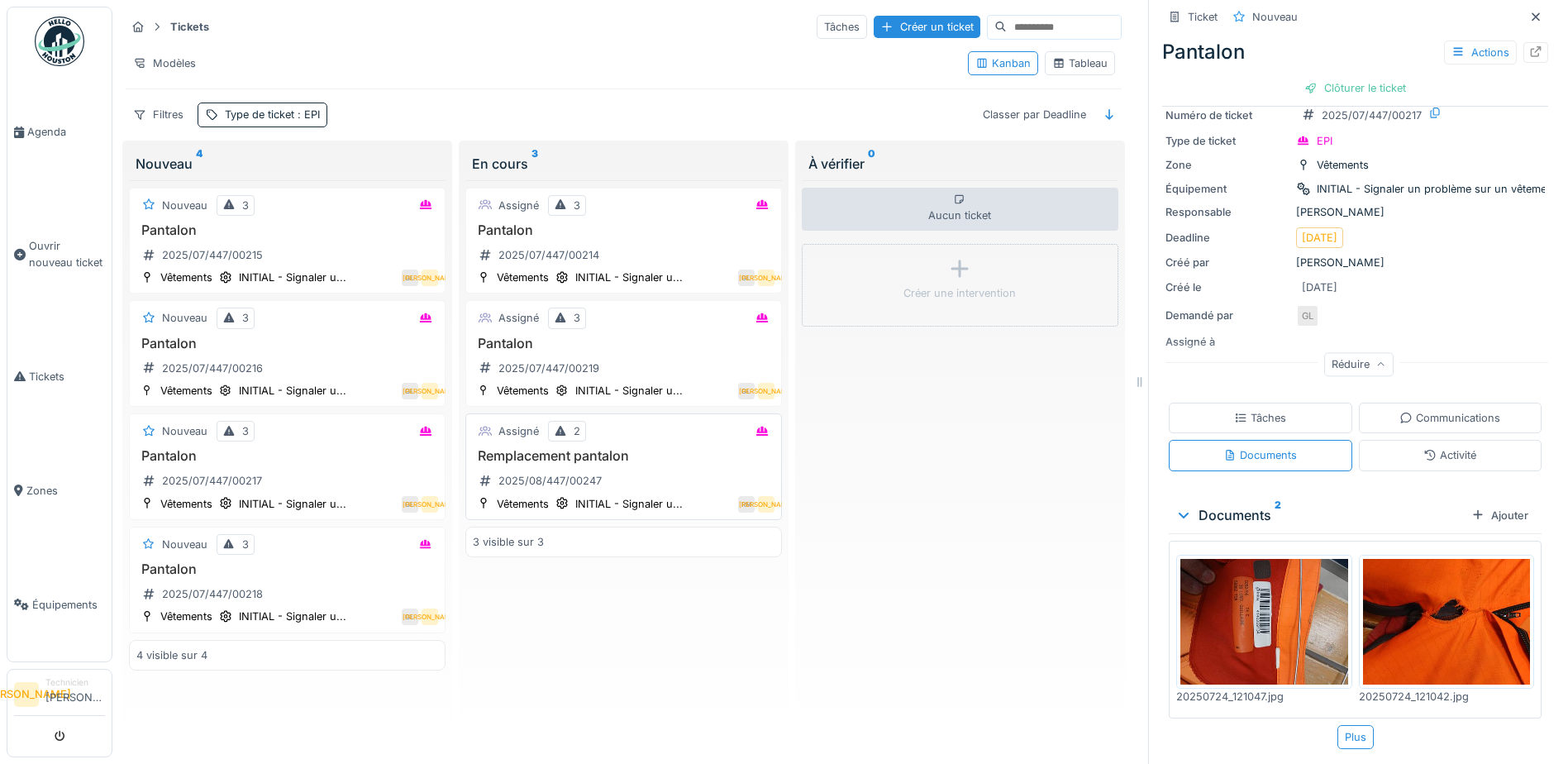
click at [666, 448] on h3 "Remplacement pantalon" at bounding box center [623, 456] width 302 height 16
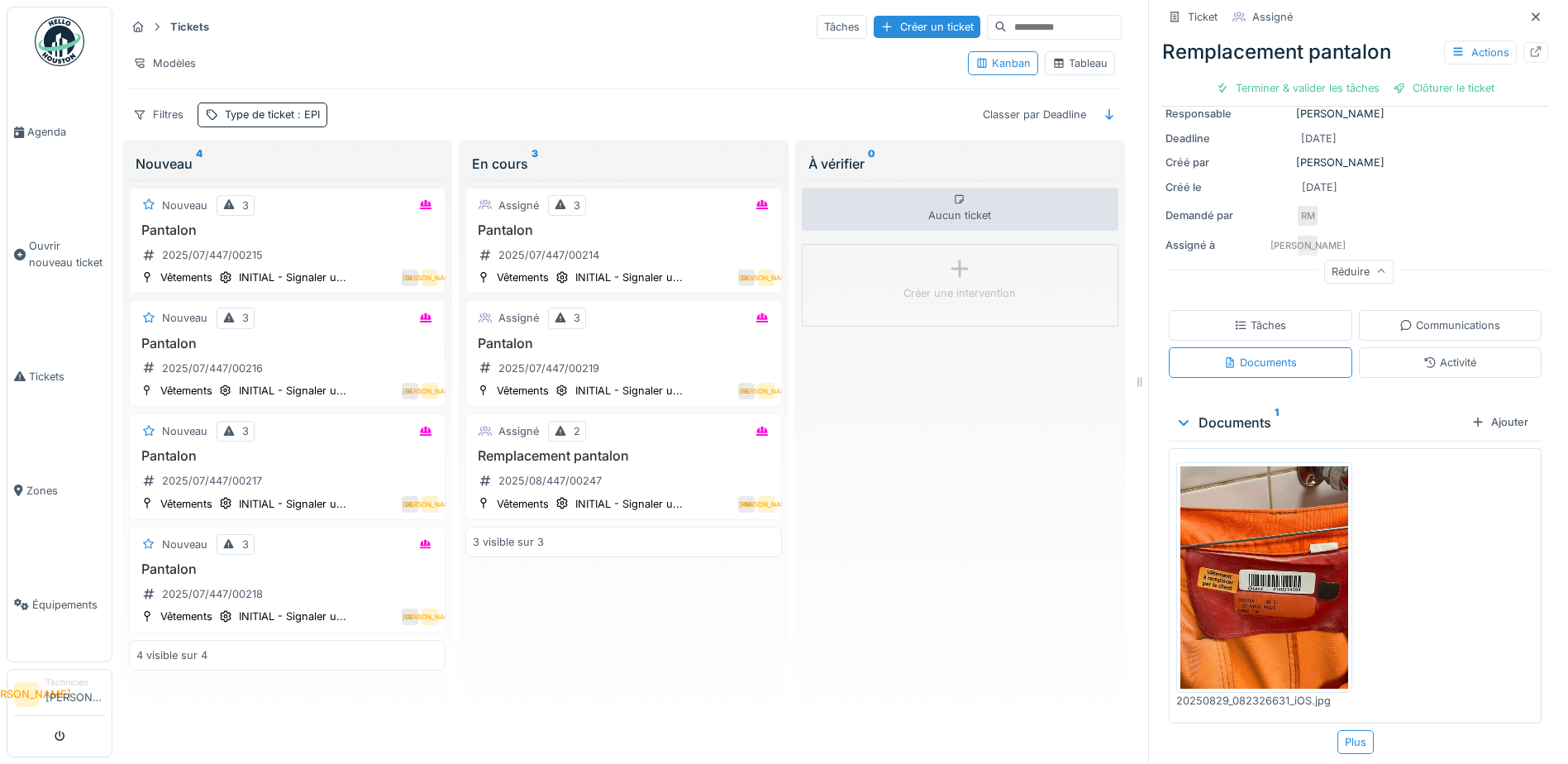
scroll to position [168, 0]
click at [1245, 542] on img at bounding box center [1264, 576] width 167 height 223
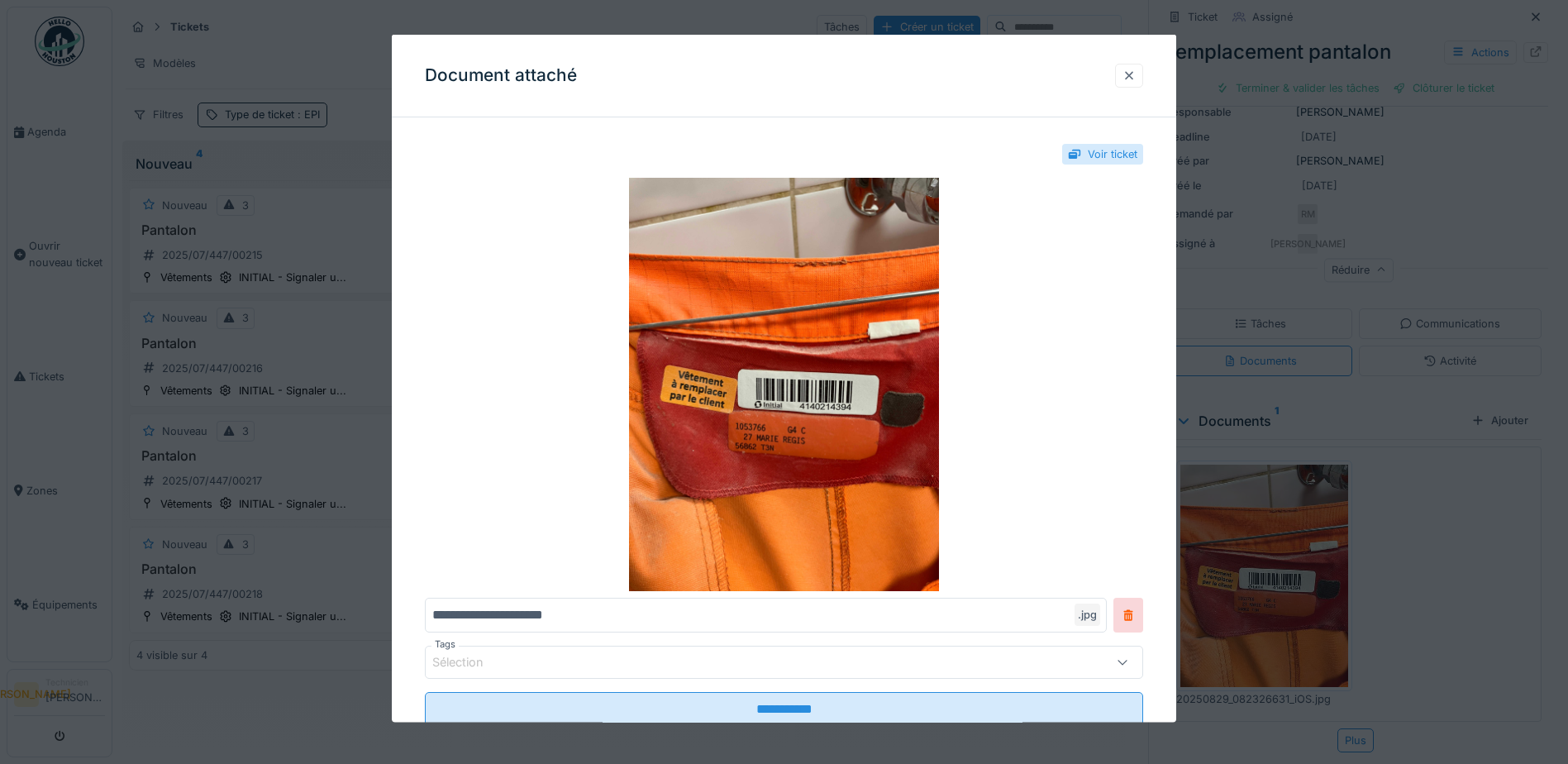
click at [1129, 73] on div at bounding box center [1128, 75] width 13 height 16
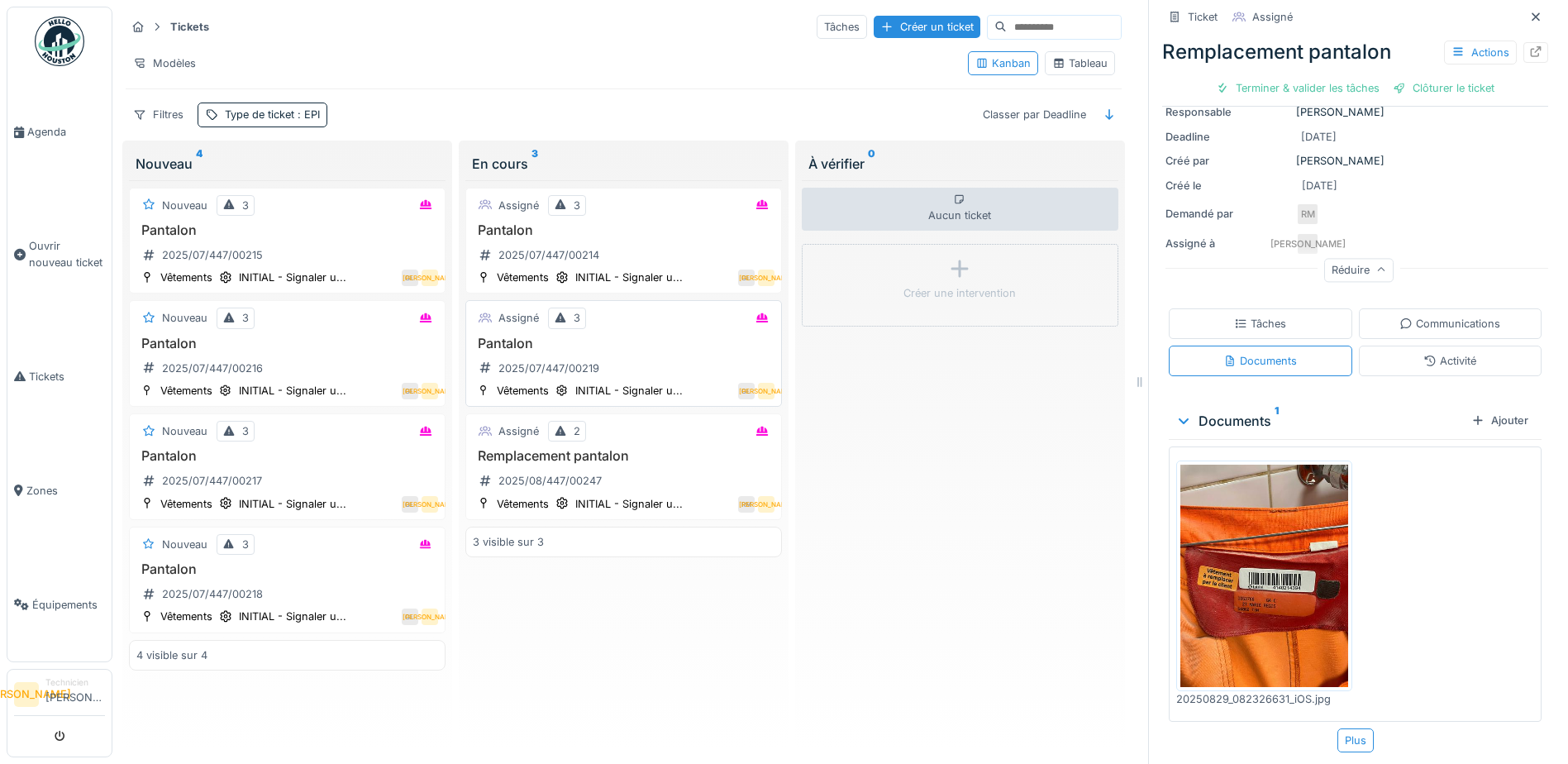
click at [666, 307] on div "Assigné 3" at bounding box center [623, 317] width 302 height 21
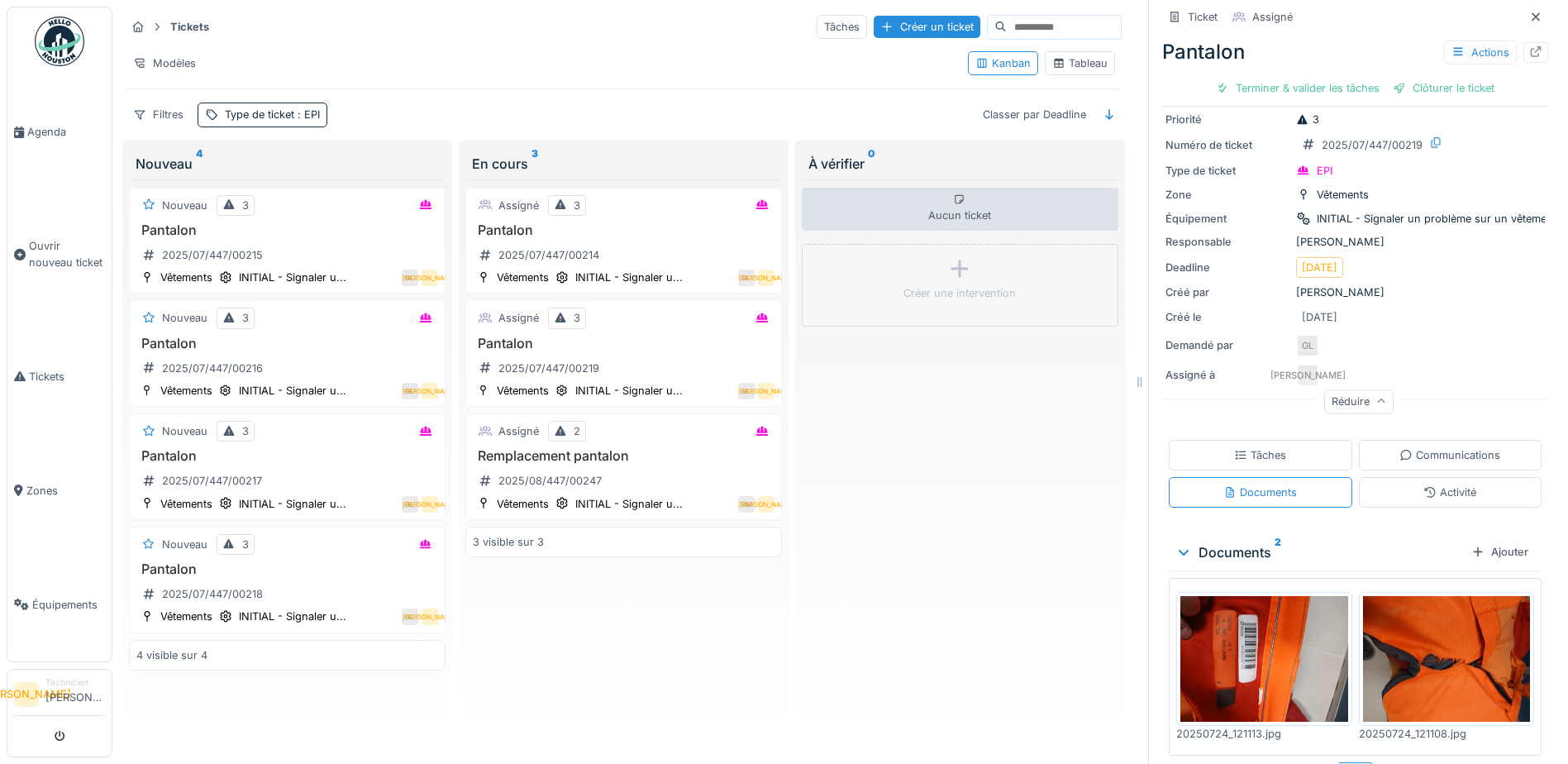
scroll to position [75, 0]
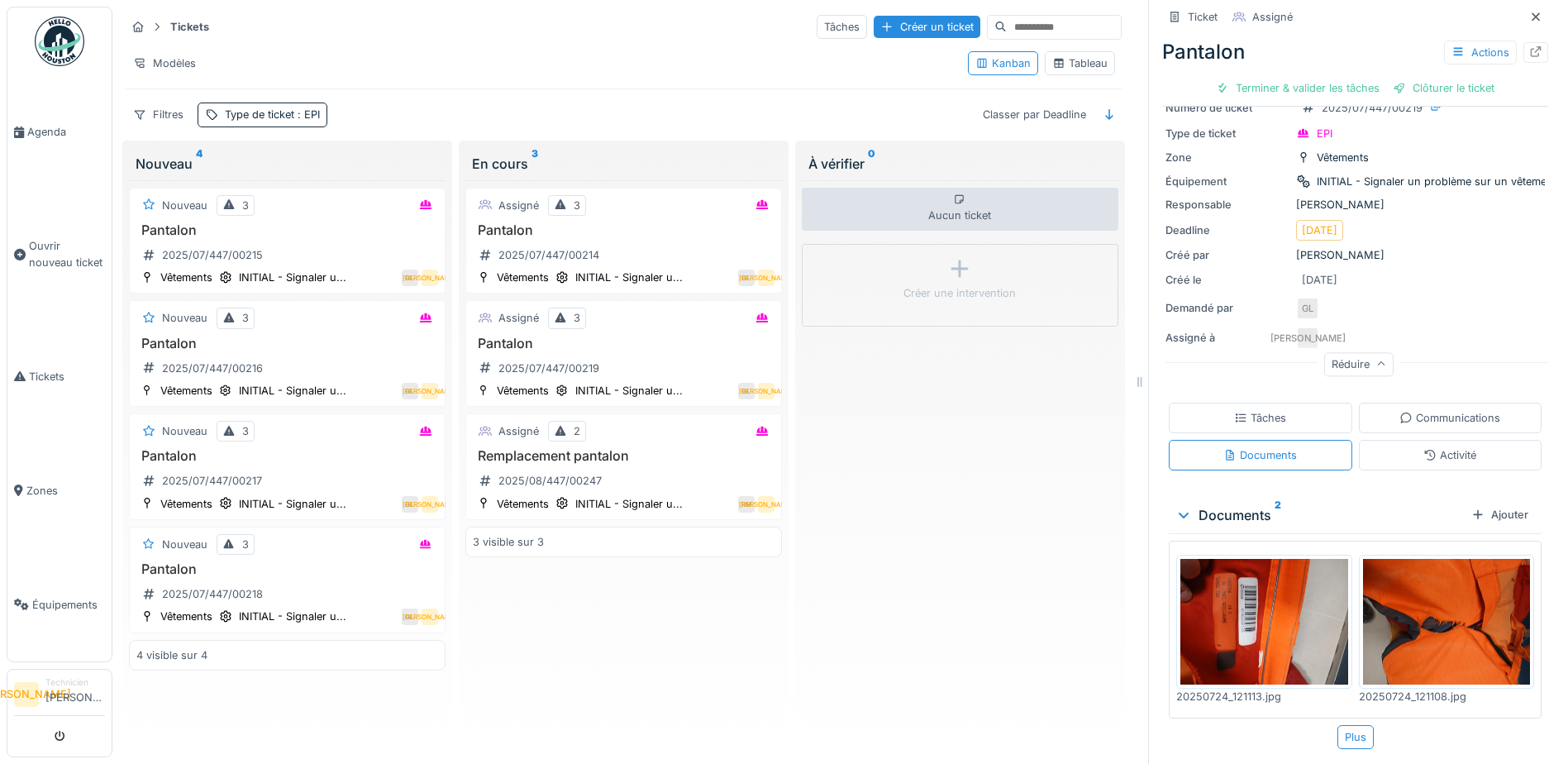
click at [1258, 599] on img at bounding box center [1264, 621] width 167 height 126
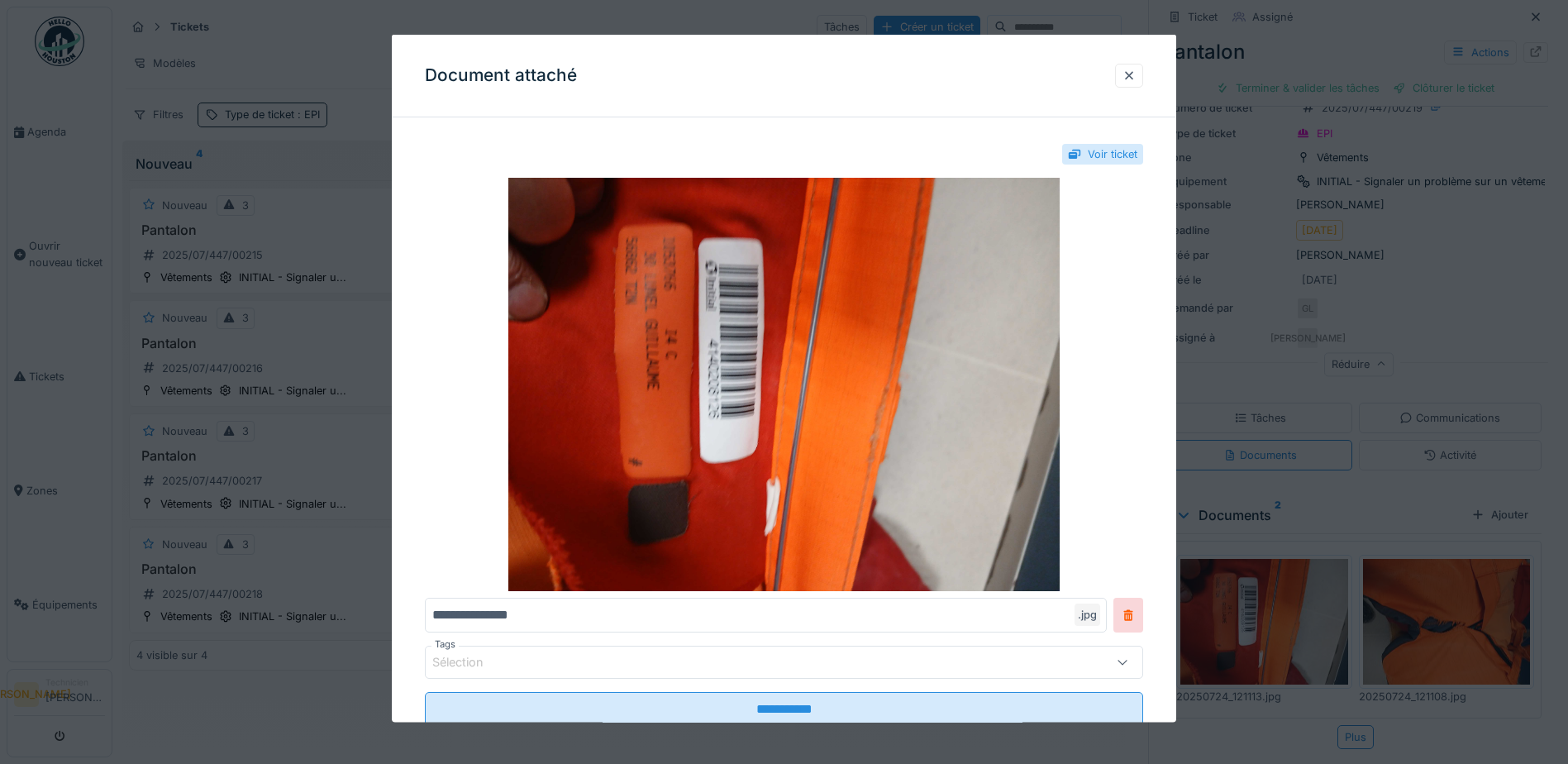
click at [1244, 401] on div at bounding box center [784, 382] width 1568 height 764
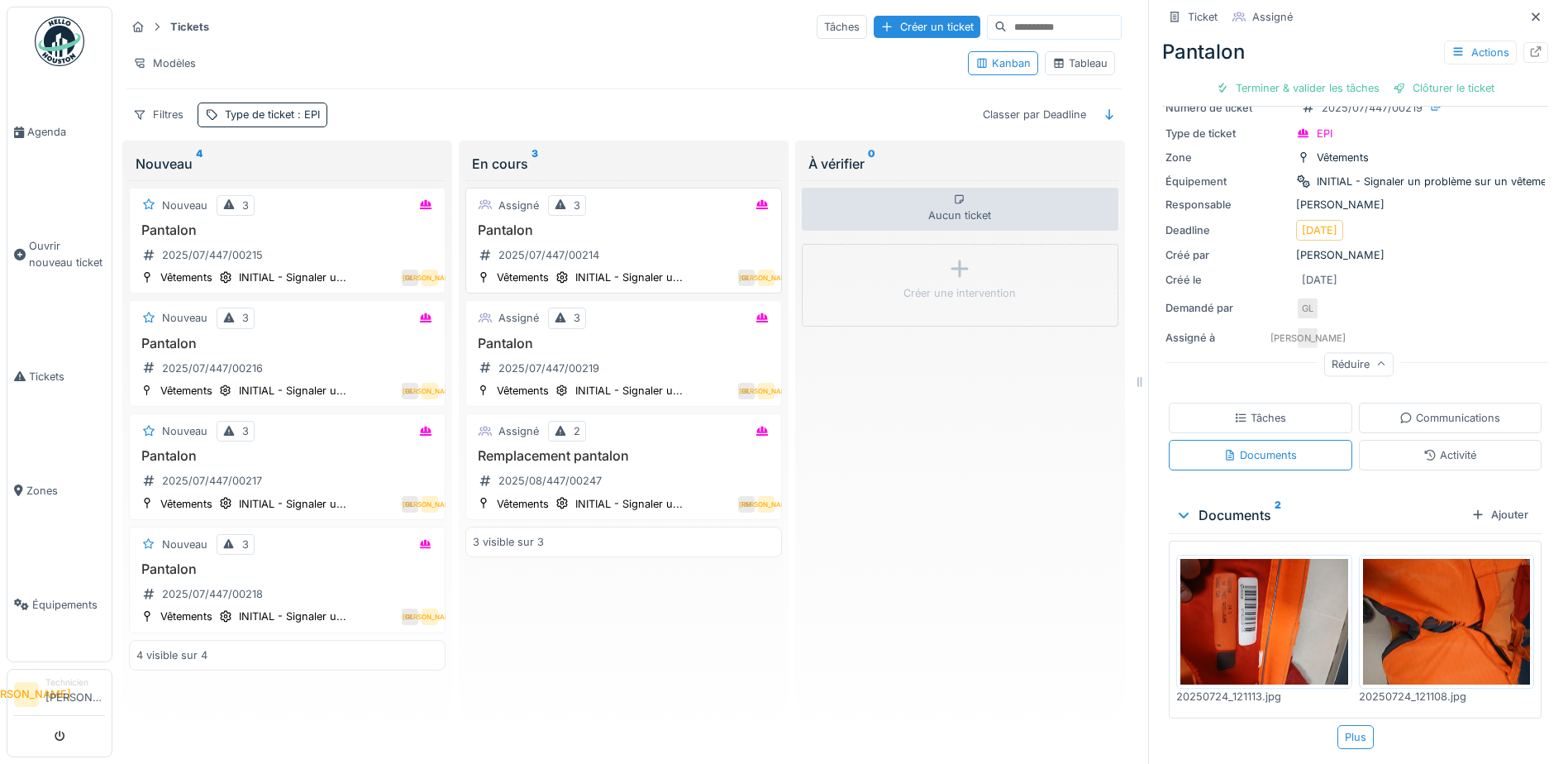
click at [662, 239] on div "Pantalon 2025/07/447/00214" at bounding box center [623, 245] width 302 height 46
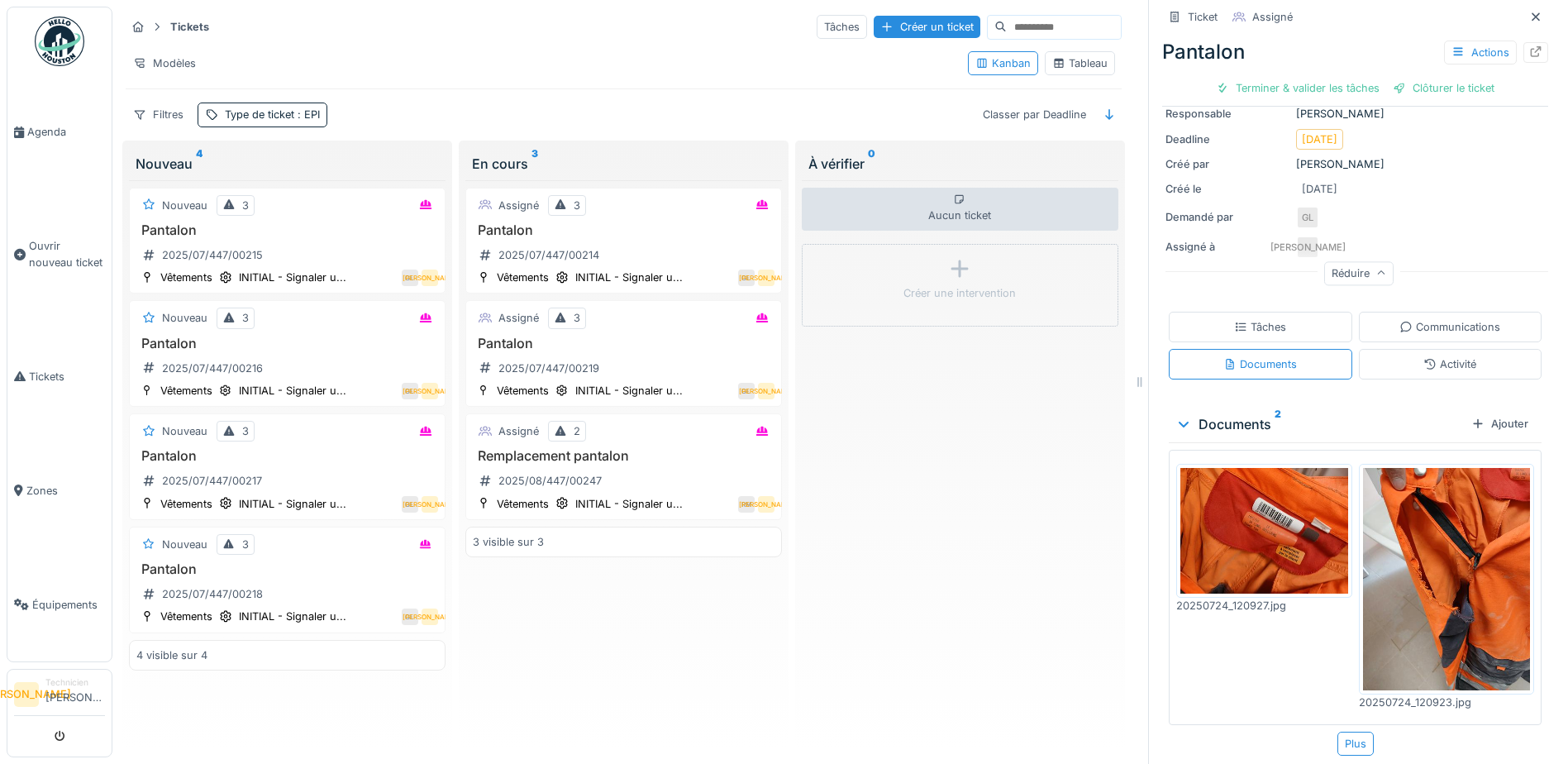
scroll to position [170, 0]
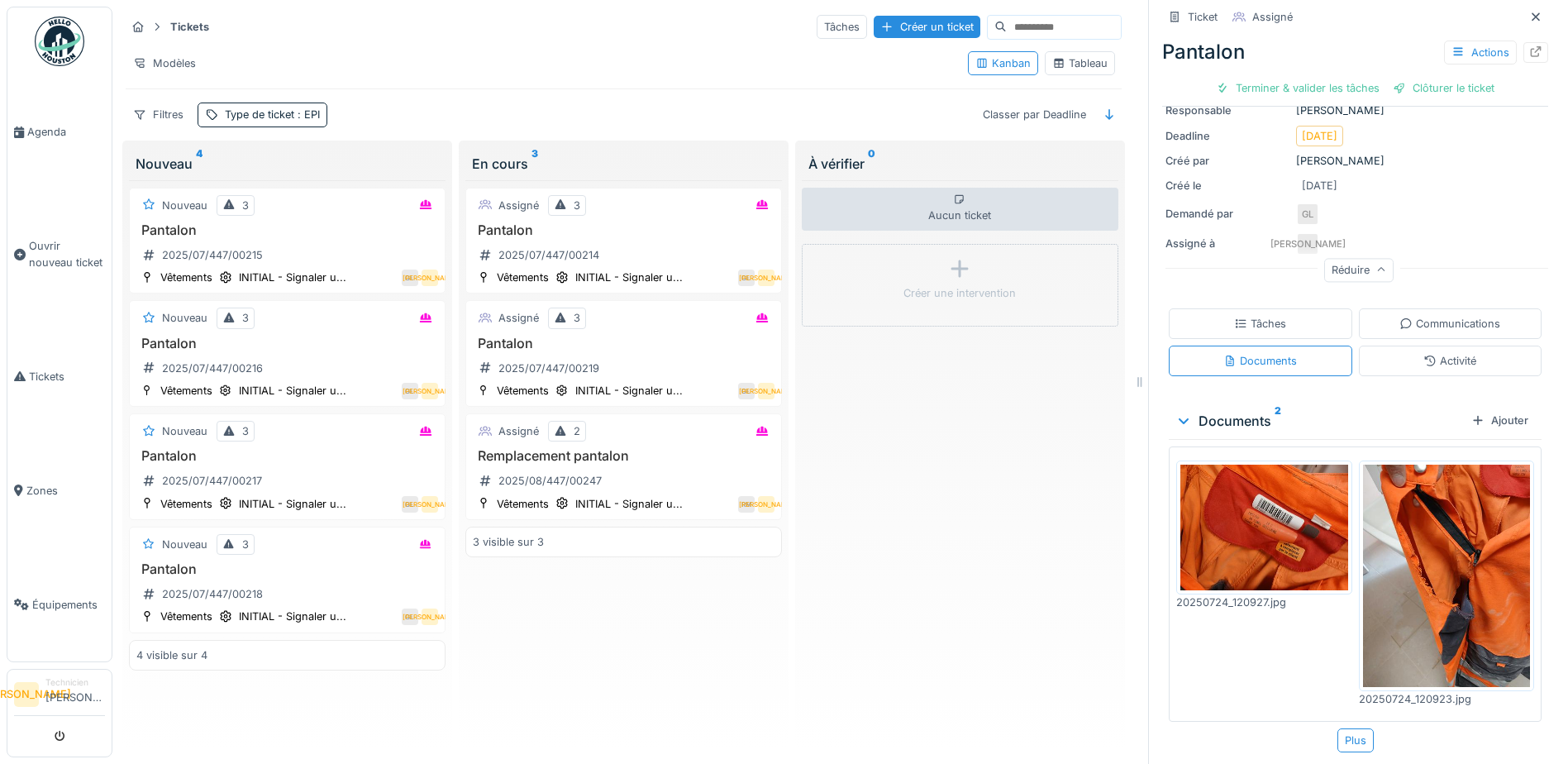
click at [1260, 512] on img at bounding box center [1264, 528] width 167 height 126
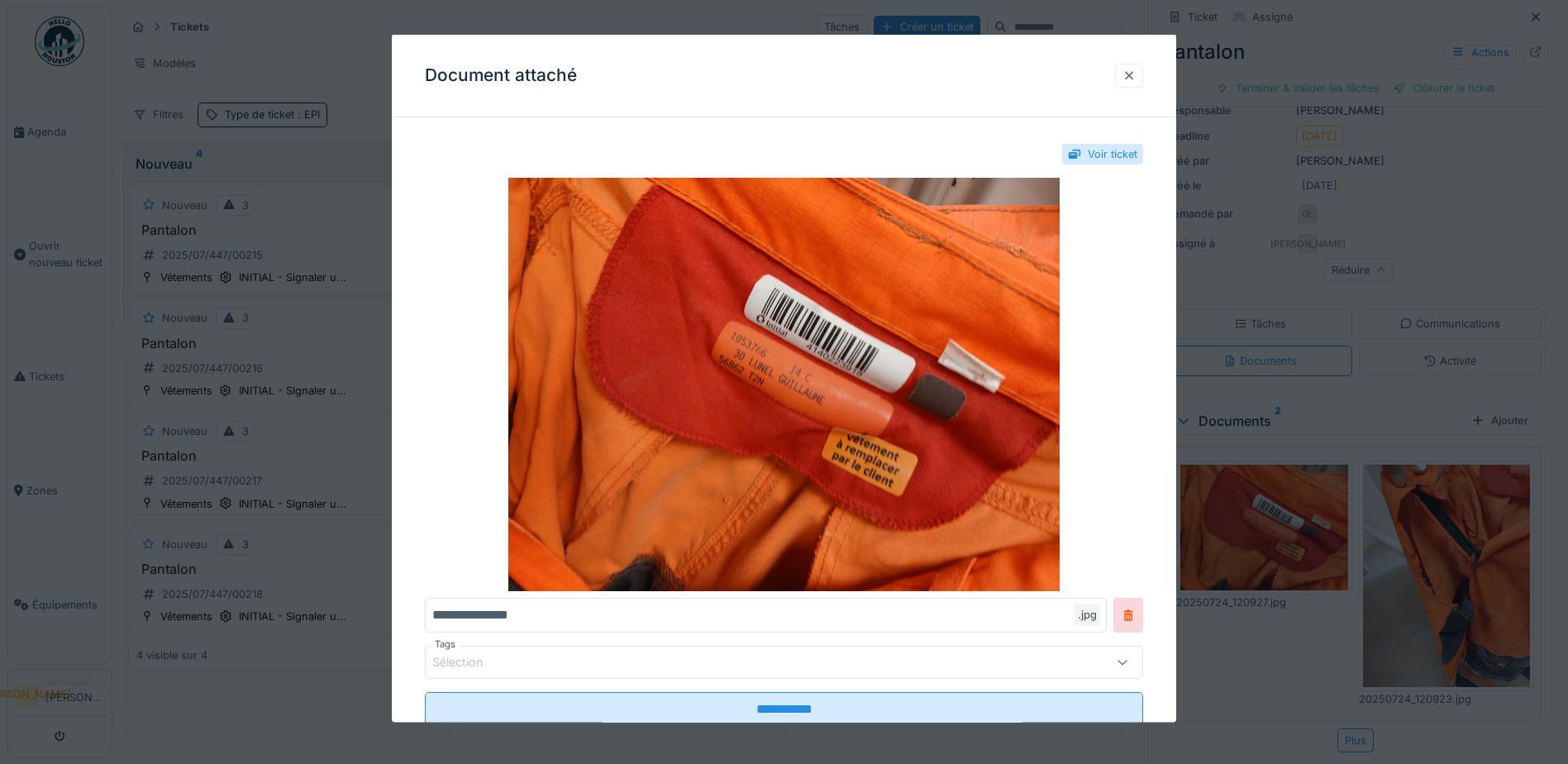
click at [1129, 76] on div at bounding box center [1128, 75] width 13 height 16
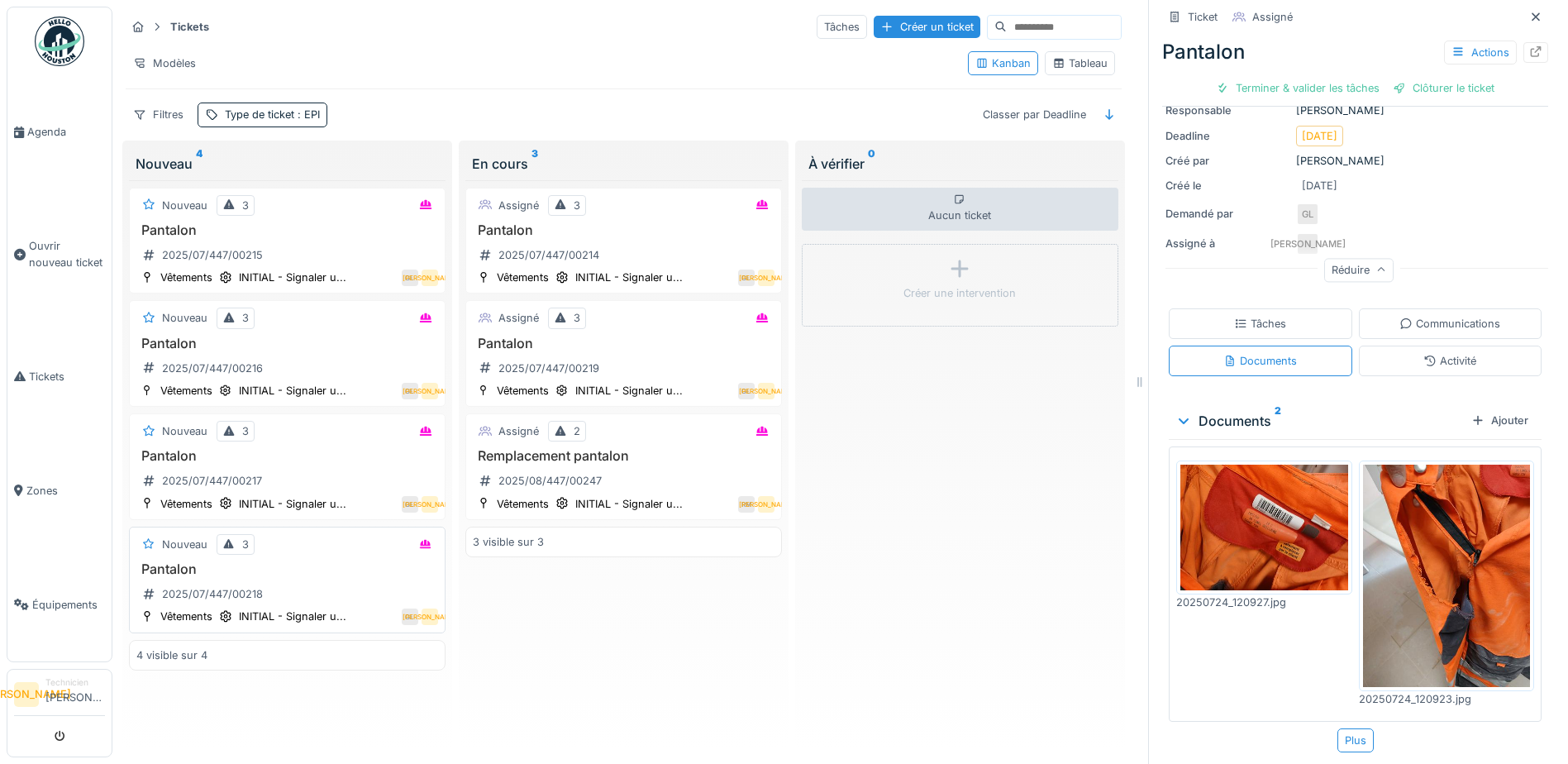
click at [373, 573] on div "Pantalon 2025/07/447/00218" at bounding box center [287, 584] width 302 height 46
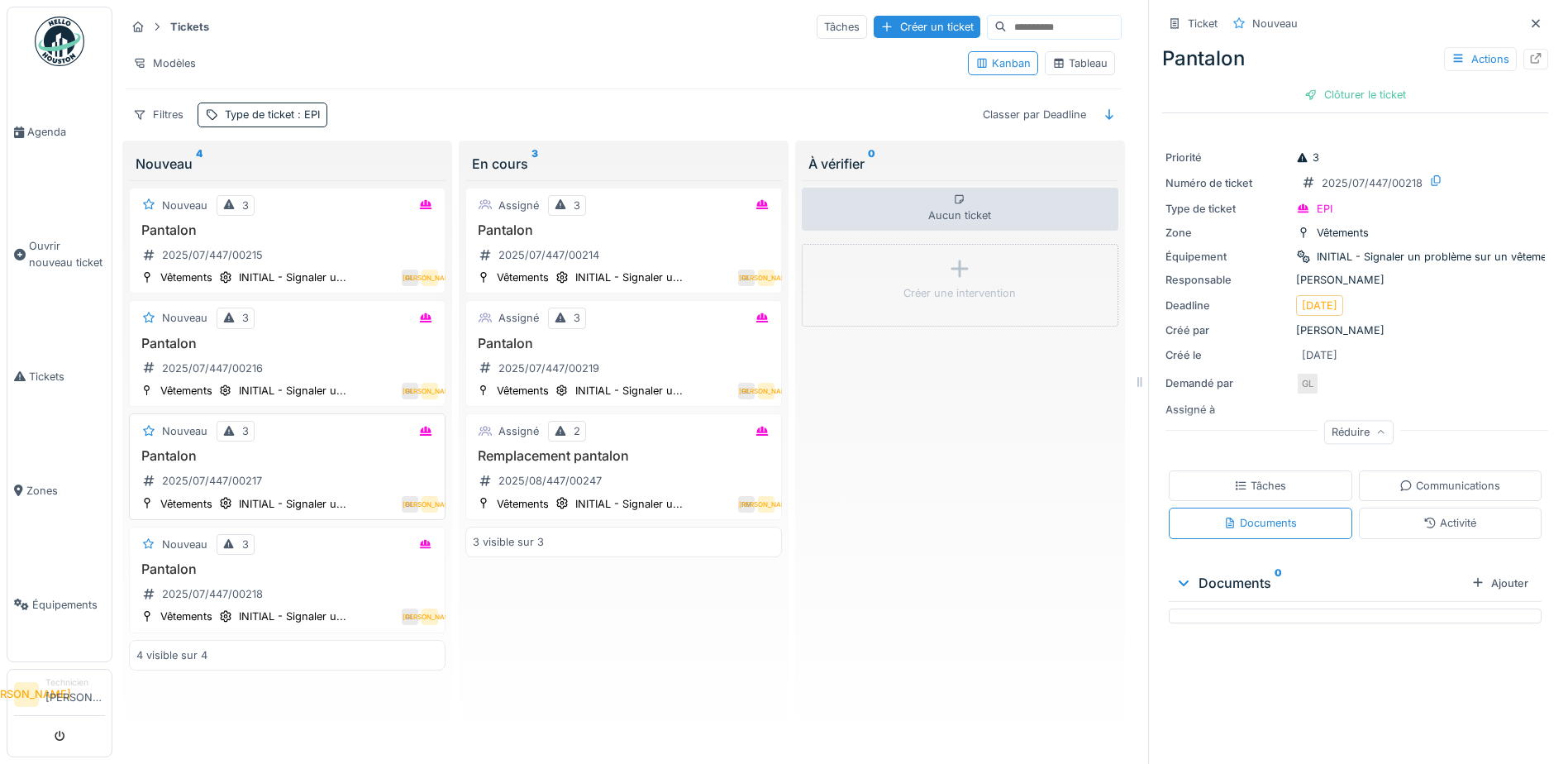
click at [335, 460] on div "Pantalon 2025/07/447/00217" at bounding box center [287, 471] width 302 height 46
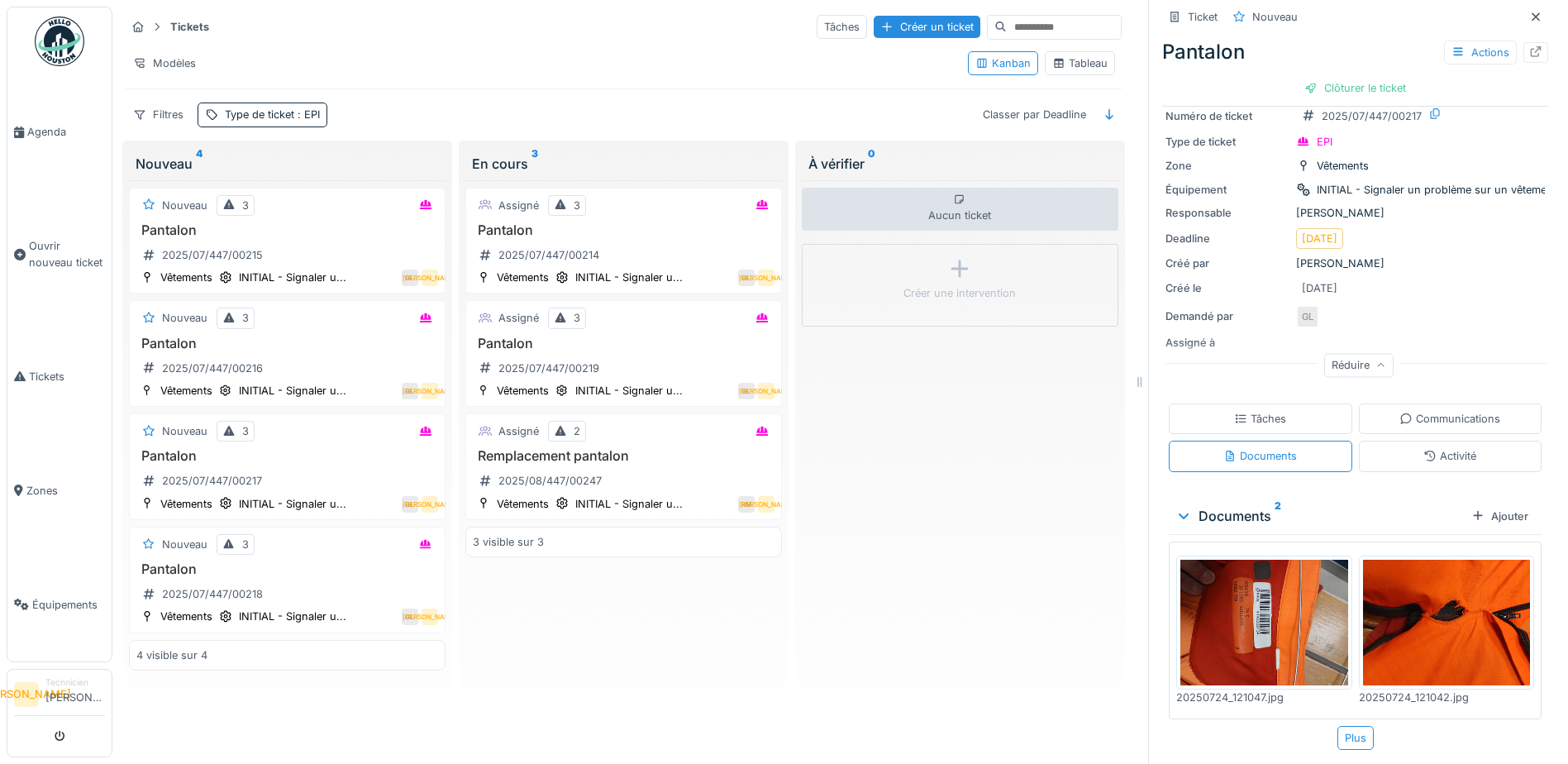
scroll to position [68, 0]
click at [1239, 603] on img at bounding box center [1264, 621] width 167 height 126
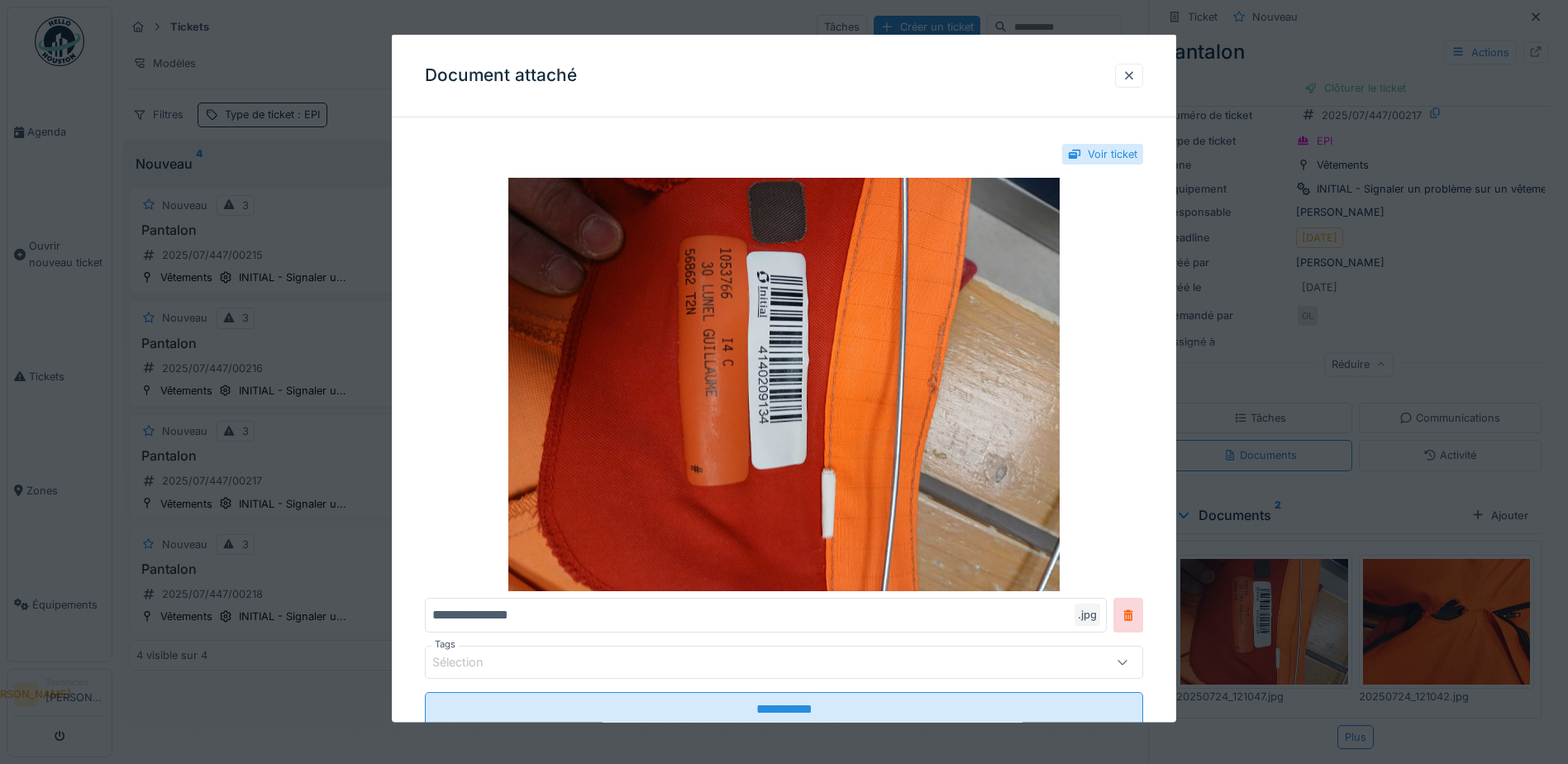
click at [1122, 61] on div "Document attaché" at bounding box center [784, 76] width 784 height 83
click at [1129, 70] on div at bounding box center [1128, 75] width 13 height 16
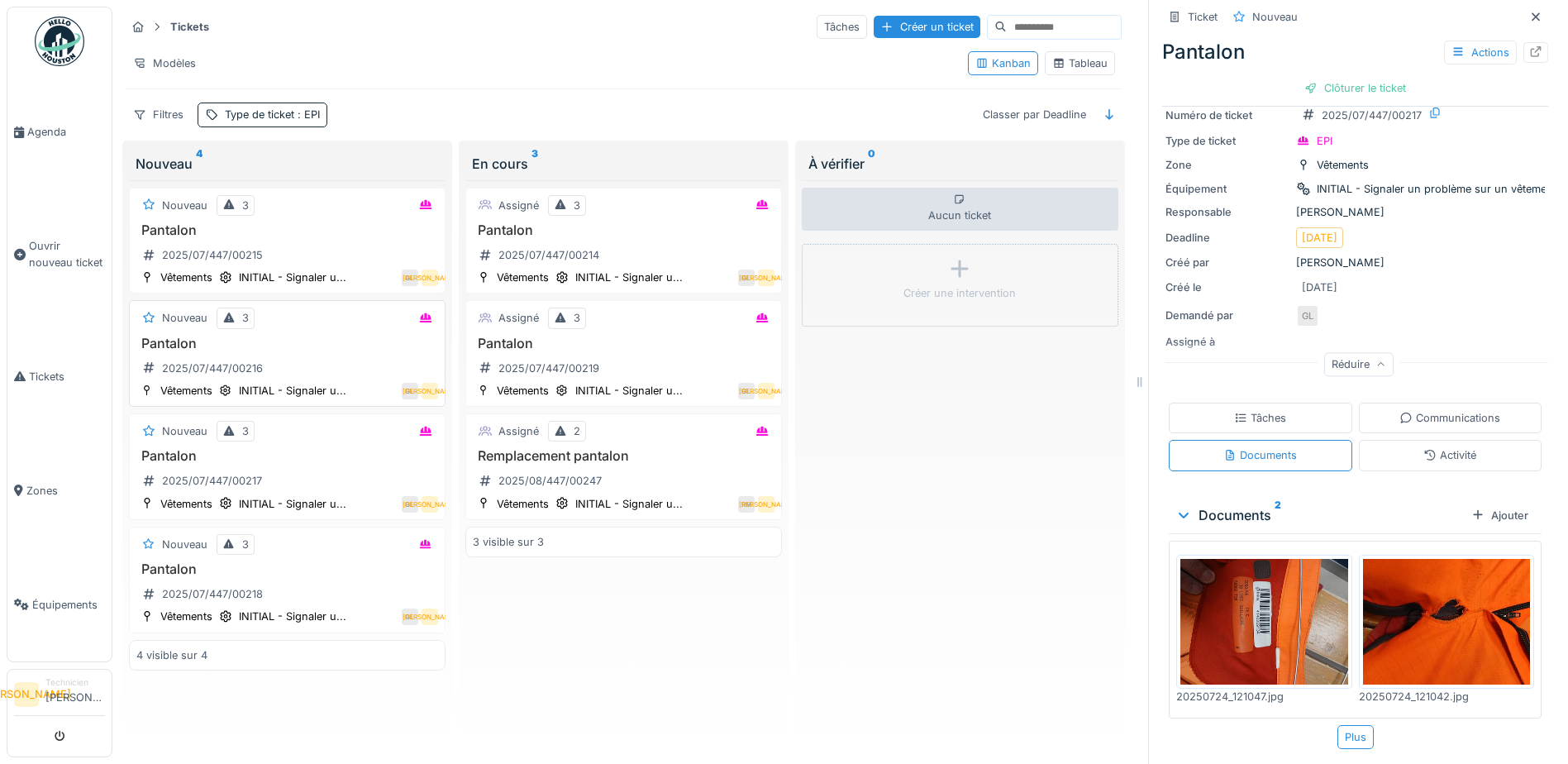
drag, startPoint x: 297, startPoint y: 339, endPoint x: 315, endPoint y: 347, distance: 19.7
click at [297, 339] on div "Pantalon 2025/07/447/00216" at bounding box center [287, 359] width 302 height 46
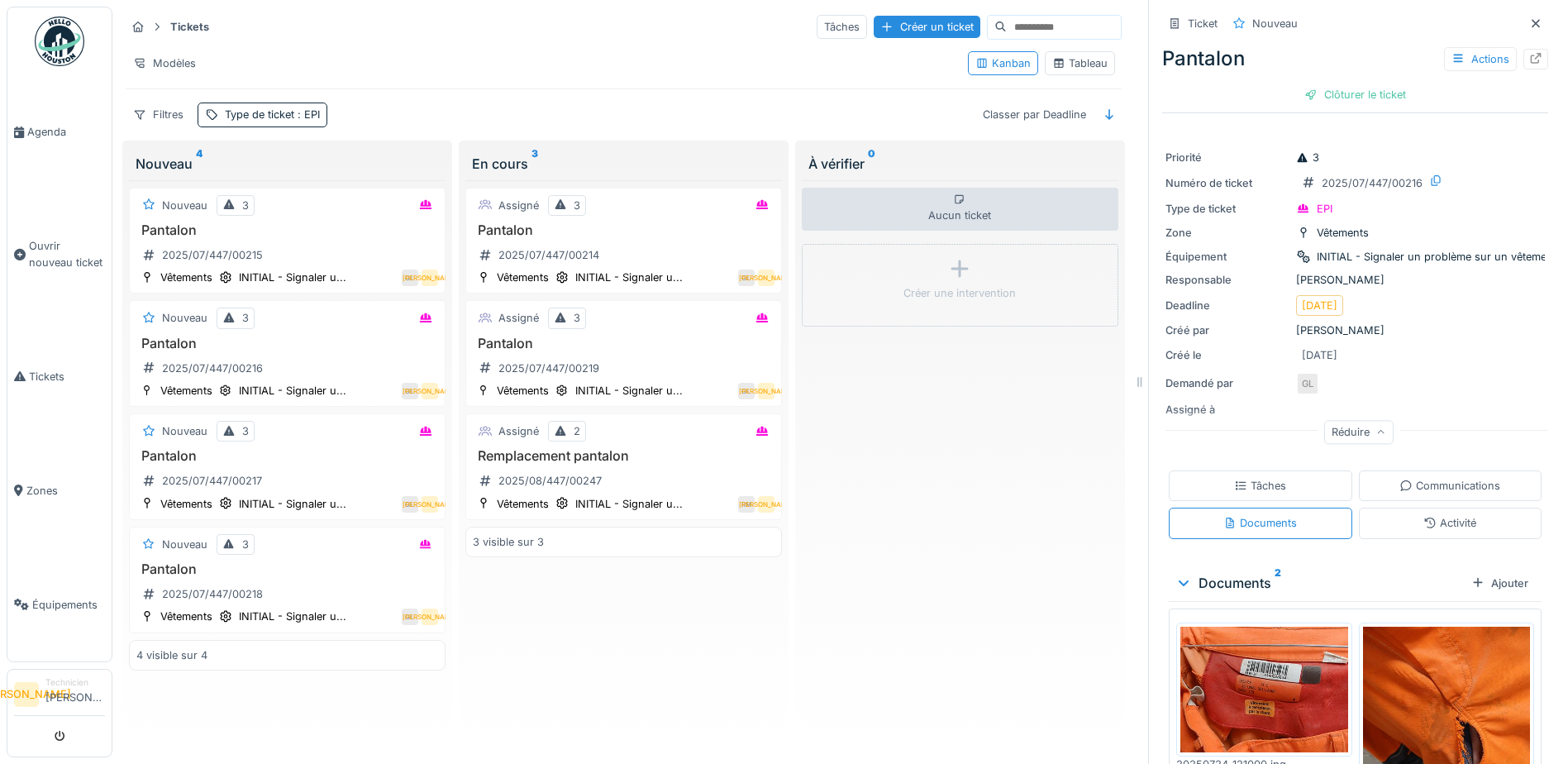
click at [1302, 657] on img at bounding box center [1264, 689] width 167 height 126
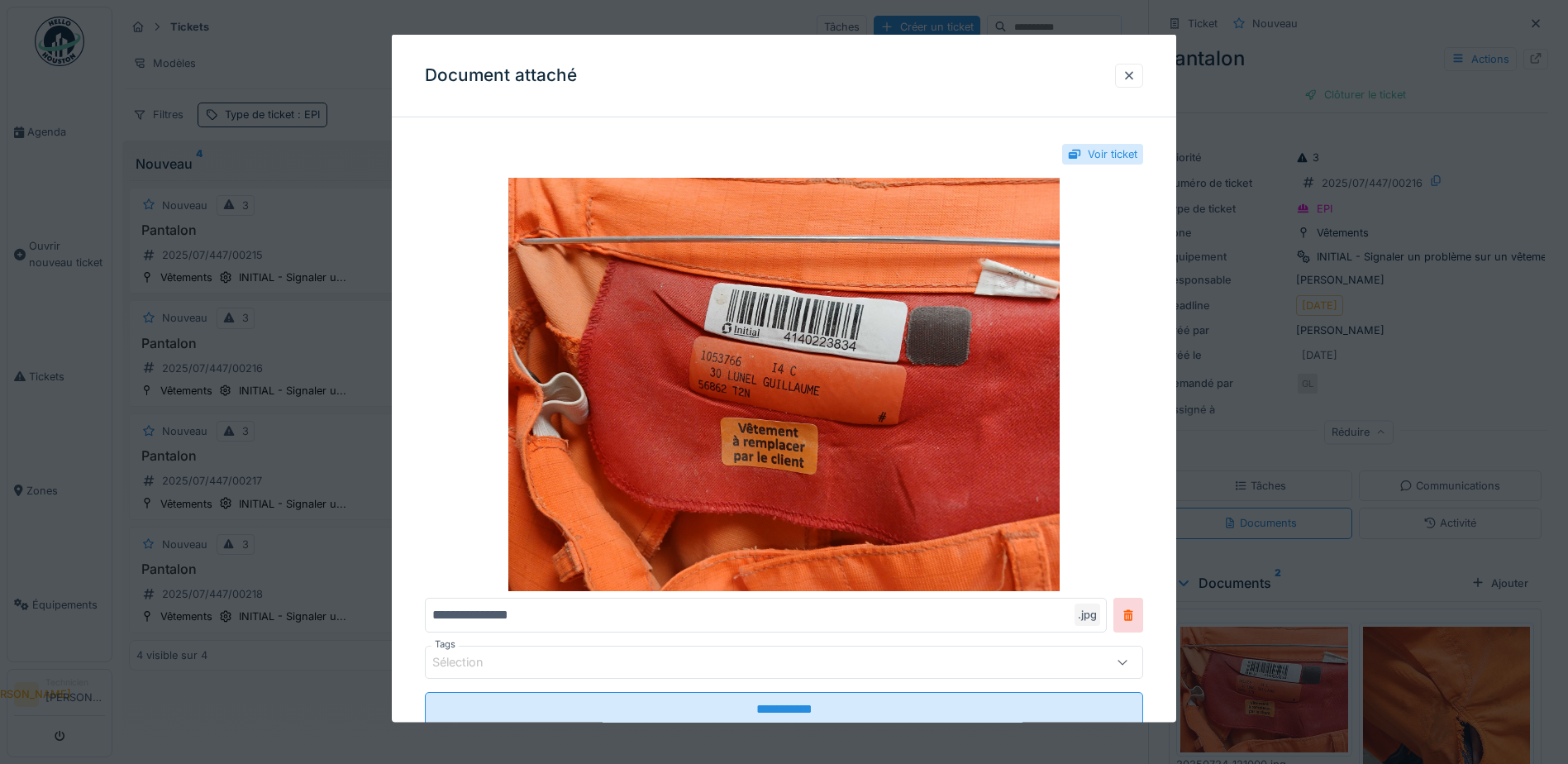
click at [1302, 657] on div at bounding box center [784, 382] width 1568 height 764
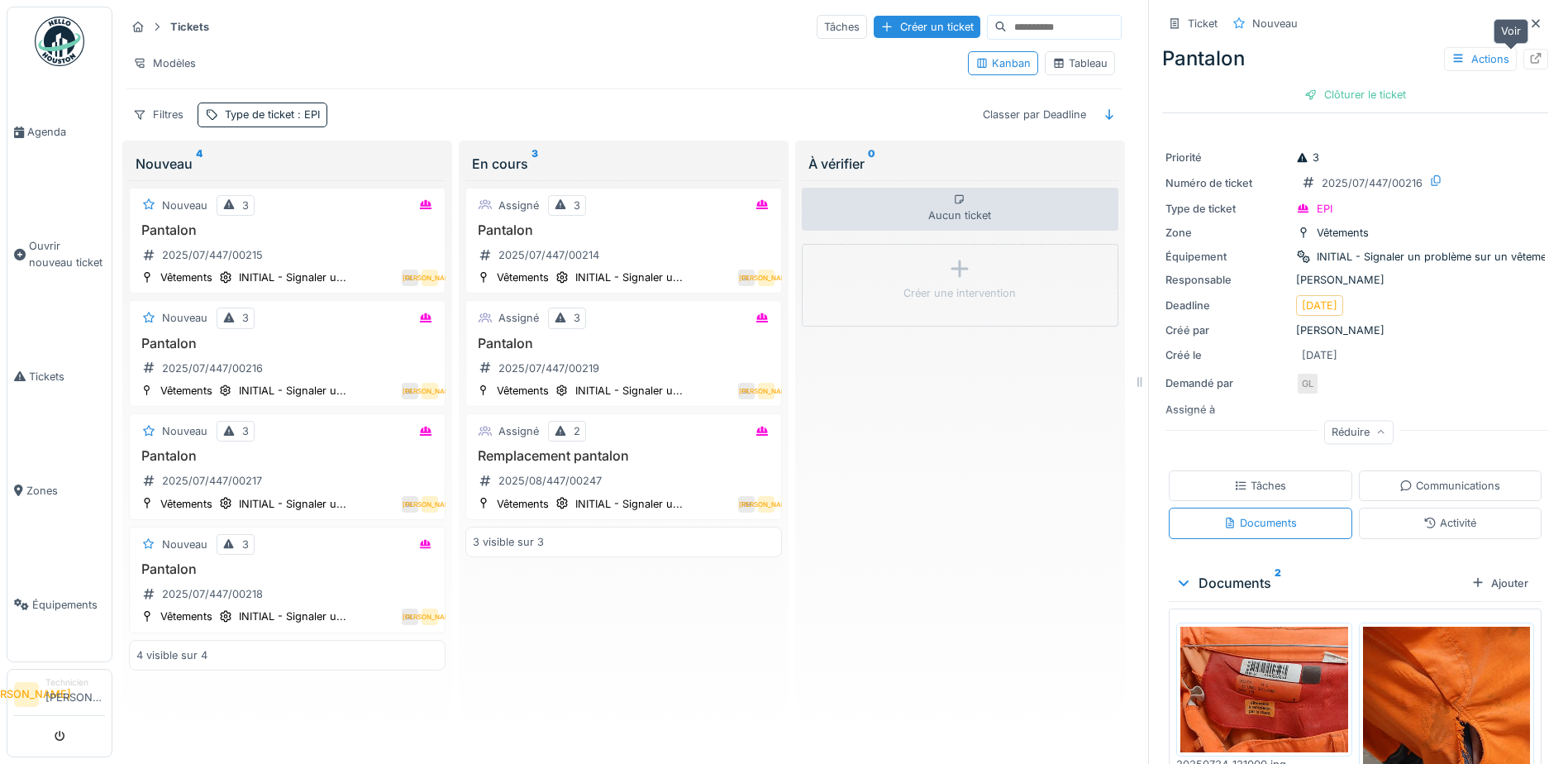
click at [1530, 53] on icon at bounding box center [1535, 58] width 11 height 11
click at [1478, 47] on div "Actions" at bounding box center [1479, 59] width 73 height 24
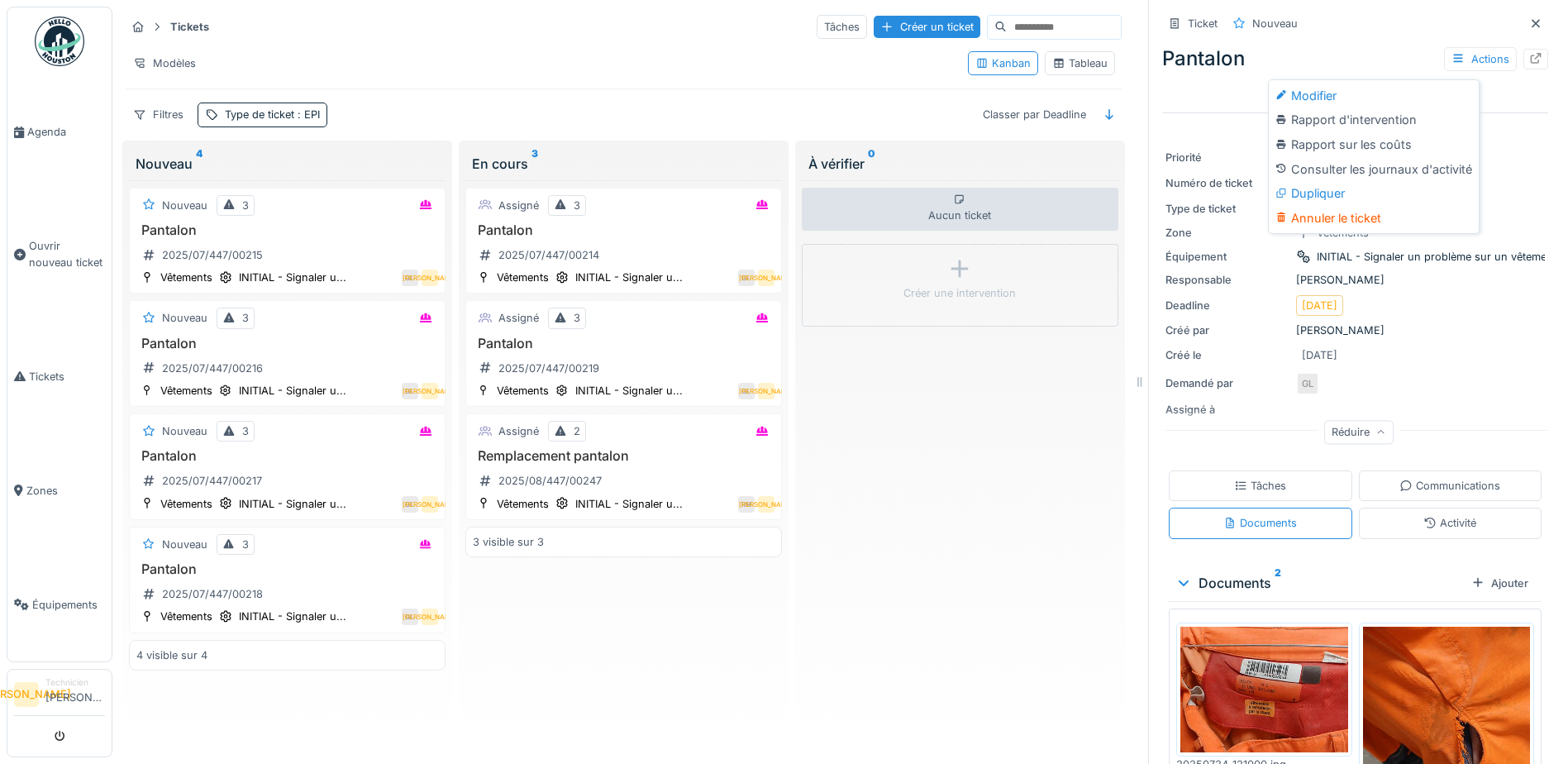
click at [1425, 345] on div "Créé le 24/07/2025" at bounding box center [1355, 355] width 379 height 21
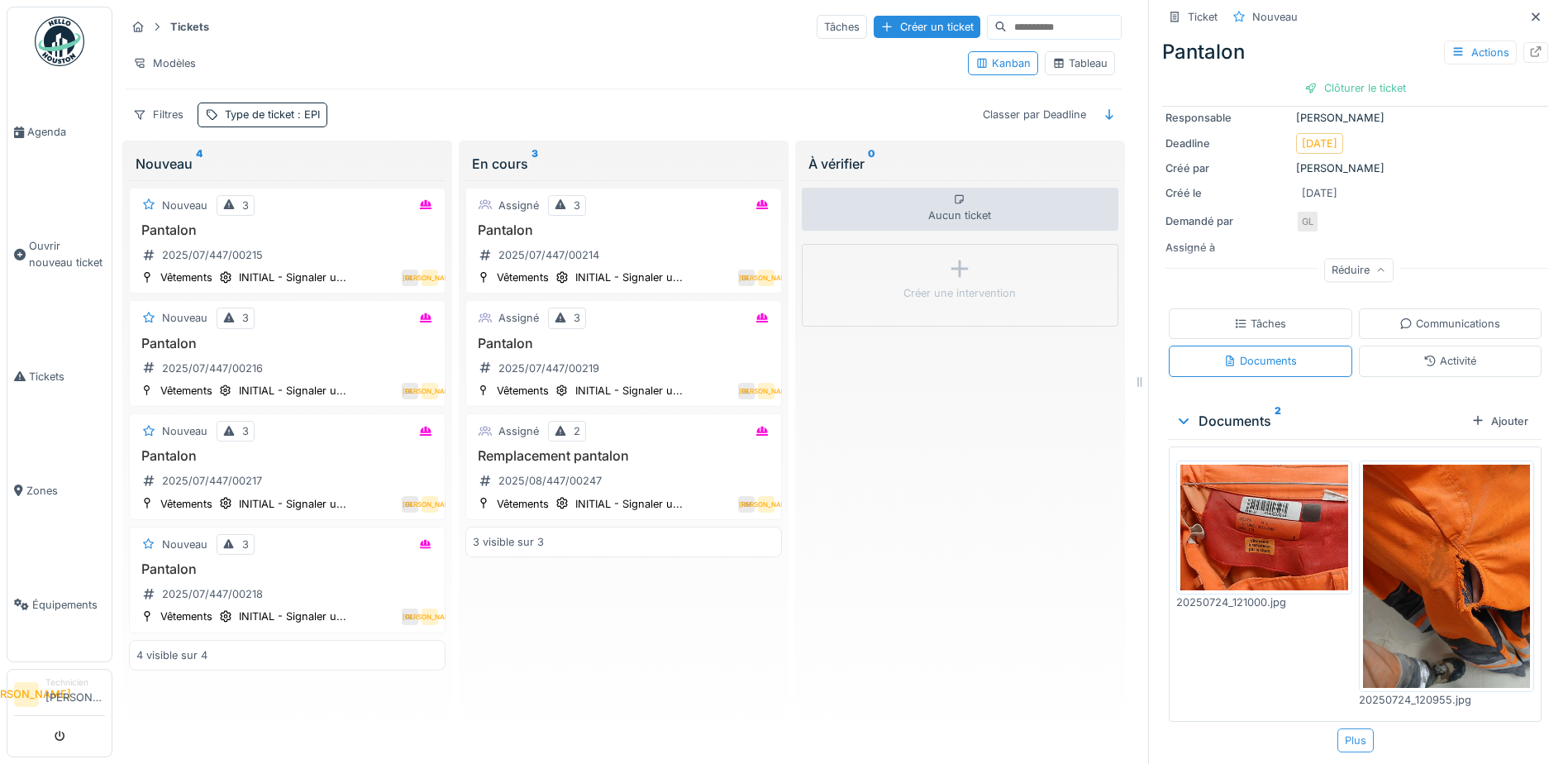
click at [1351, 742] on div "Plus" at bounding box center [1355, 740] width 36 height 24
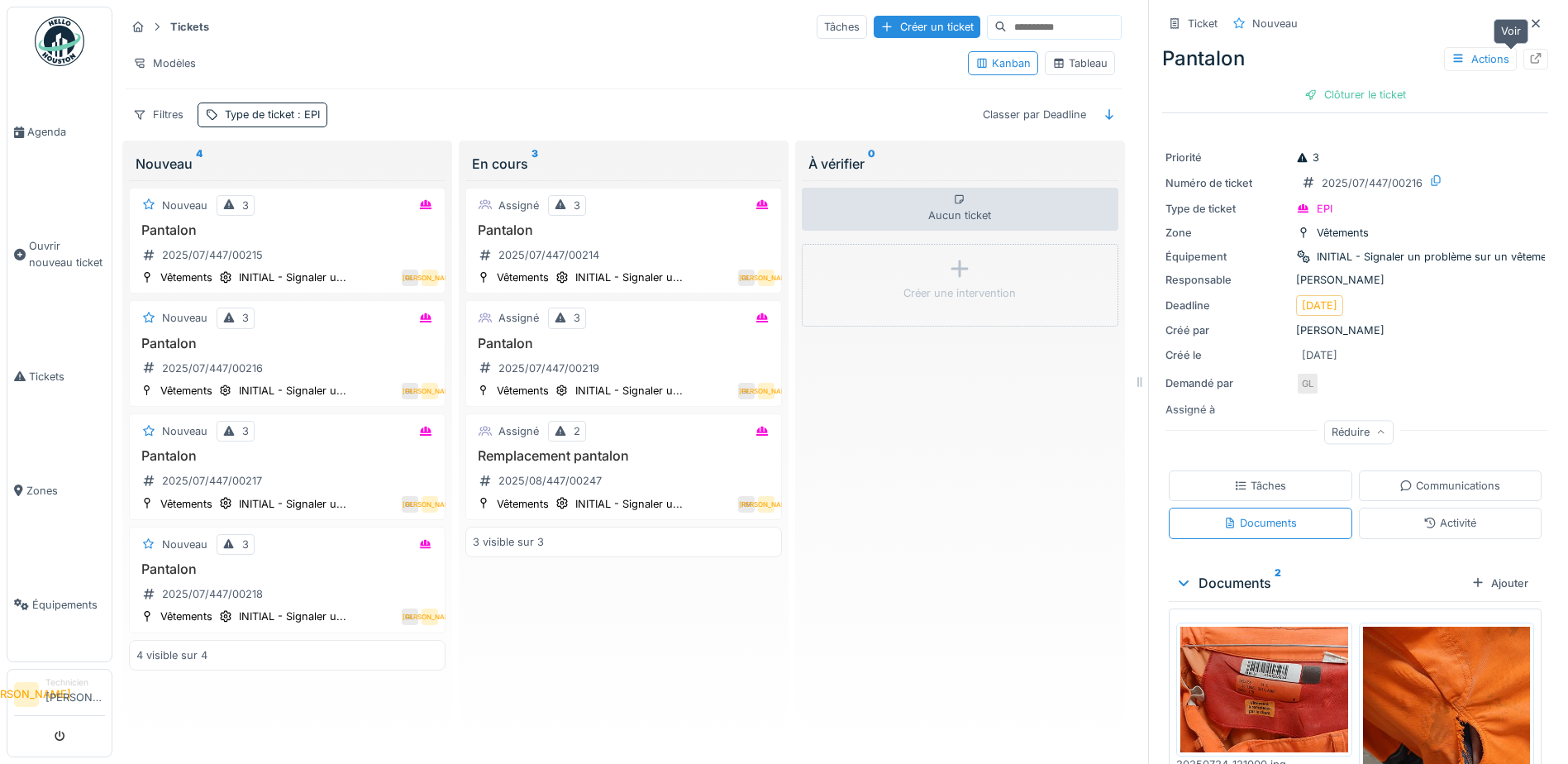
click at [1529, 53] on icon at bounding box center [1535, 58] width 13 height 11
click at [683, 223] on h3 "Pantalon" at bounding box center [623, 230] width 302 height 16
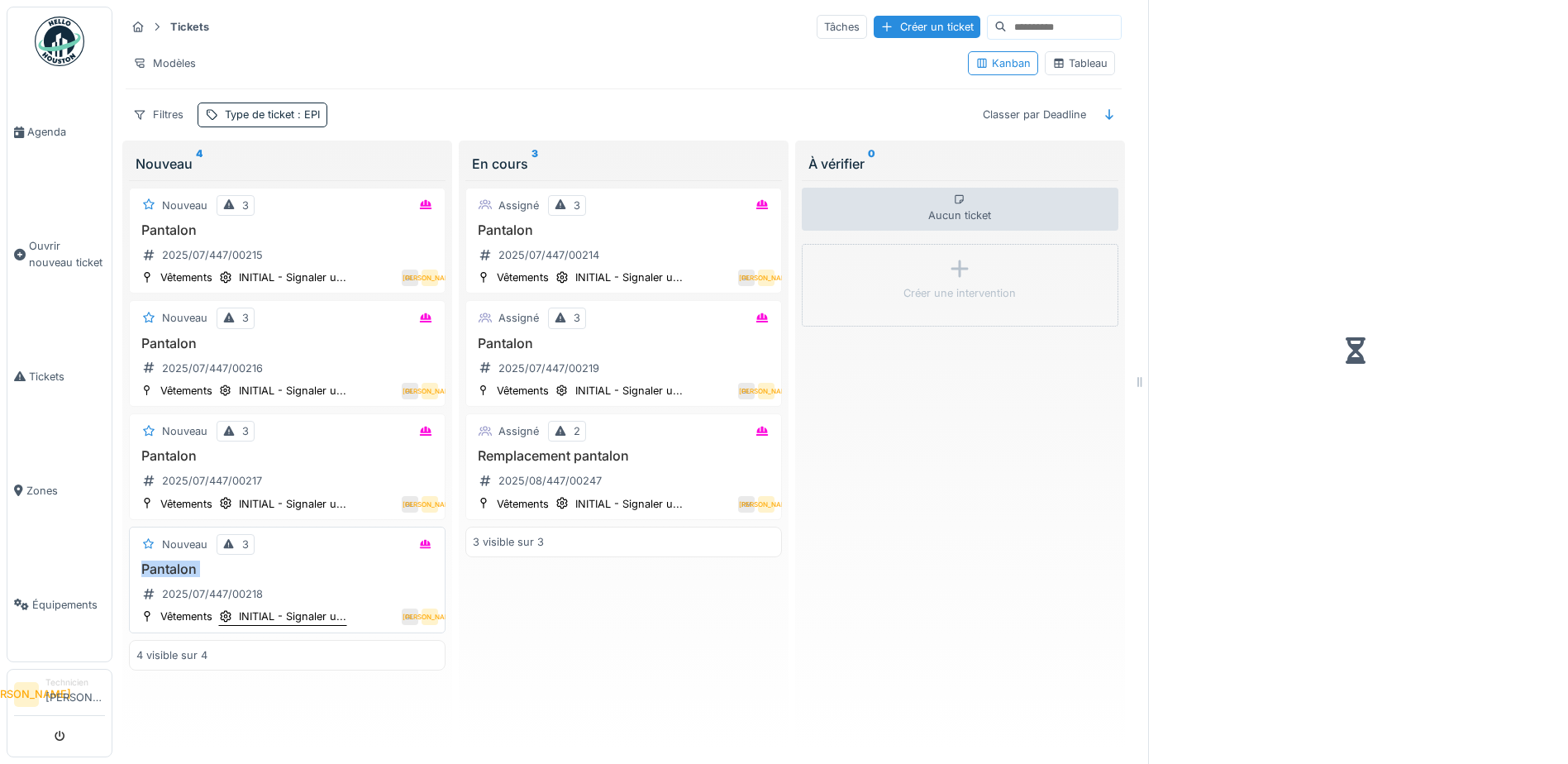
drag, startPoint x: 318, startPoint y: 530, endPoint x: 345, endPoint y: 596, distance: 71.3
click at [345, 596] on div "Nouveau 3 Pantalon 2025/07/447/00218 Vêtements INITIAL - Signaler u... GL JA" at bounding box center [286, 579] width 316 height 107
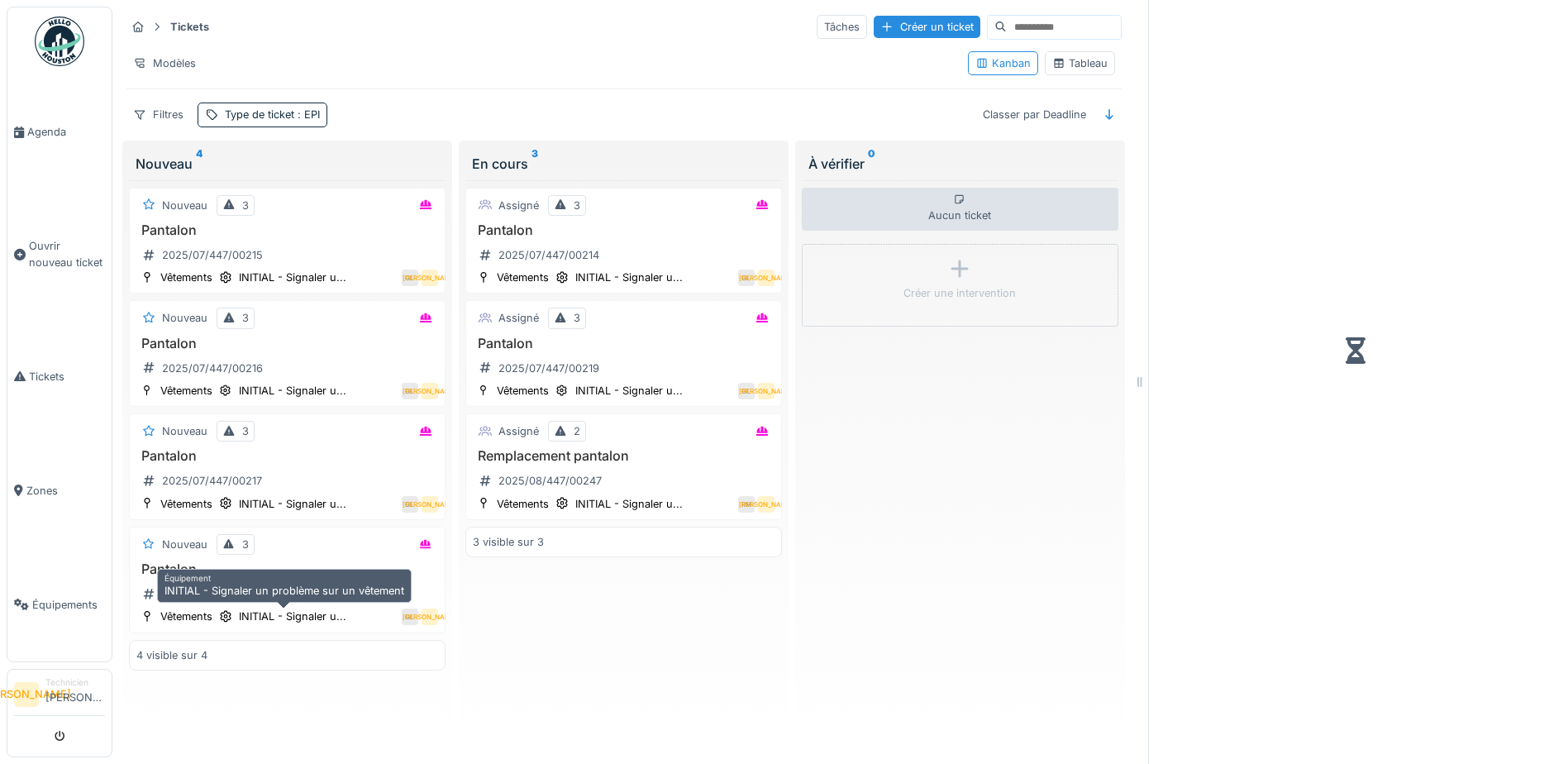
click at [660, 637] on div "Assigné 3 Pantalon 2025/07/447/00214 Vêtements INITIAL - Signaler u... GL JA As…" at bounding box center [623, 462] width 316 height 563
click at [531, 154] on sup "3" at bounding box center [534, 164] width 7 height 20
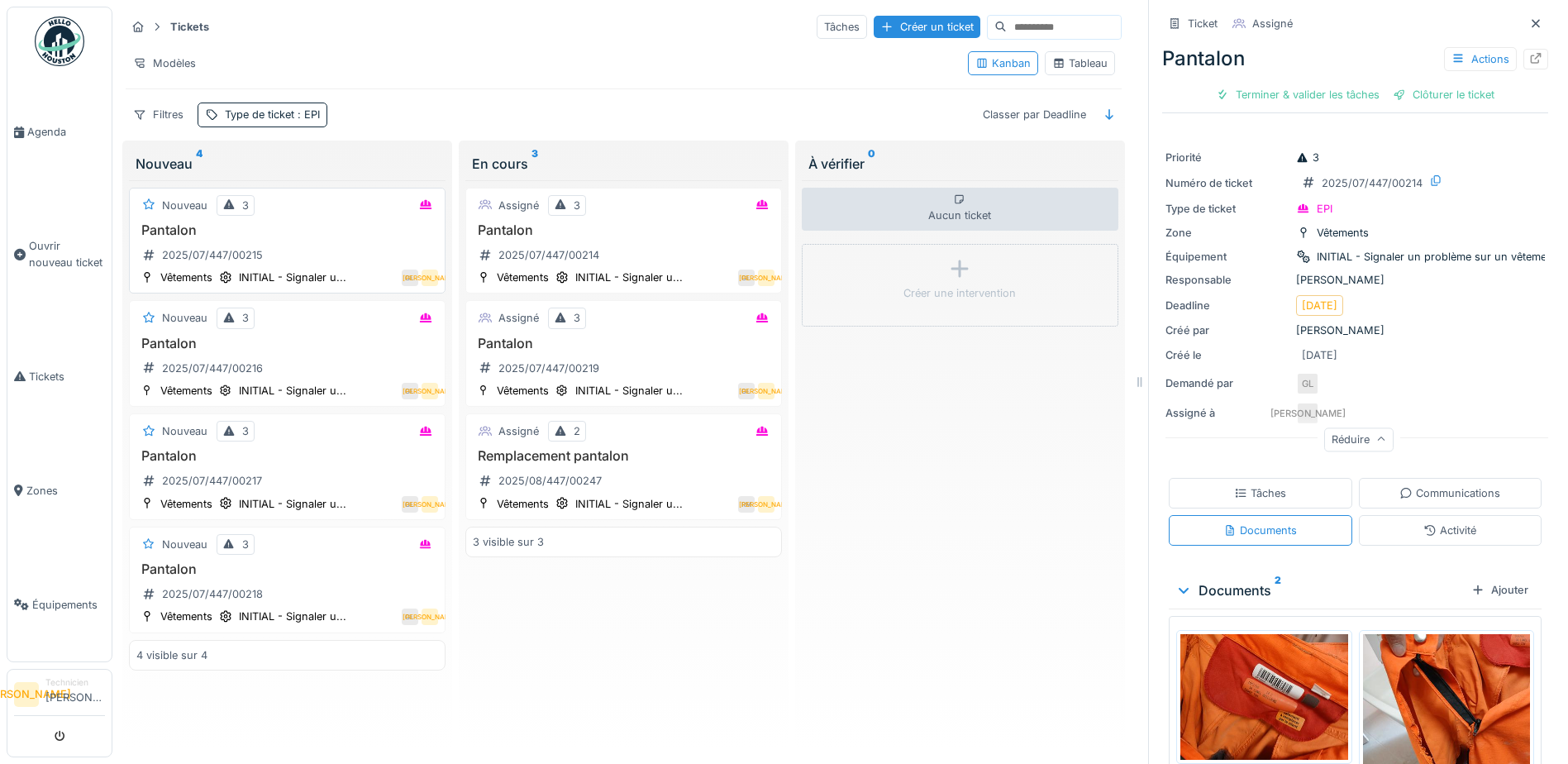
drag, startPoint x: 322, startPoint y: 232, endPoint x: 346, endPoint y: 265, distance: 40.8
click at [346, 265] on div "Pantalon 2025/07/447/00215" at bounding box center [287, 245] width 302 height 46
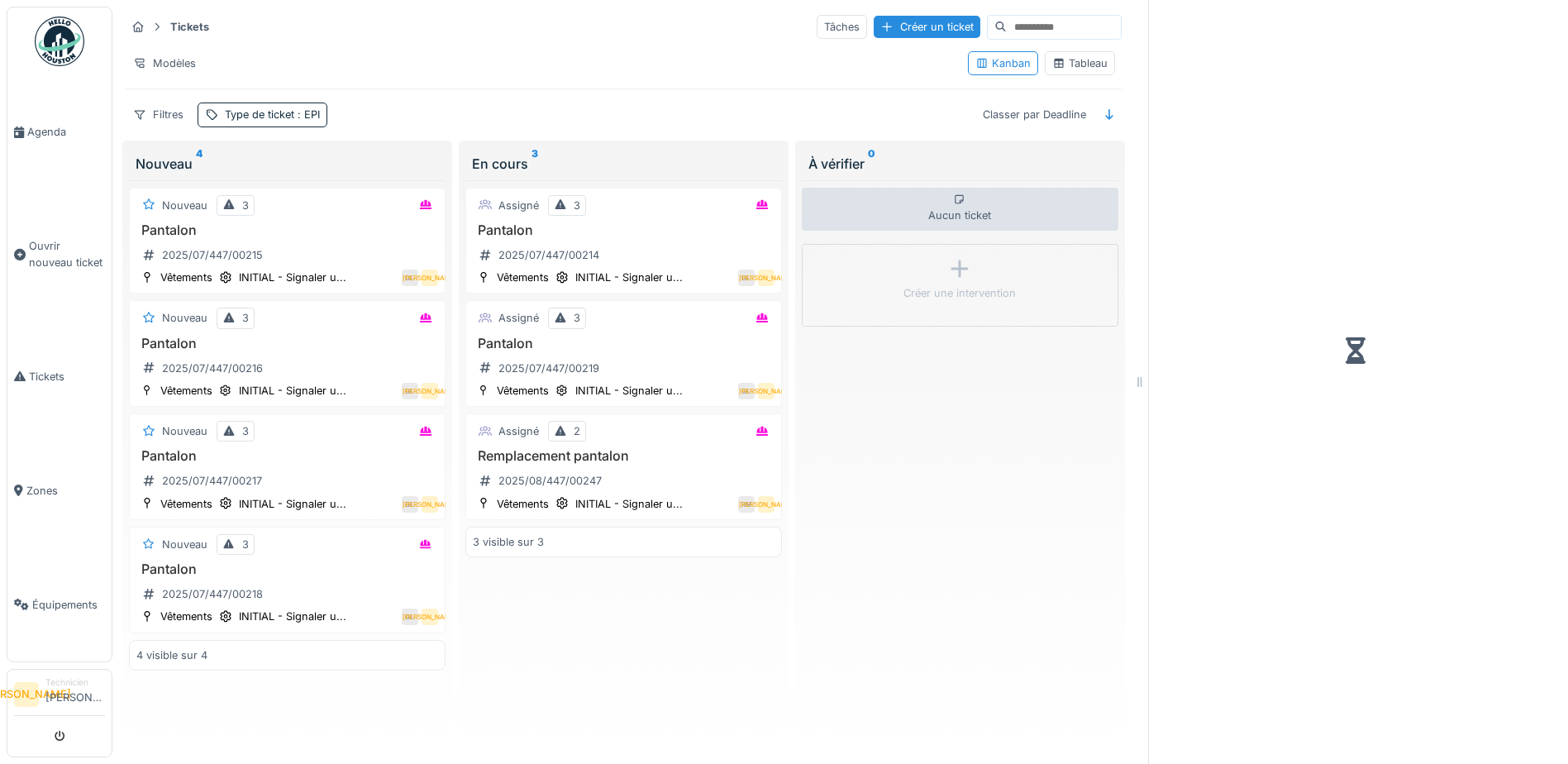
click at [961, 447] on div "Aucun ticket Créer une intervention" at bounding box center [959, 462] width 316 height 563
click at [961, 297] on div "Créer une intervention" at bounding box center [959, 293] width 113 height 16
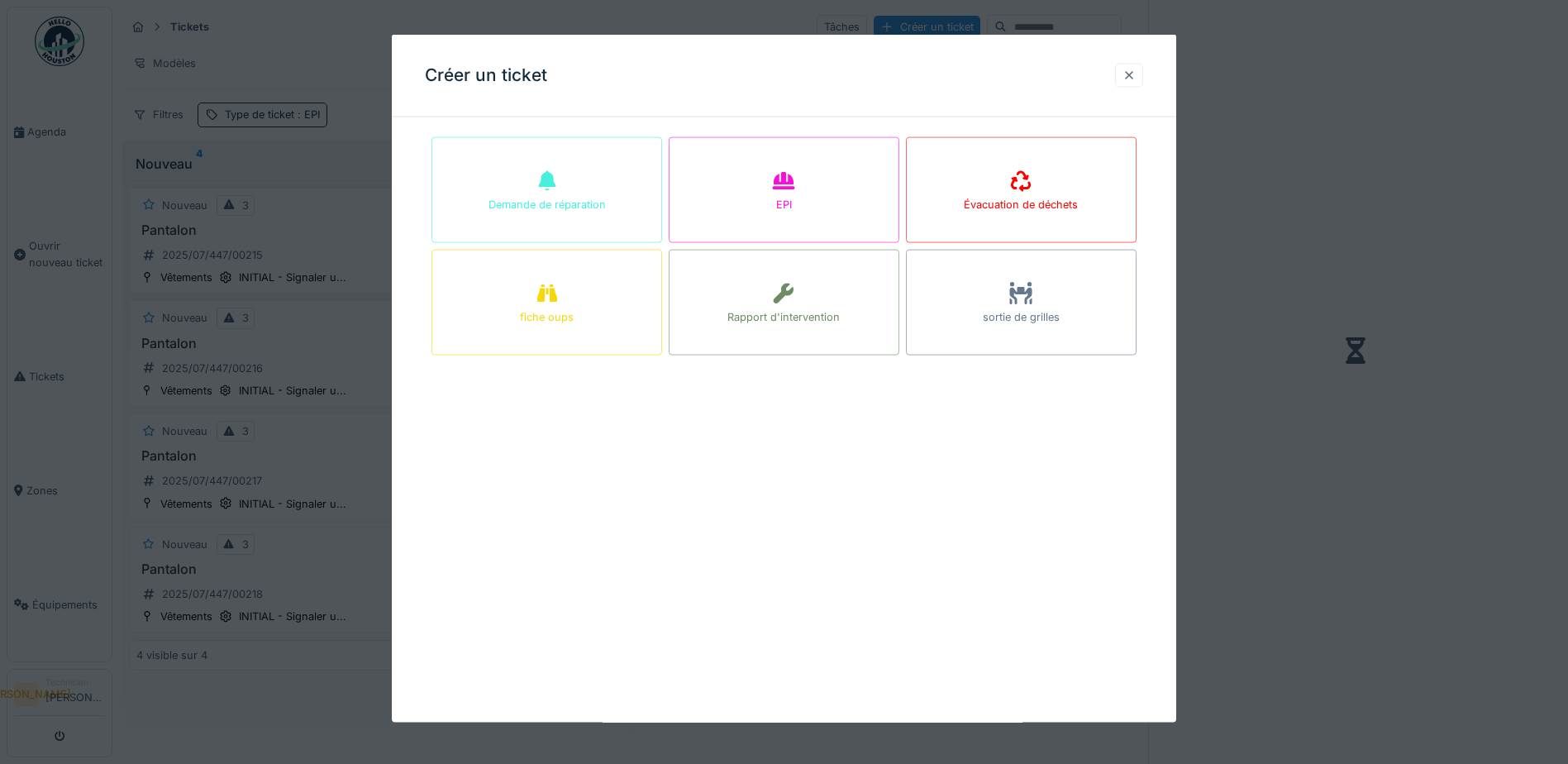
click at [1135, 70] on div at bounding box center [1128, 75] width 13 height 16
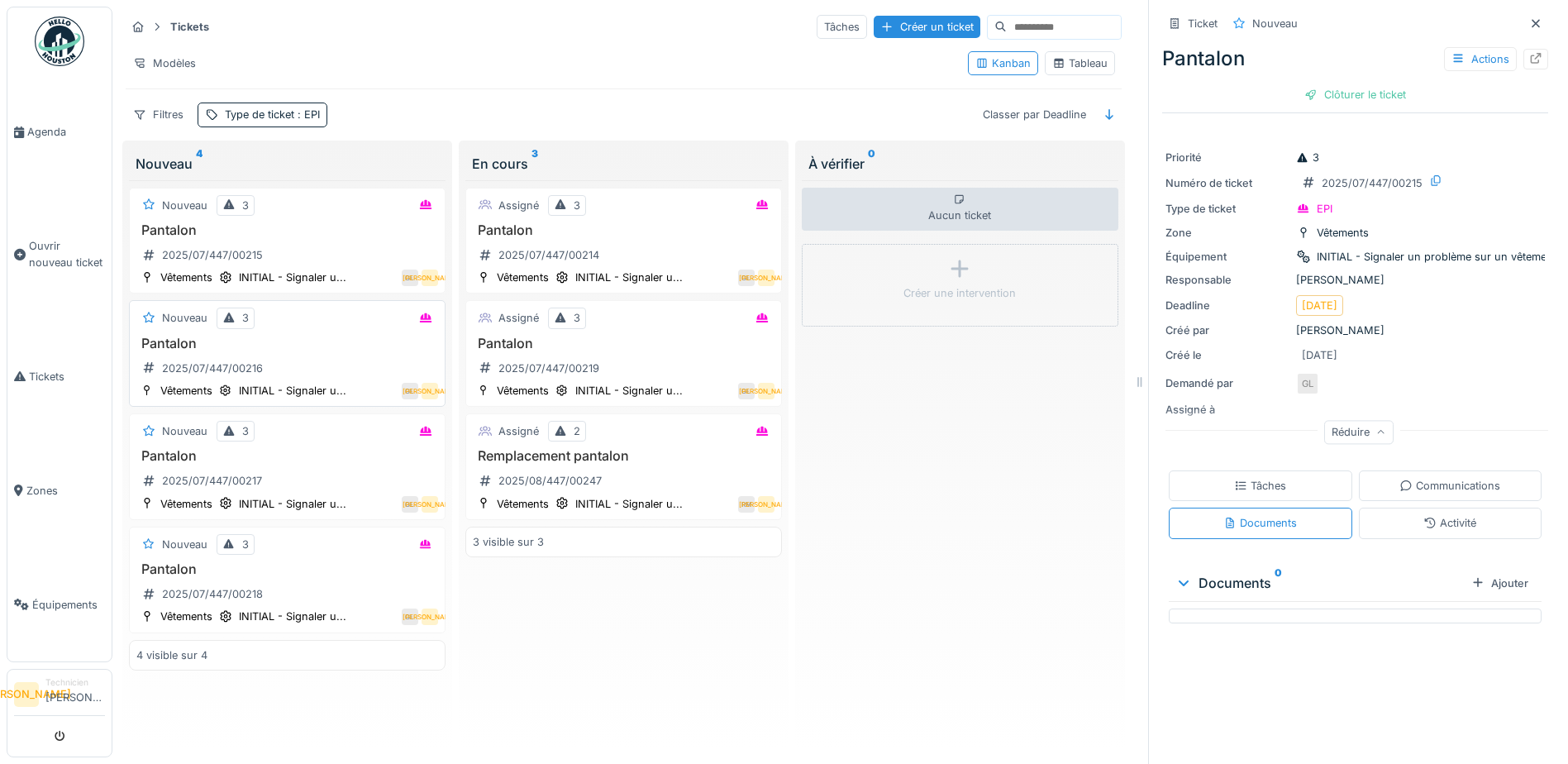
click at [329, 349] on h3 "Pantalon" at bounding box center [287, 344] width 302 height 16
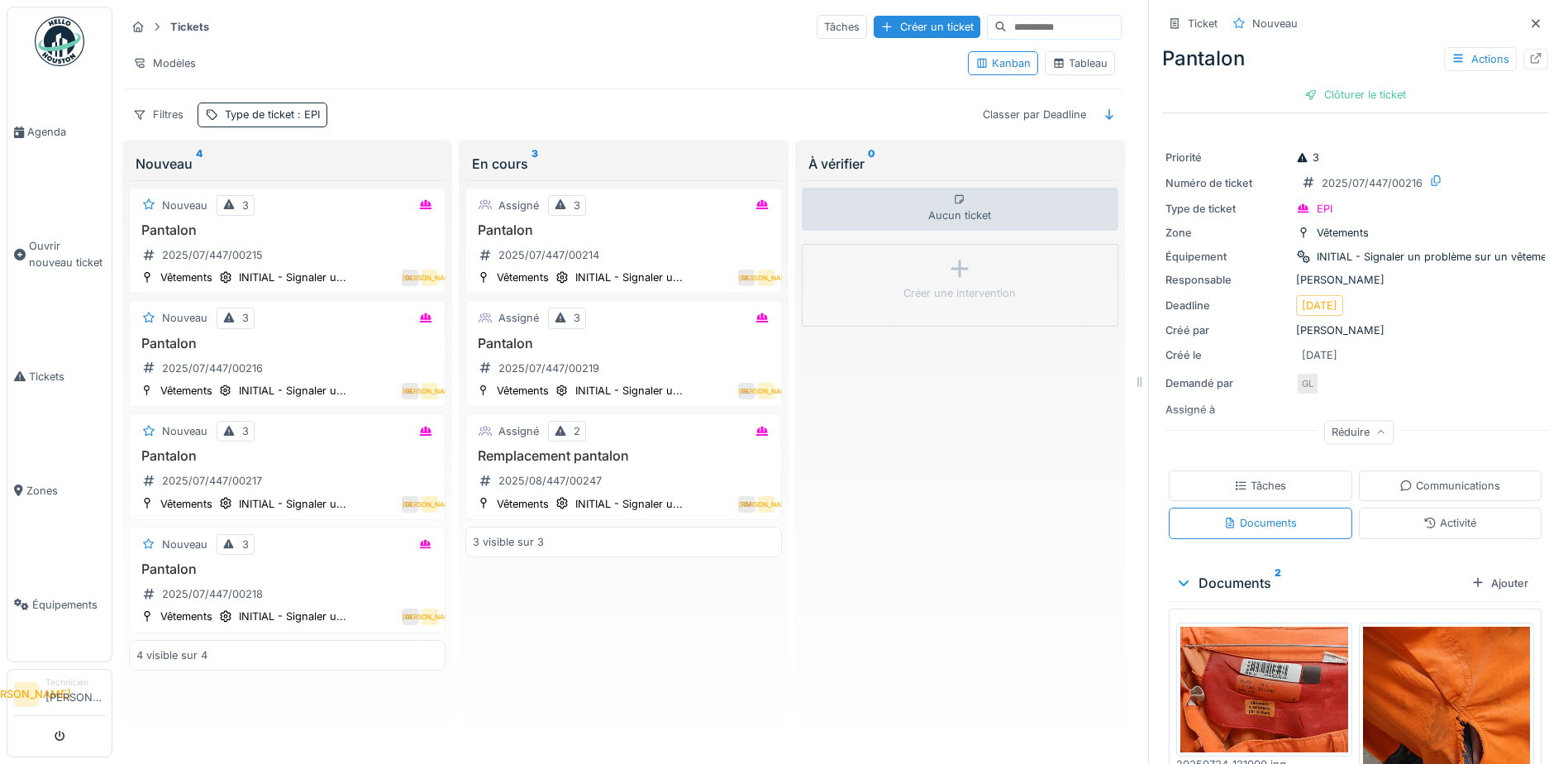
scroll to position [162, 0]
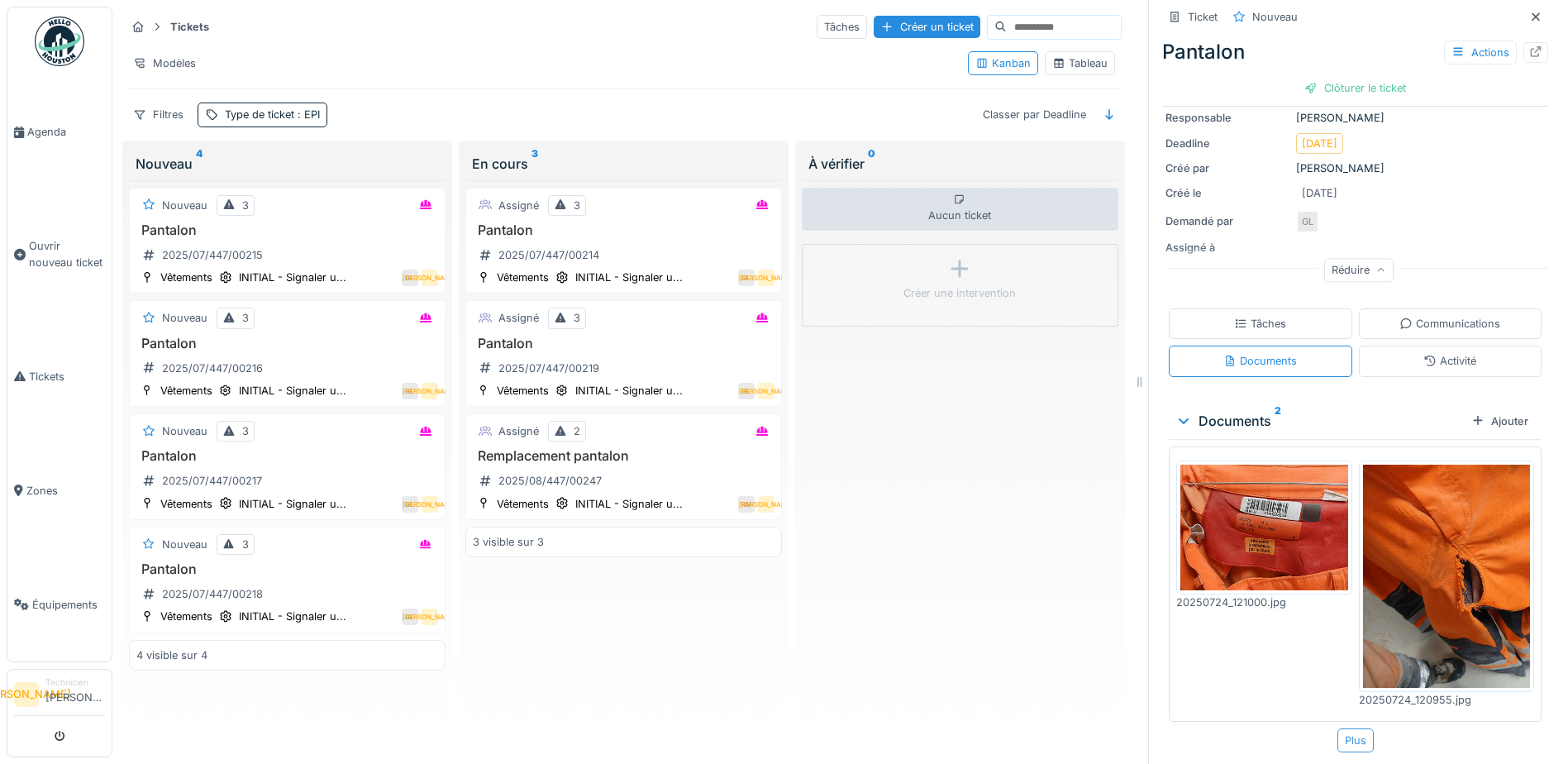
click at [1345, 736] on div "Plus" at bounding box center [1355, 740] width 36 height 24
click at [1285, 308] on div "Tâches" at bounding box center [1260, 323] width 183 height 31
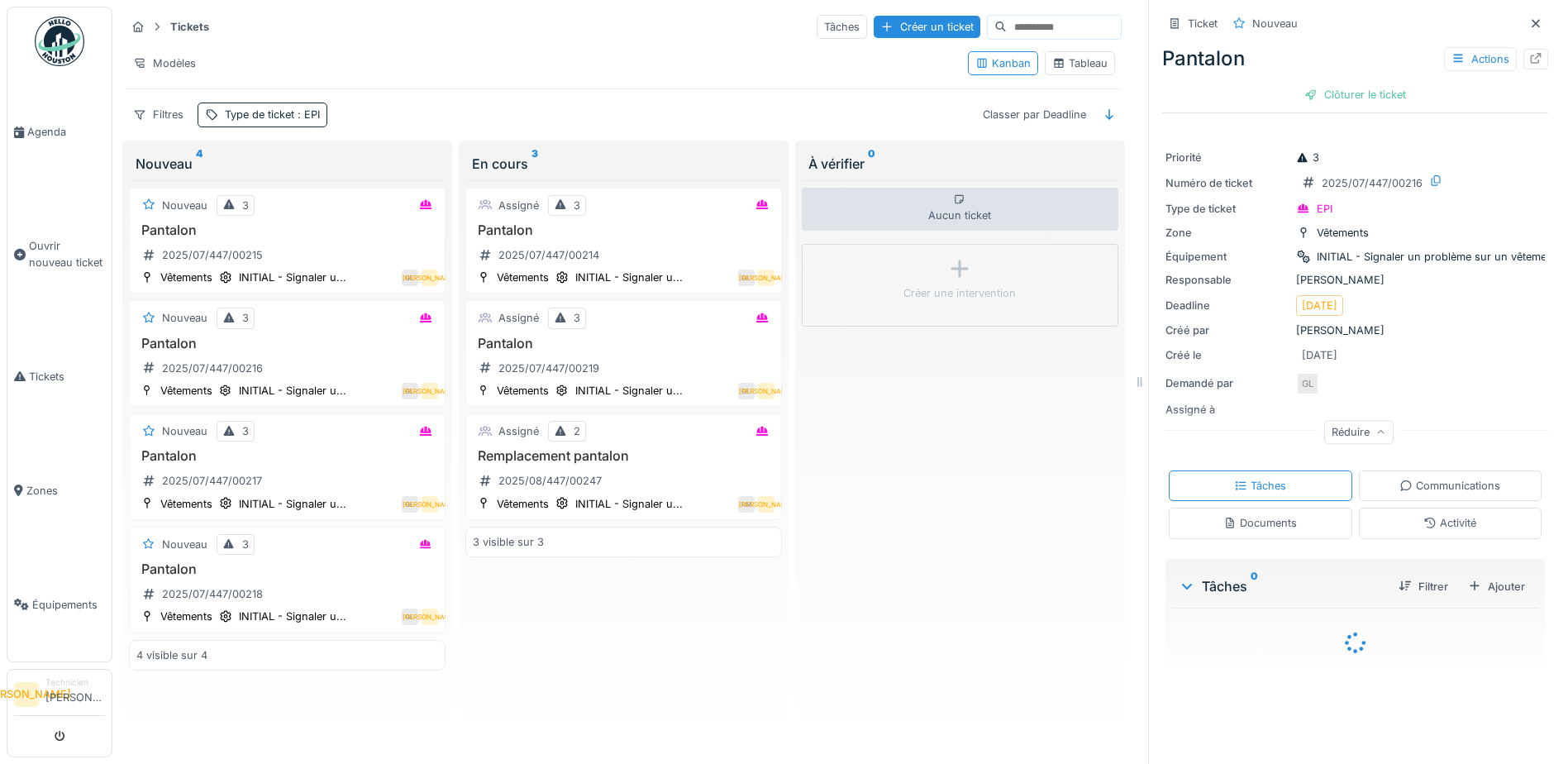
scroll to position [0, 0]
drag, startPoint x: 1466, startPoint y: 488, endPoint x: 1469, endPoint y: 479, distance: 9.5
click at [1466, 486] on div "Communications" at bounding box center [1450, 486] width 183 height 31
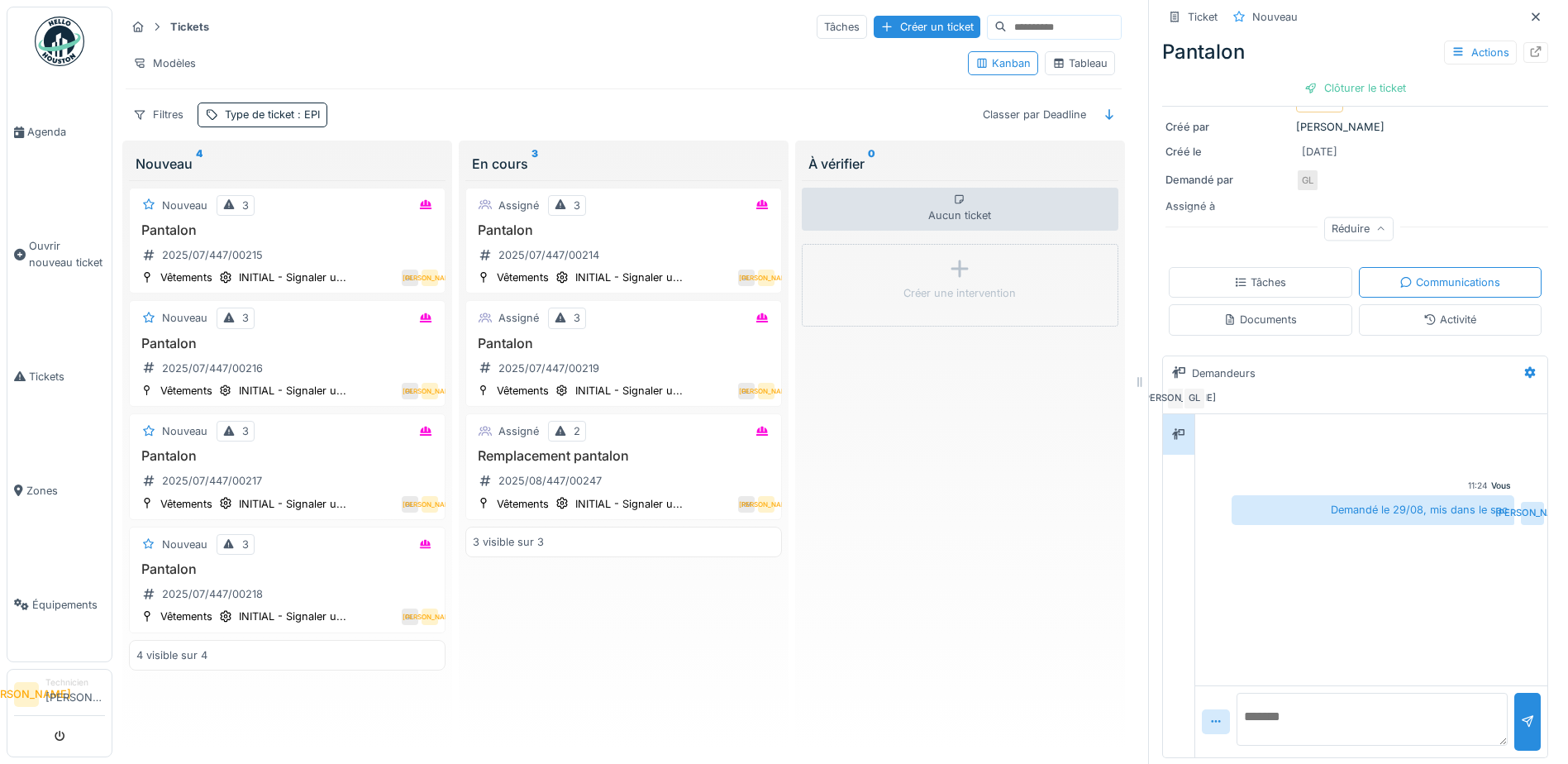
scroll to position [204, 0]
click at [1024, 399] on div "Aucun ticket Créer une intervention" at bounding box center [959, 462] width 316 height 563
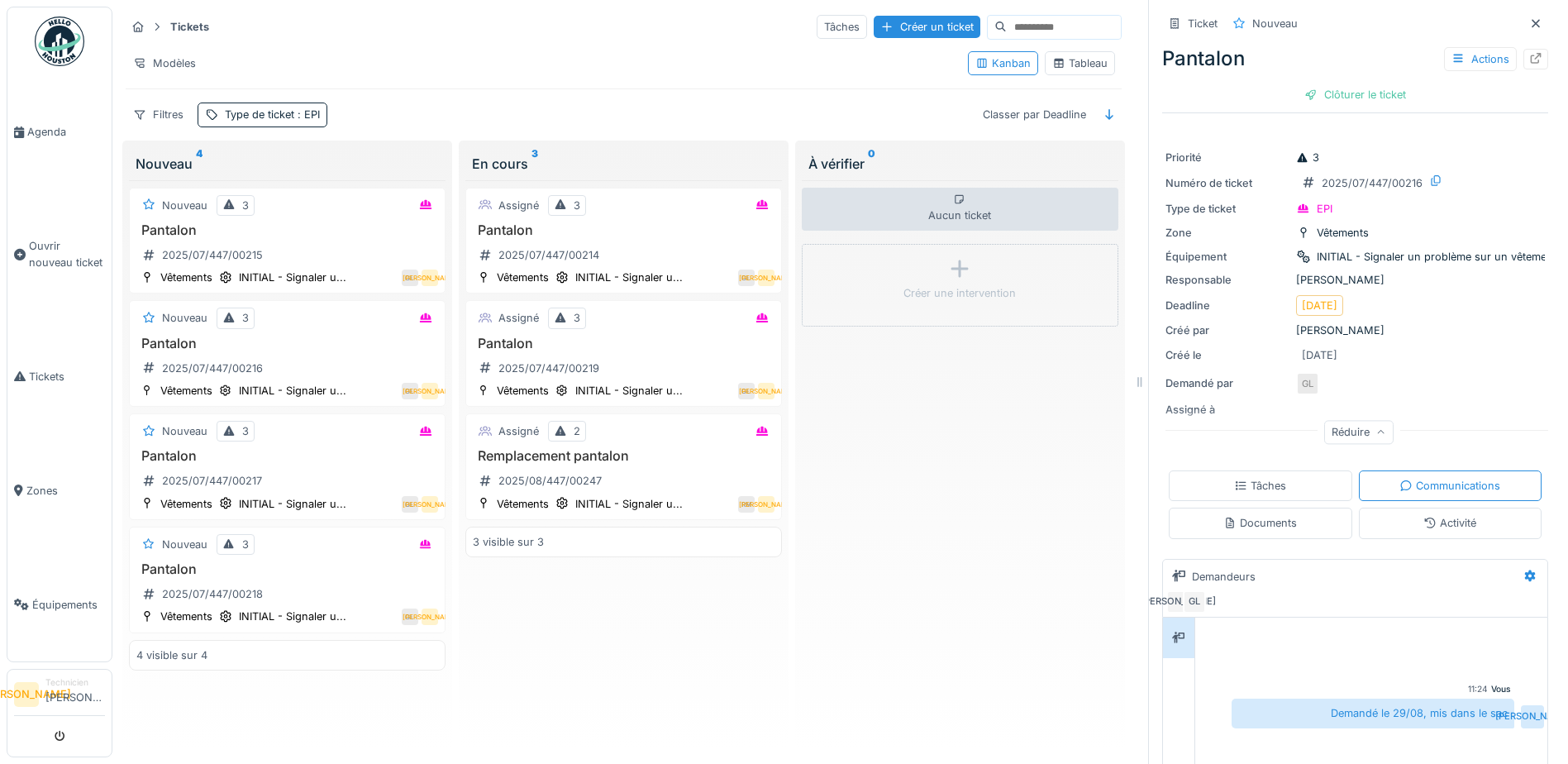
click at [1386, 509] on div "Activité" at bounding box center [1450, 523] width 183 height 31
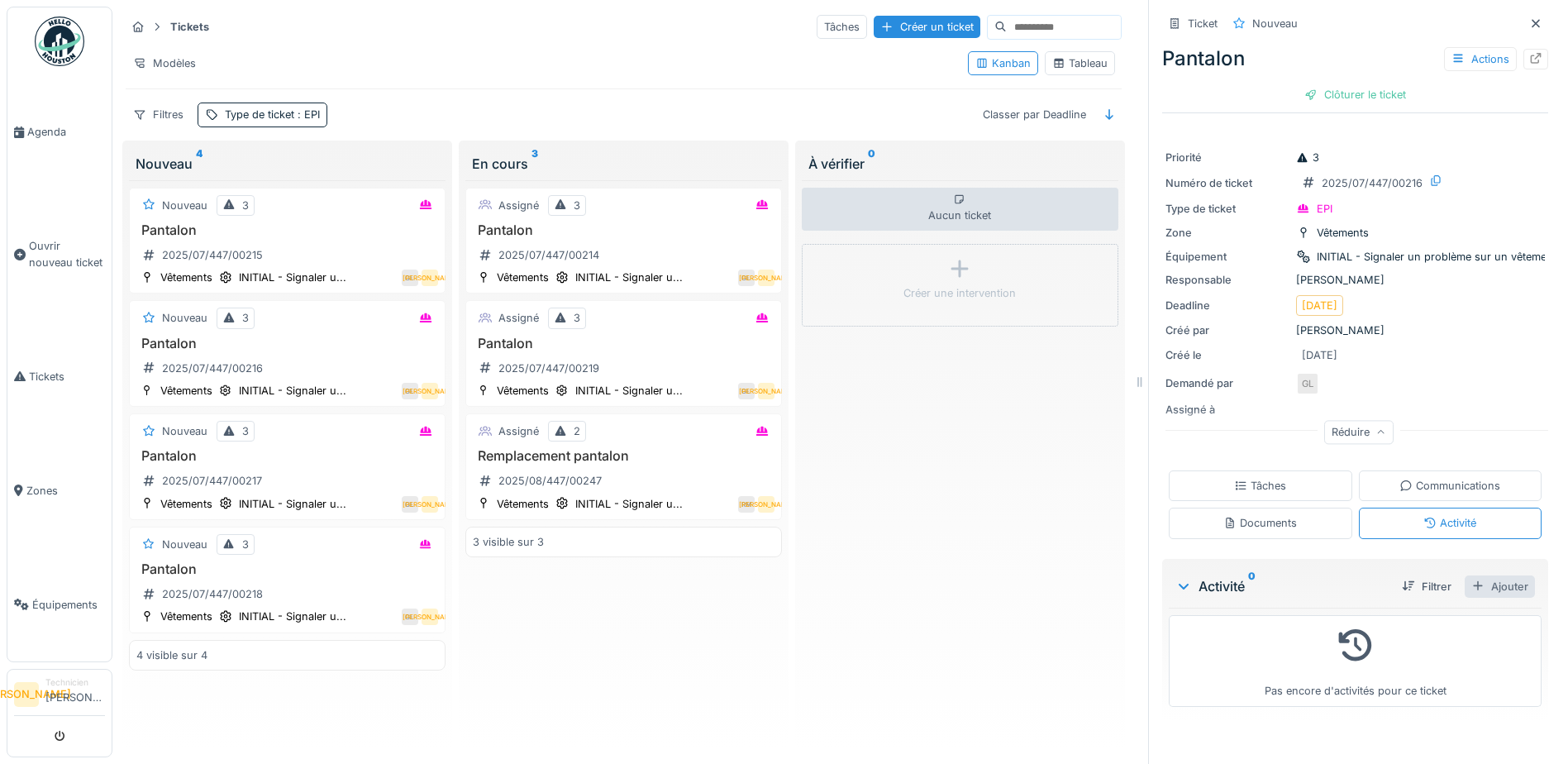
click at [1494, 575] on div "Ajouter" at bounding box center [1499, 586] width 70 height 22
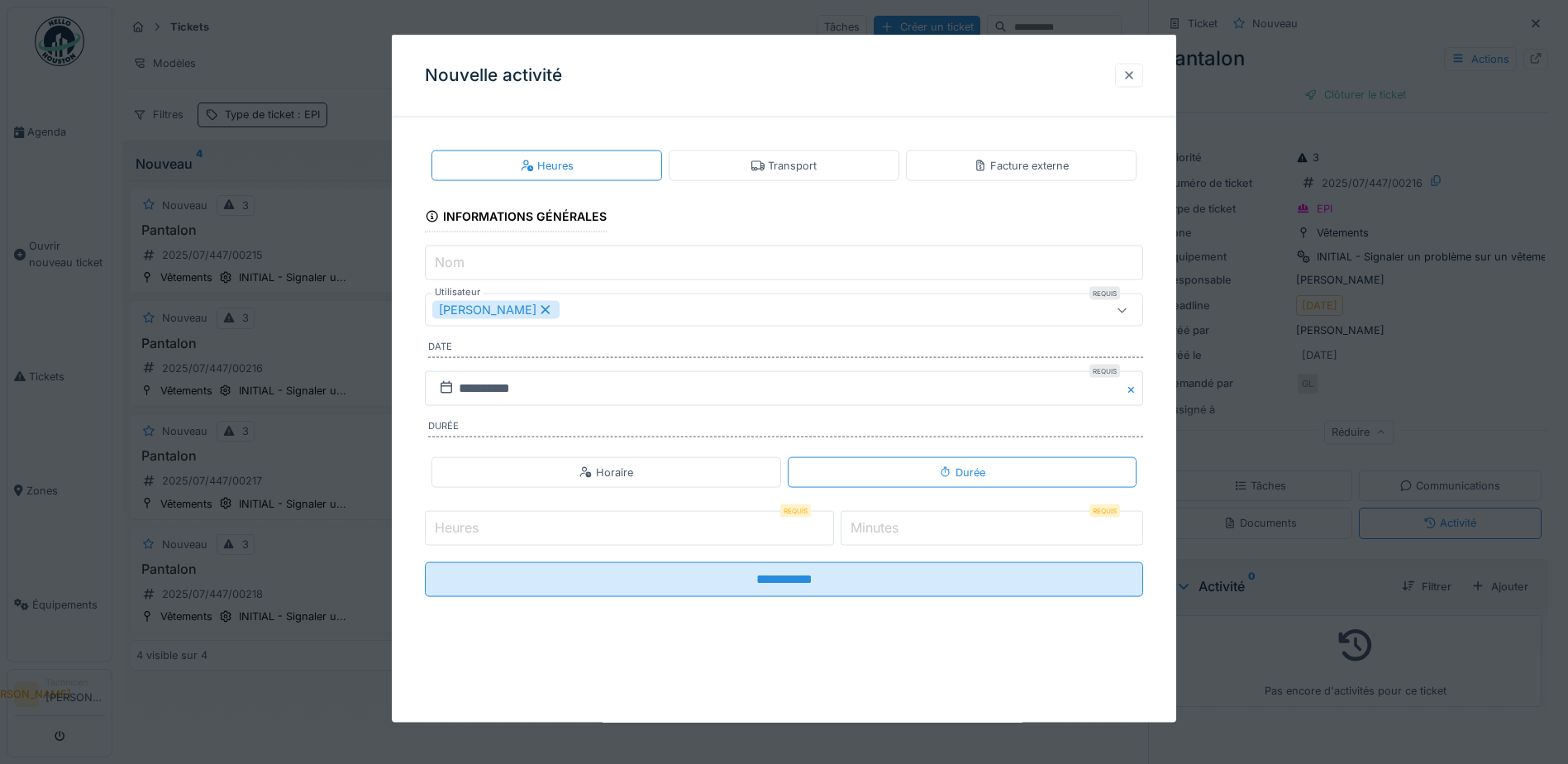
click at [1129, 75] on div at bounding box center [1128, 75] width 13 height 16
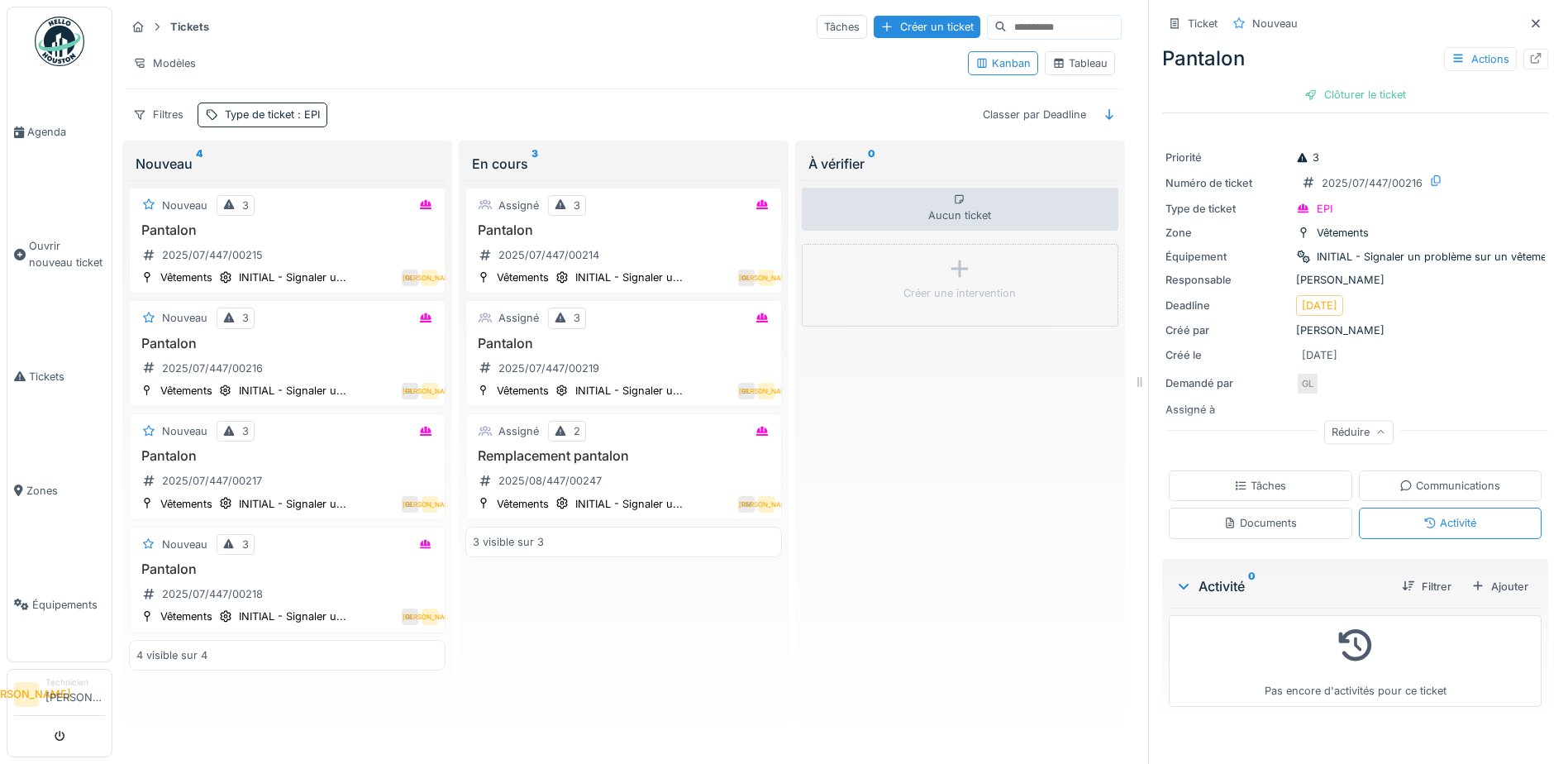
click at [1242, 478] on div "Tâches" at bounding box center [1260, 486] width 52 height 16
click at [1469, 575] on div "Ajouter" at bounding box center [1496, 586] width 70 height 22
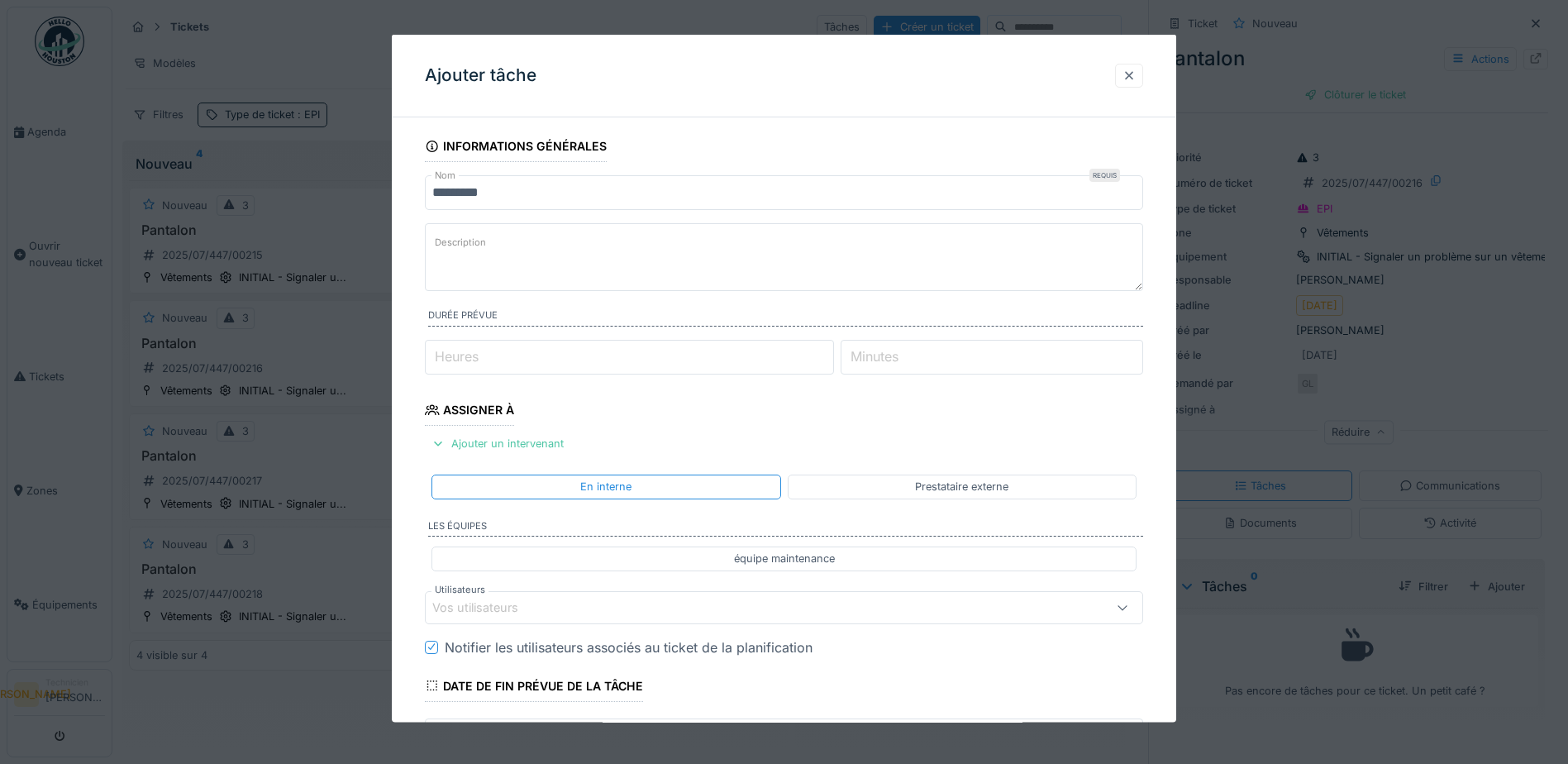
drag, startPoint x: 1133, startPoint y: 73, endPoint x: 1171, endPoint y: 138, distance: 75.3
click at [1133, 72] on div at bounding box center [1128, 75] width 13 height 16
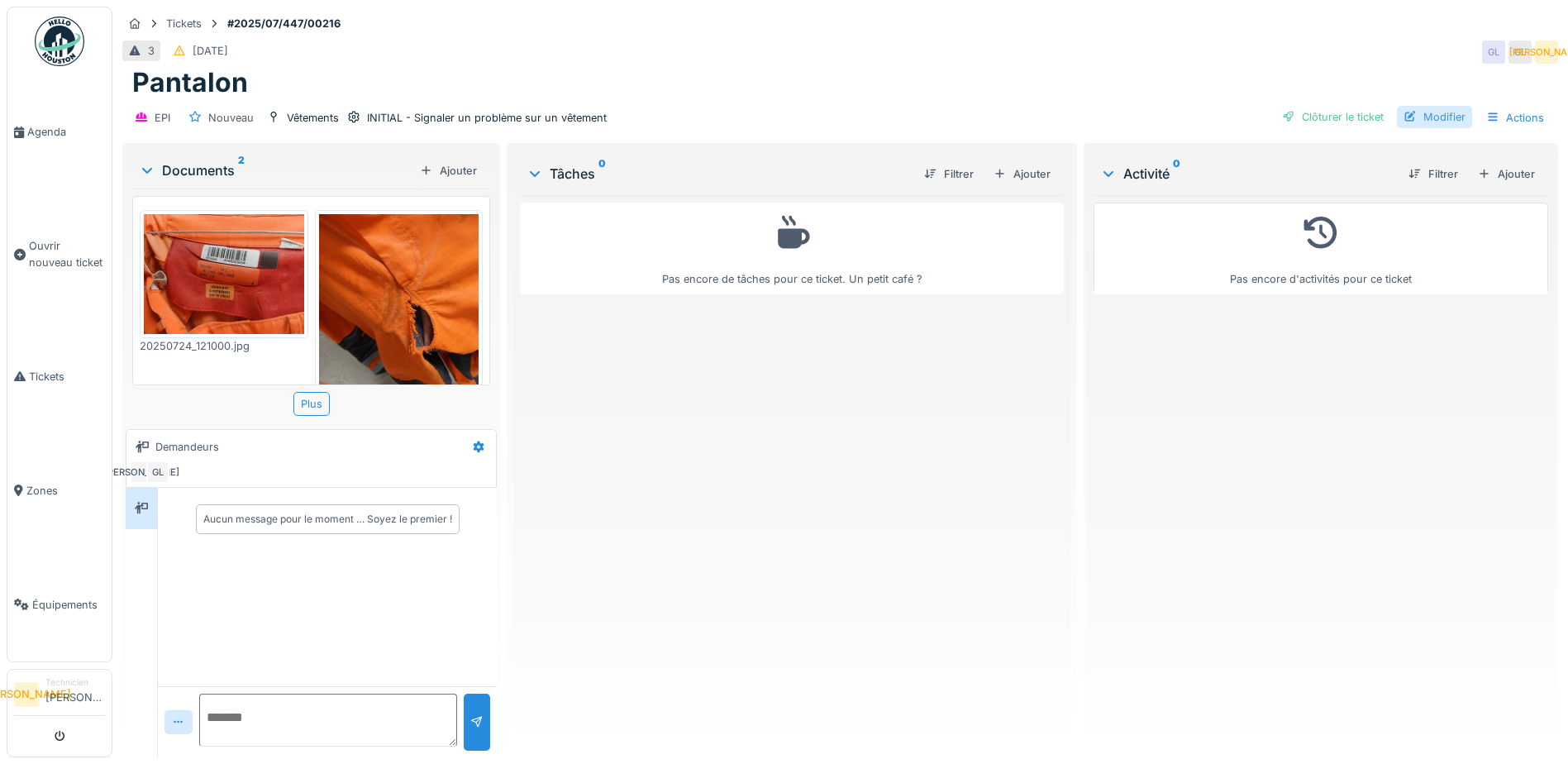
click at [1452, 118] on div "Modifier" at bounding box center [1433, 117] width 75 height 22
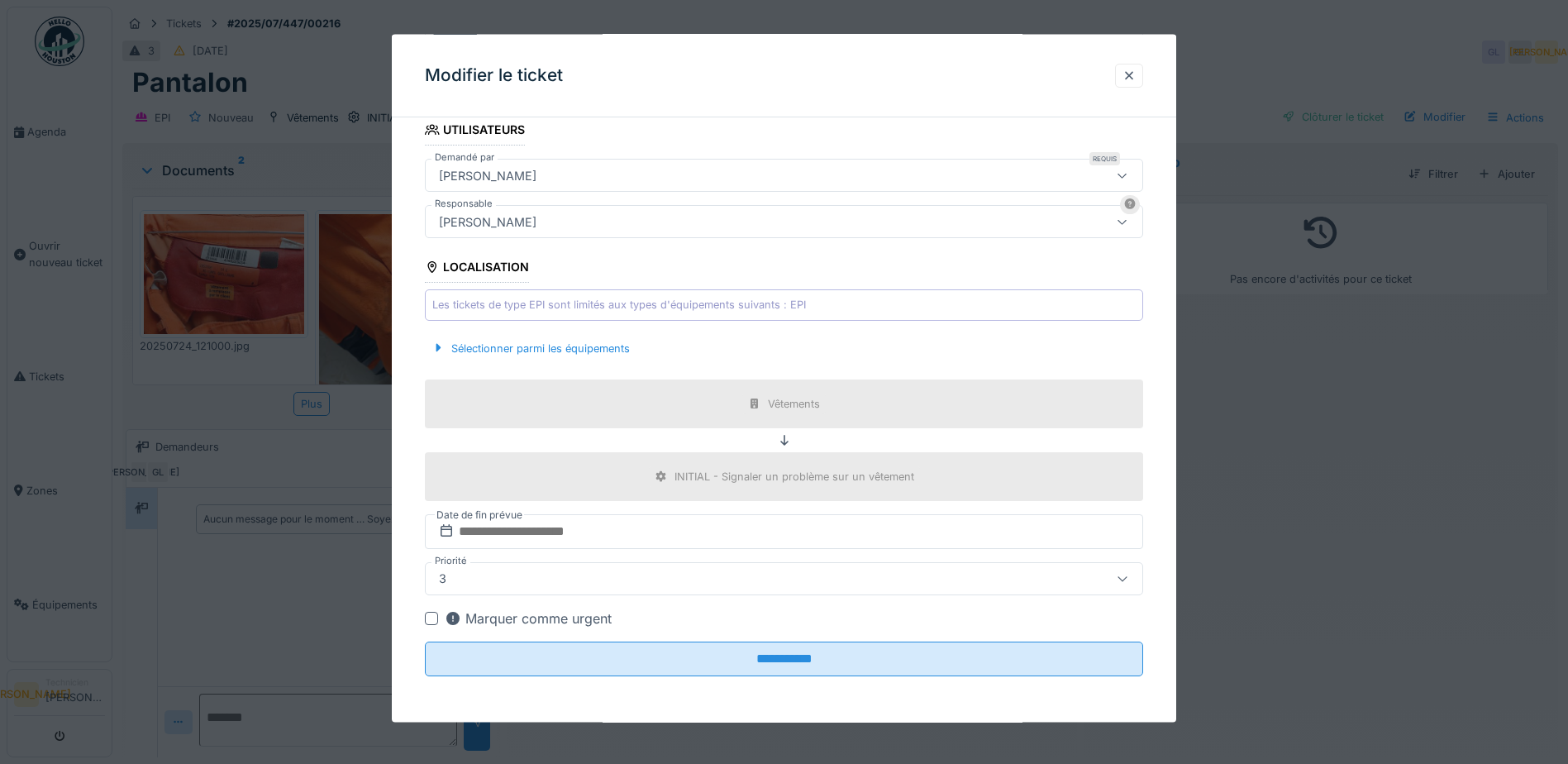
scroll to position [12, 0]
click at [1135, 78] on div at bounding box center [1128, 75] width 13 height 16
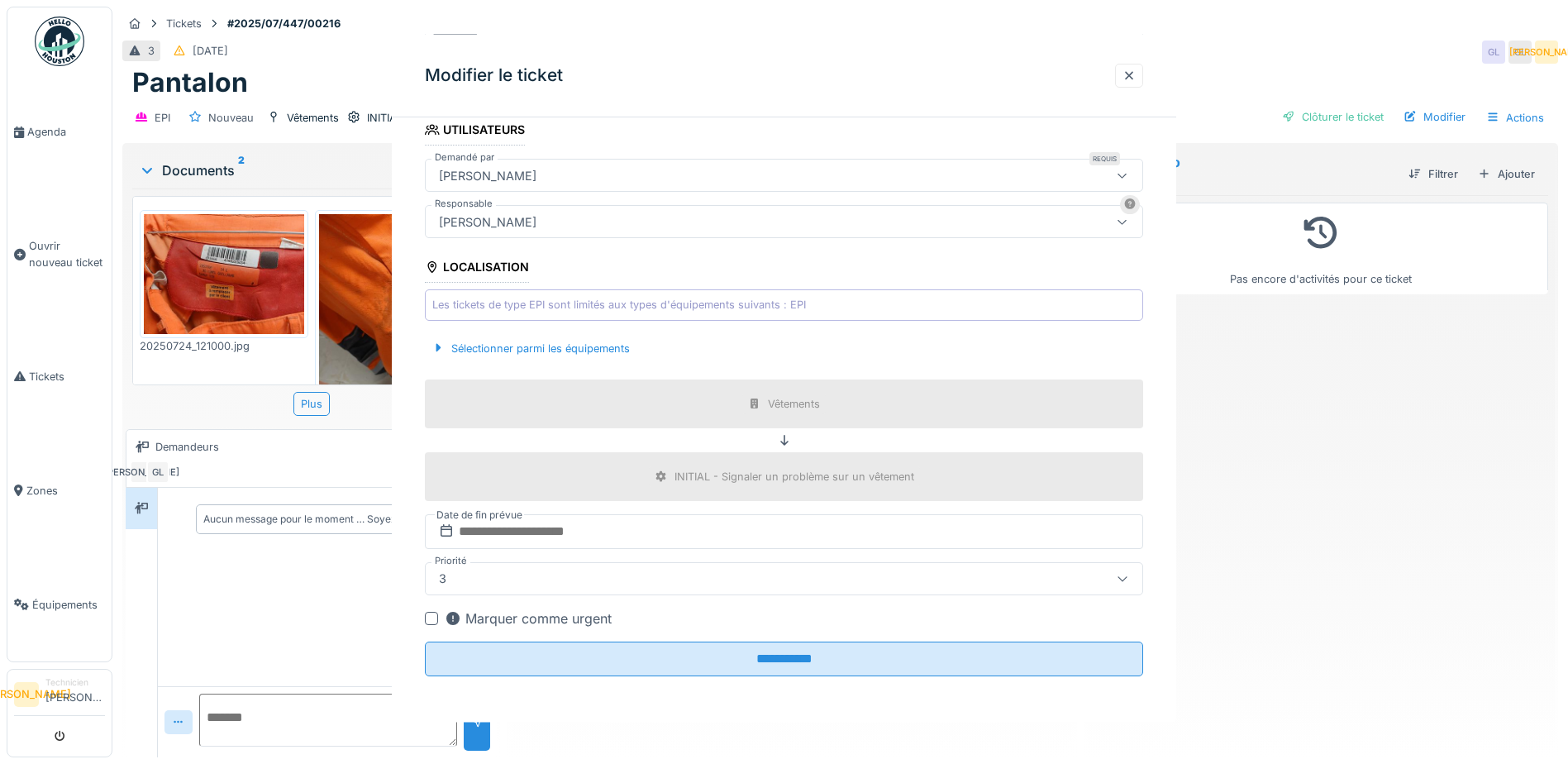
scroll to position [0, 0]
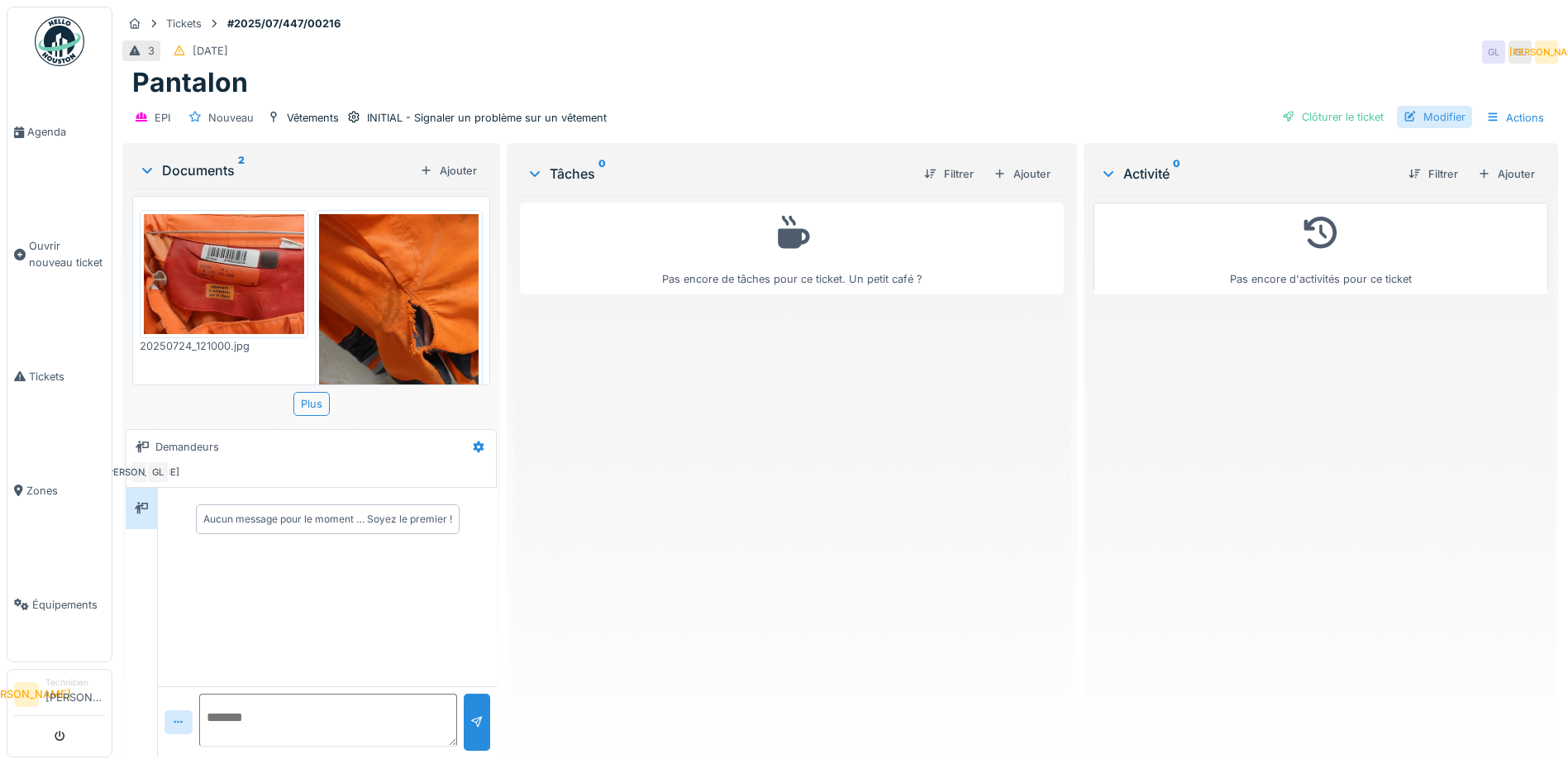
click at [1447, 117] on div "Modifier" at bounding box center [1433, 117] width 75 height 22
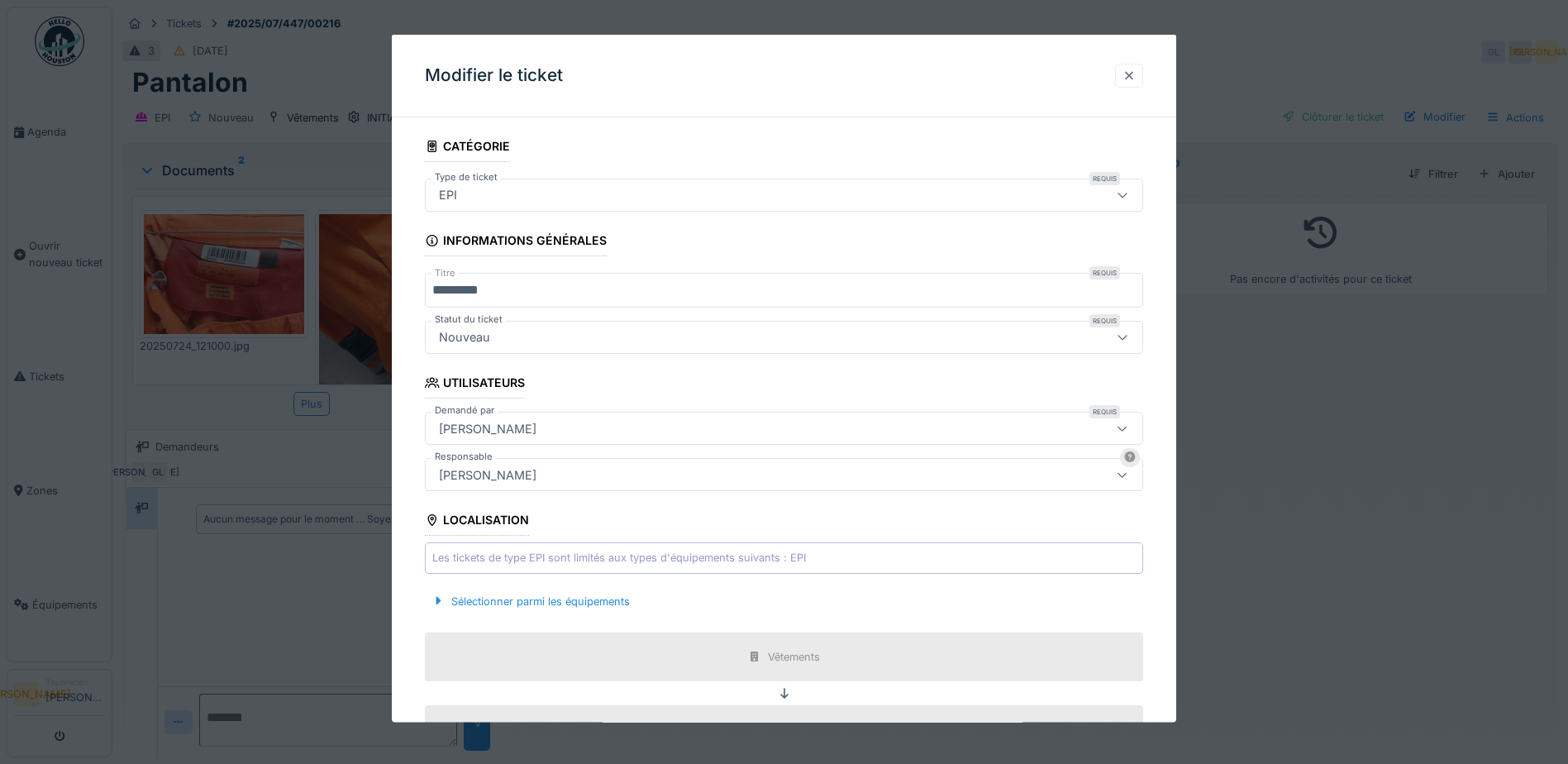
click at [1135, 73] on div at bounding box center [1128, 75] width 13 height 16
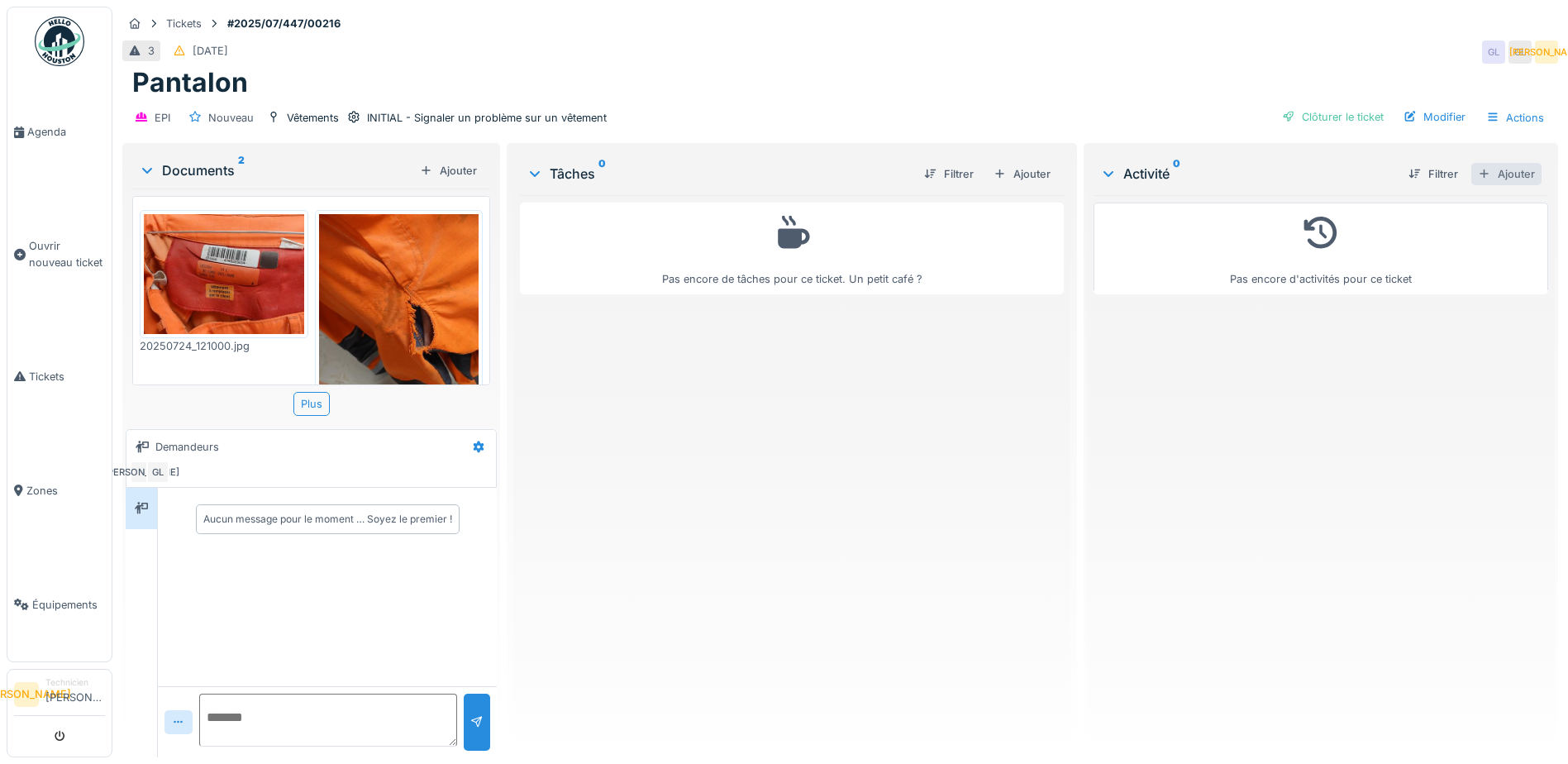
click at [1489, 174] on div "Ajouter" at bounding box center [1506, 174] width 70 height 22
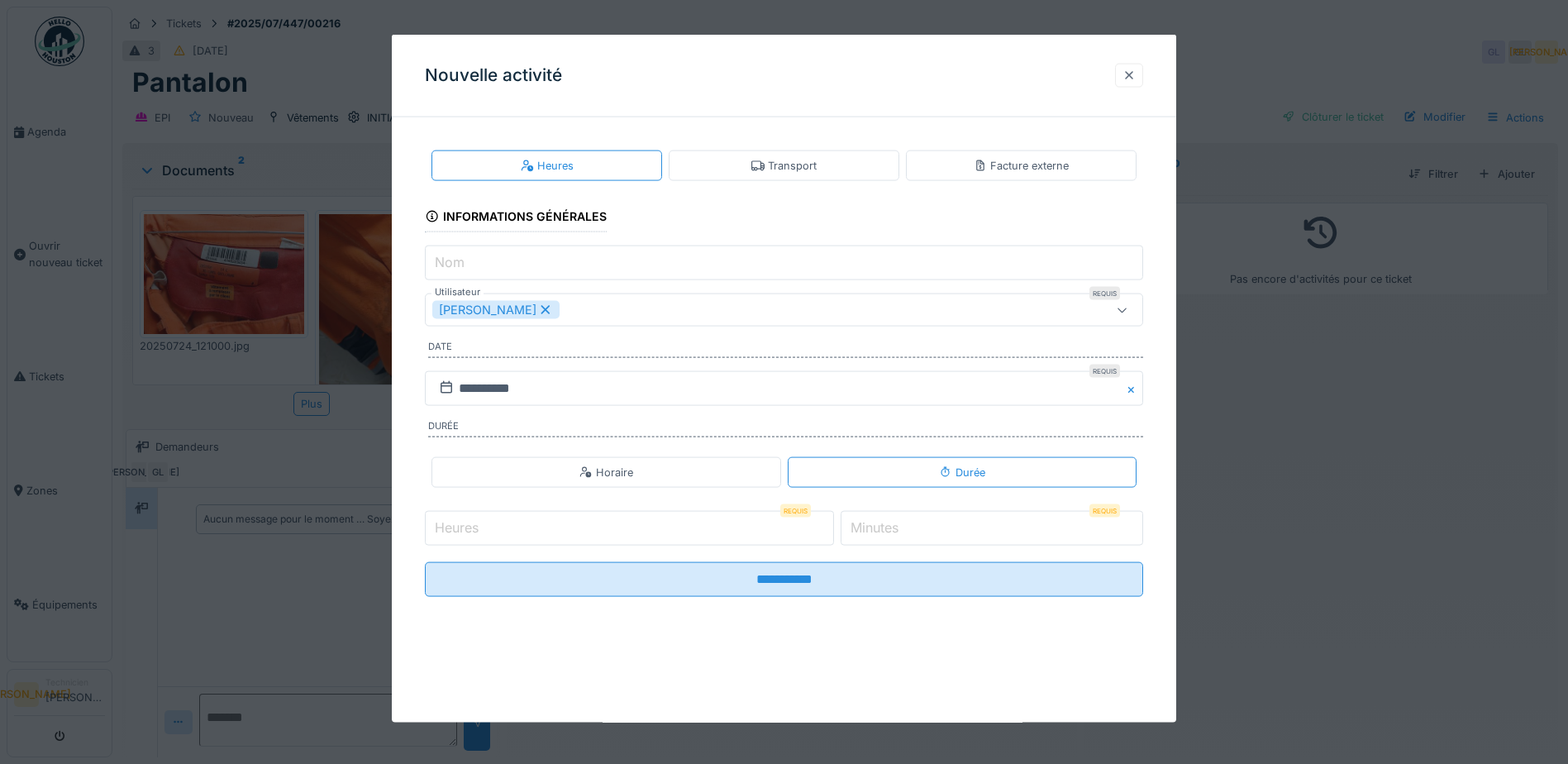
click at [1134, 65] on div at bounding box center [1128, 75] width 28 height 24
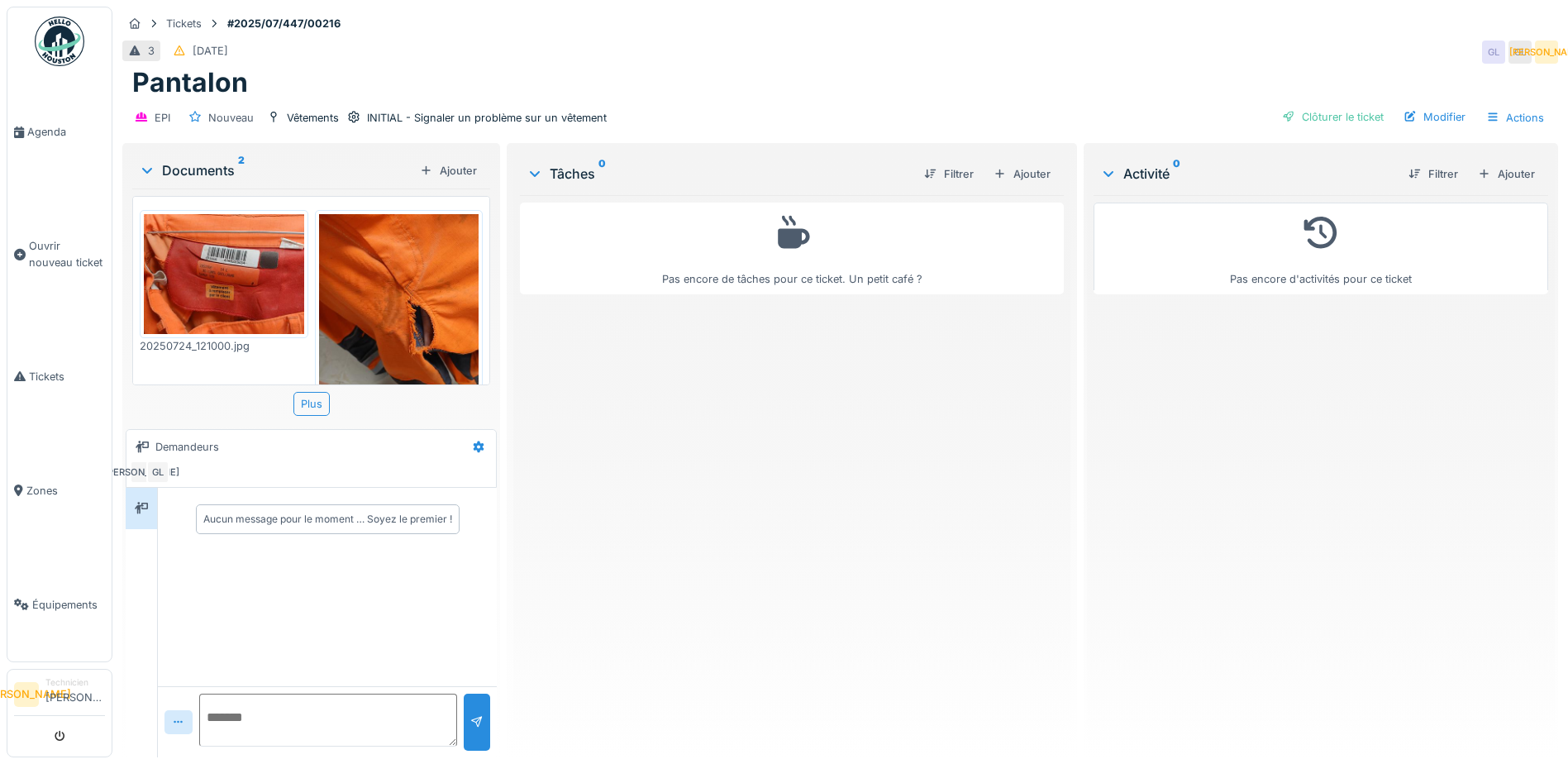
click at [1025, 187] on div "Filtrer Ajouter" at bounding box center [984, 174] width 147 height 29
click at [1032, 172] on div "Ajouter" at bounding box center [1022, 174] width 70 height 22
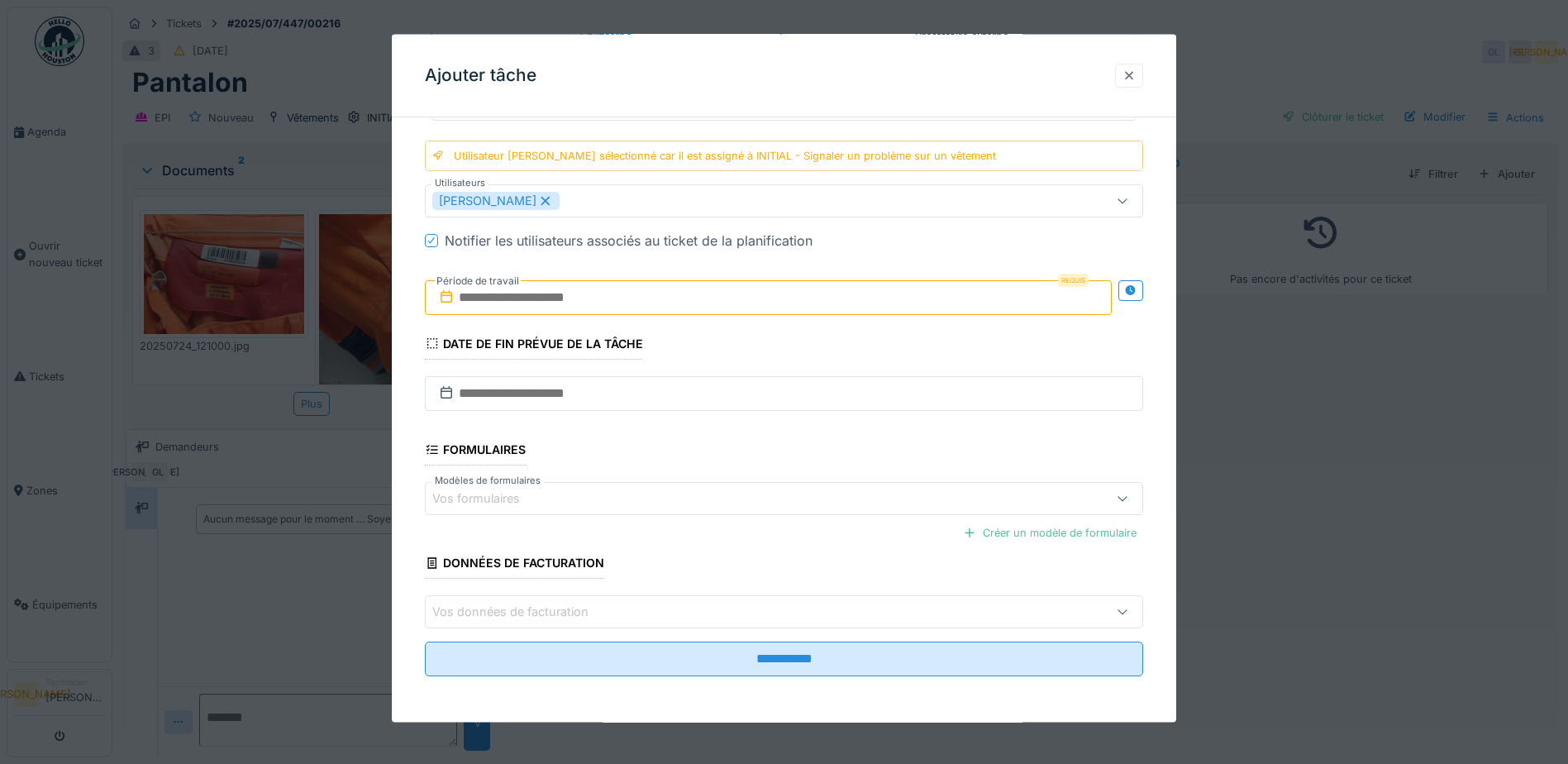
click at [1135, 80] on div at bounding box center [1128, 75] width 13 height 16
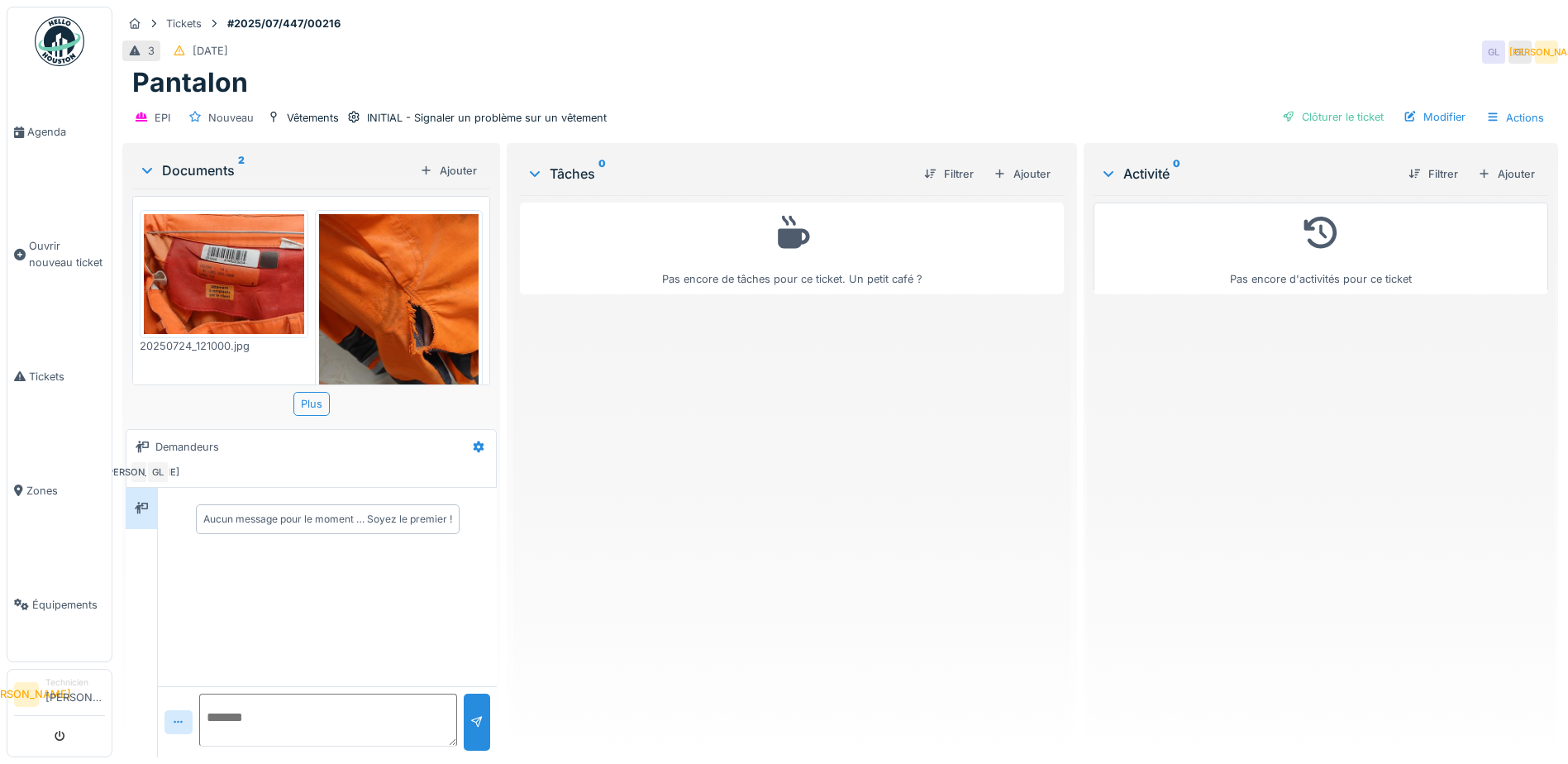
click at [238, 260] on img at bounding box center [223, 274] width 160 height 120
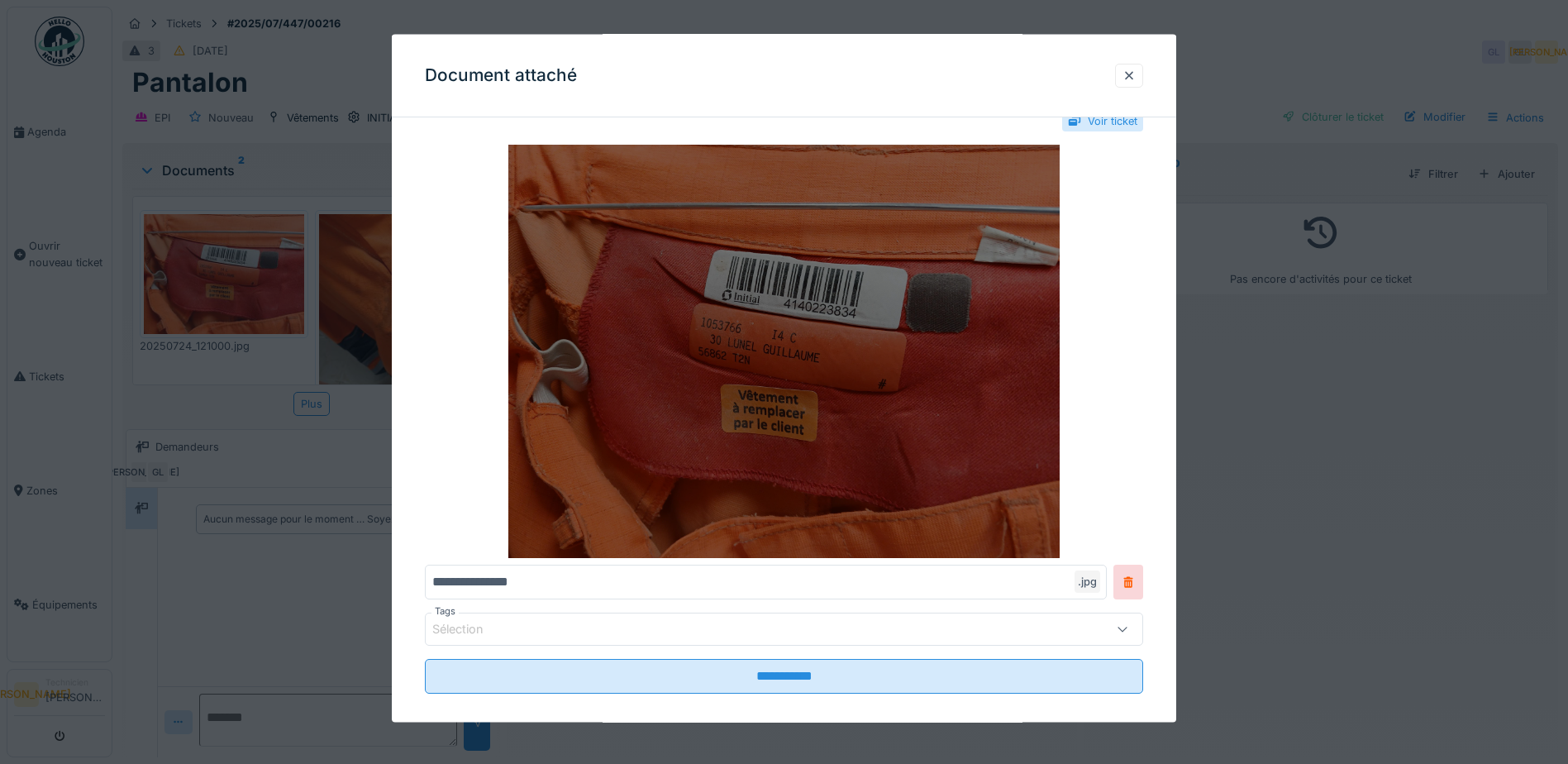
scroll to position [51, 0]
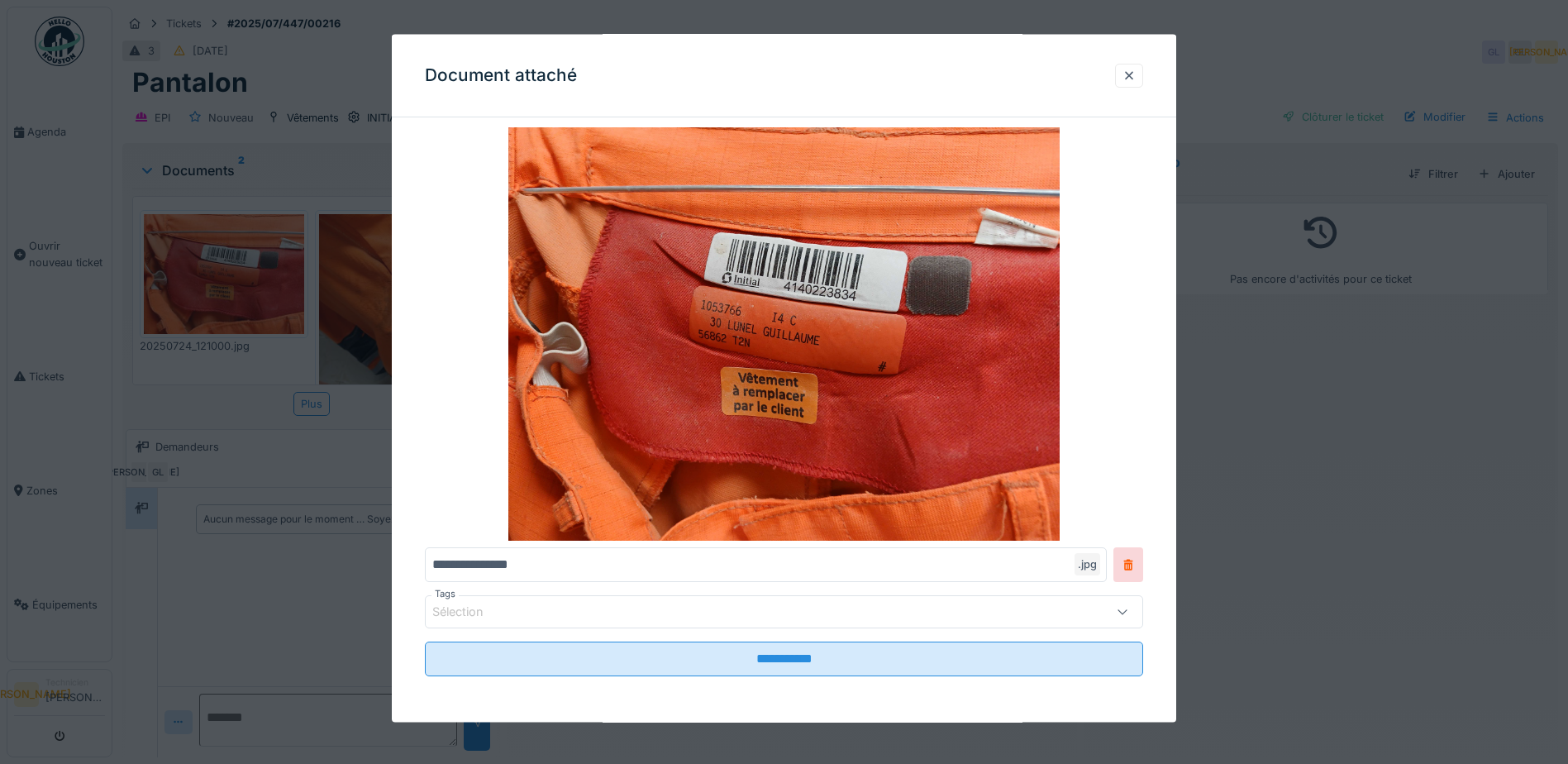
click at [789, 615] on div "Sélection" at bounding box center [742, 611] width 619 height 18
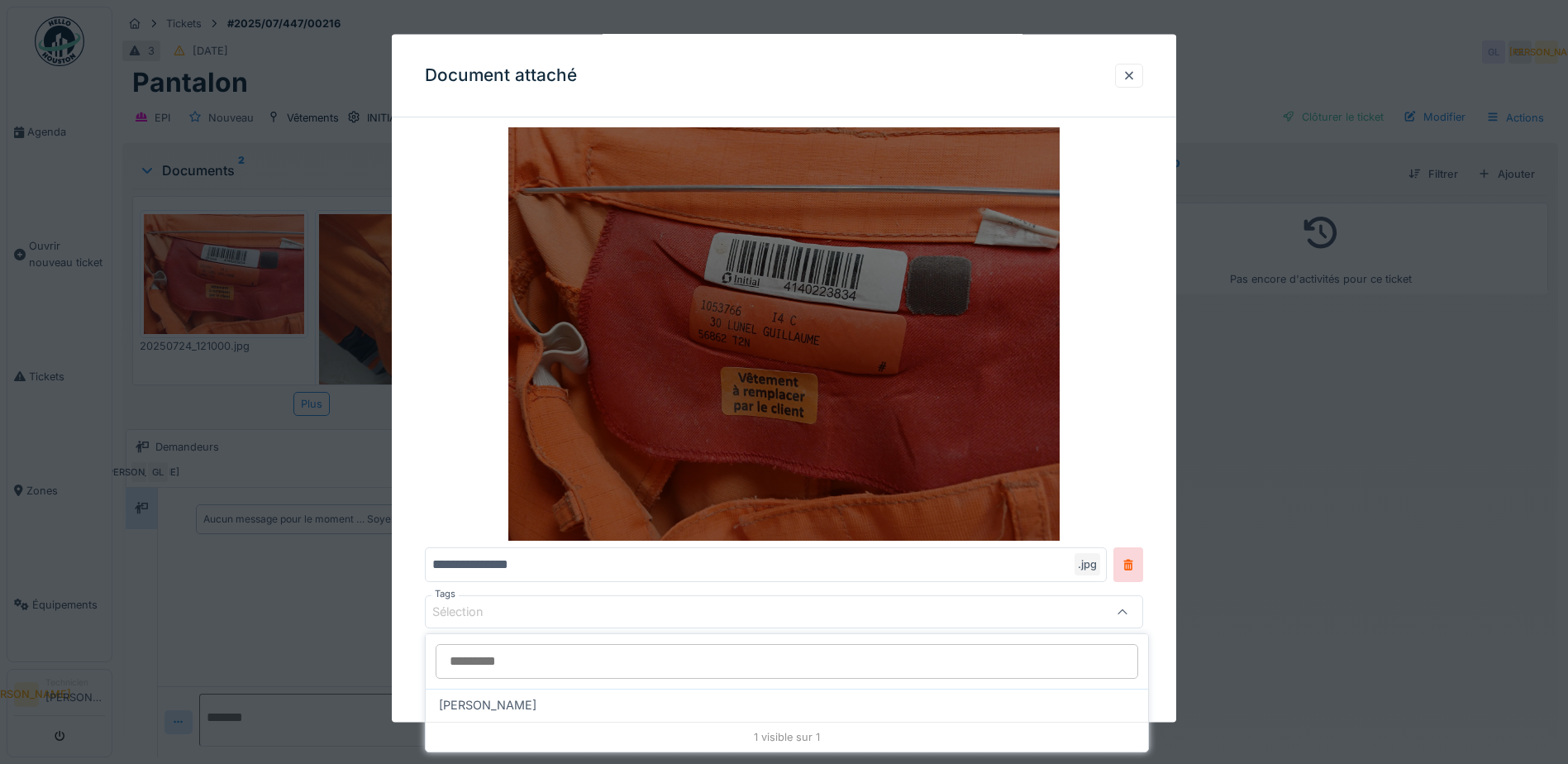
click at [1142, 444] on img at bounding box center [784, 334] width 718 height 413
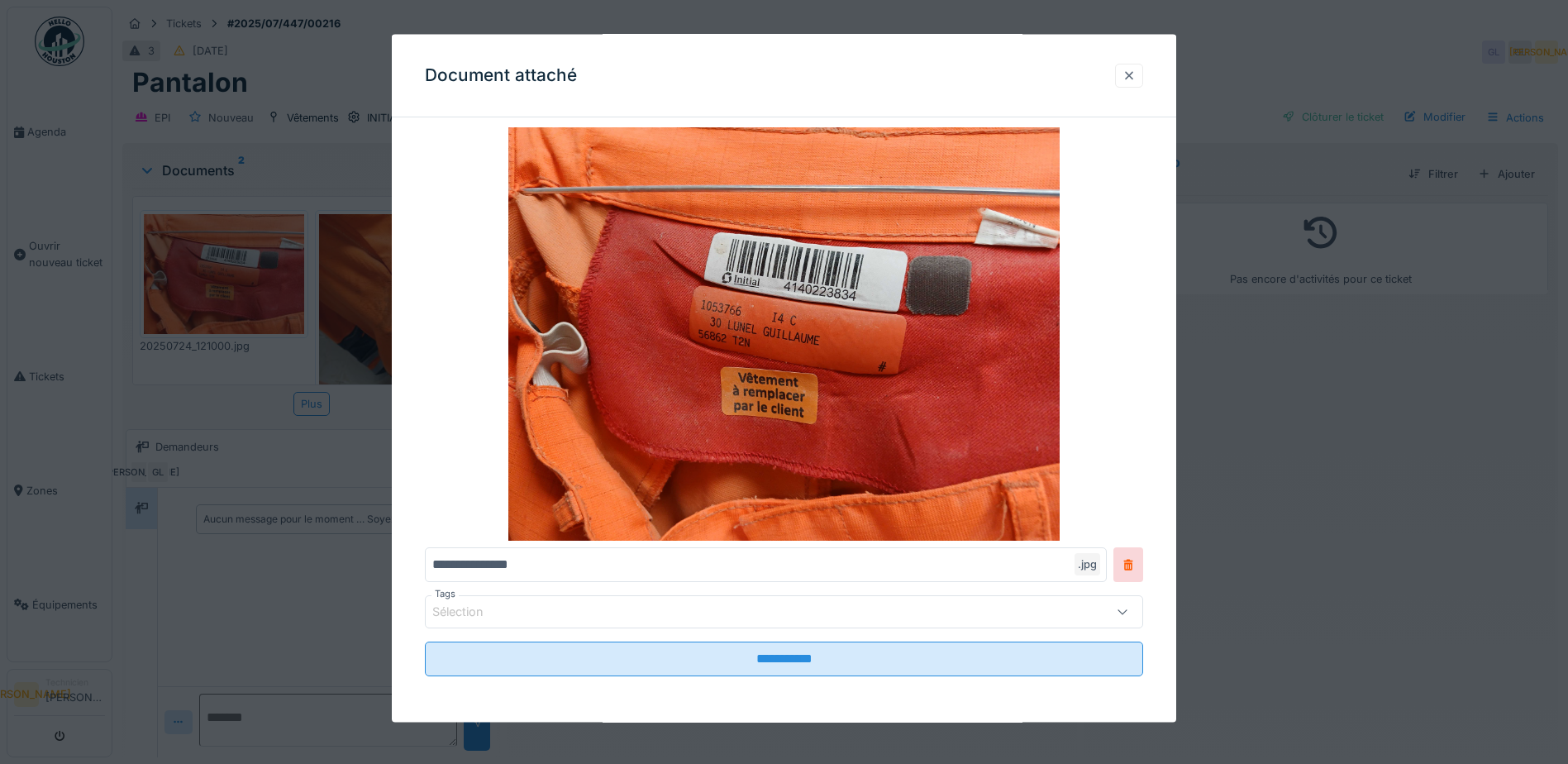
click at [1142, 76] on div at bounding box center [1128, 75] width 28 height 24
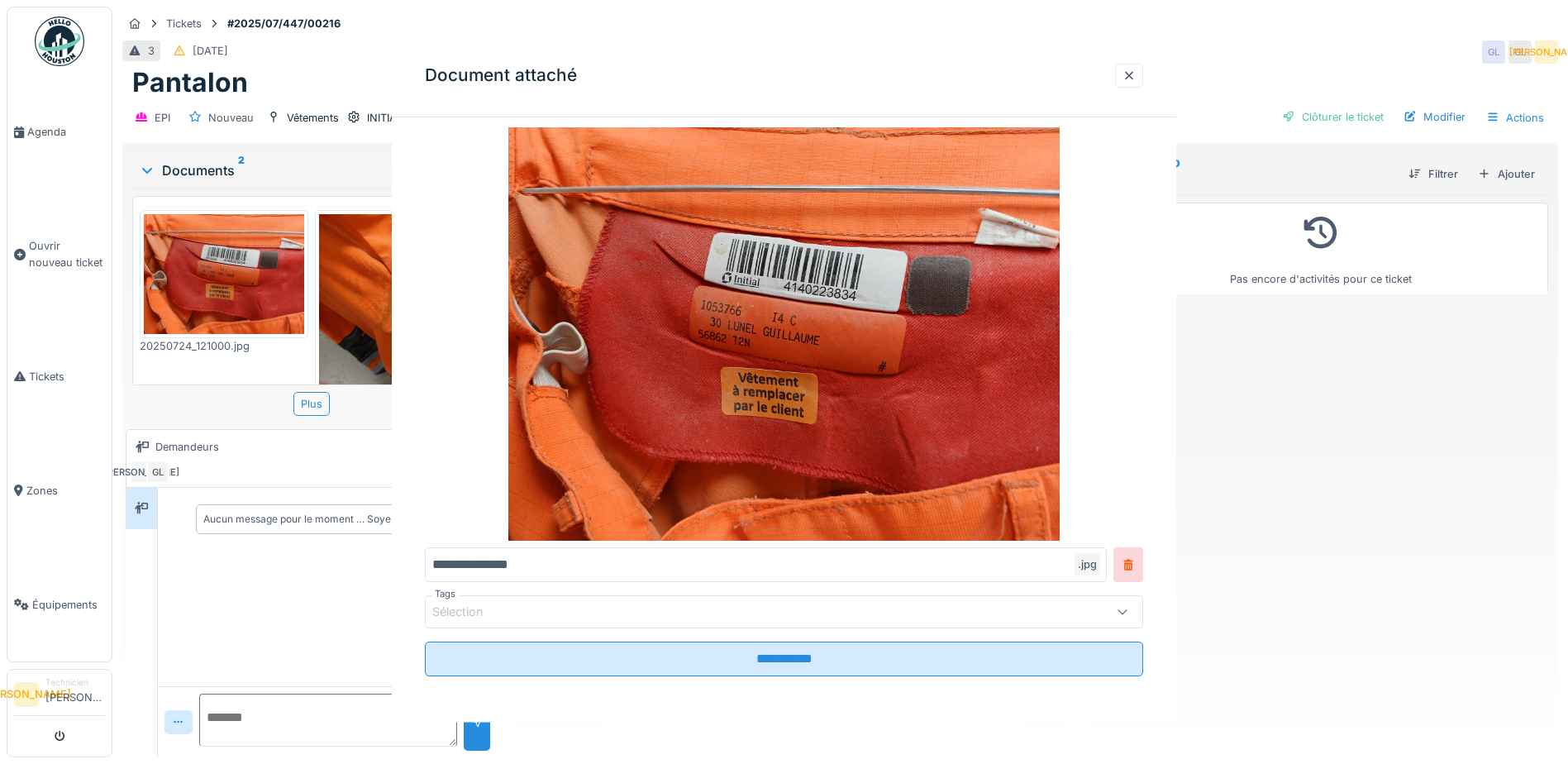
scroll to position [0, 0]
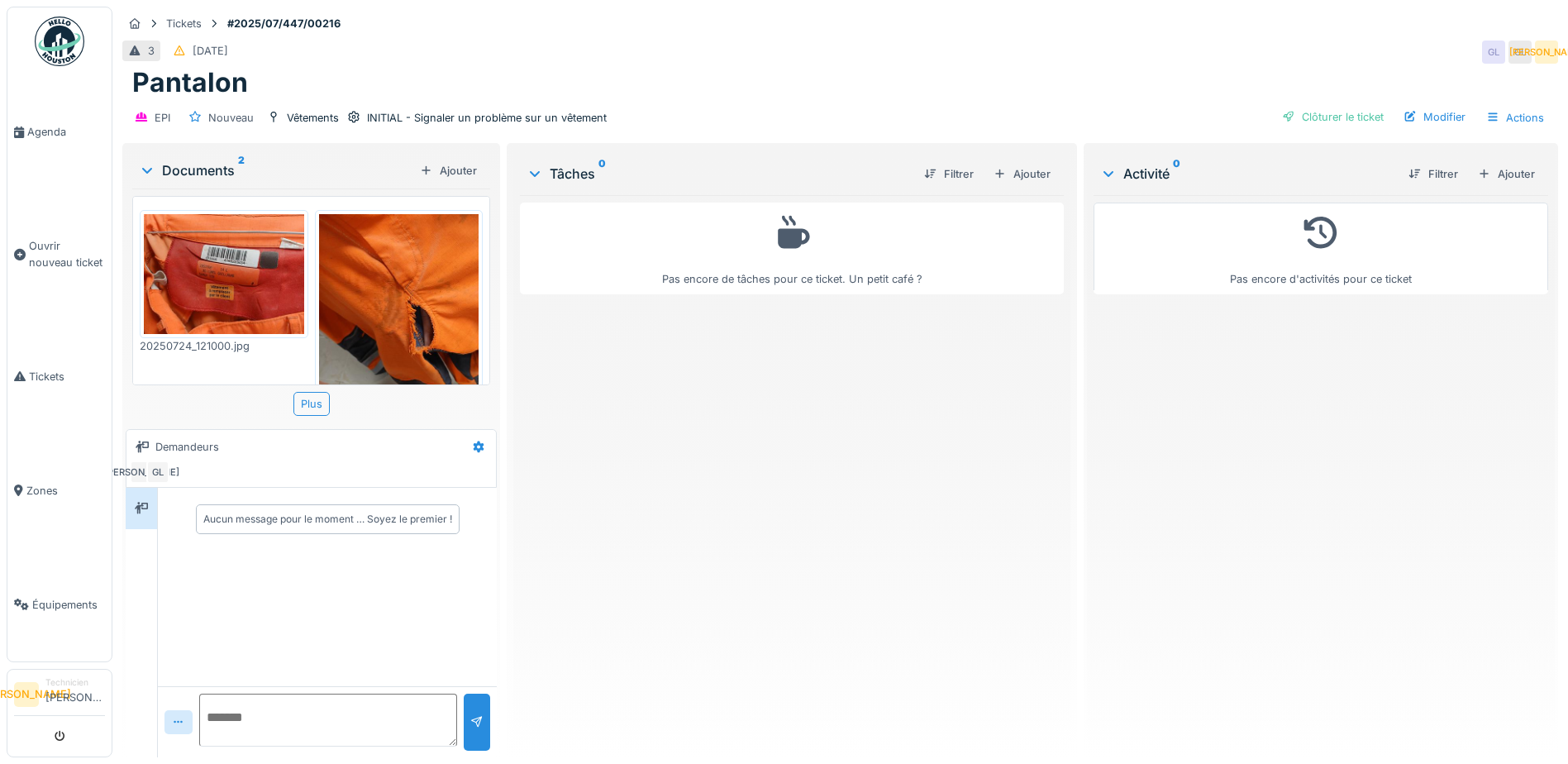
click at [332, 703] on textarea at bounding box center [328, 720] width 258 height 53
type textarea "**********"
click at [478, 730] on div at bounding box center [476, 722] width 27 height 57
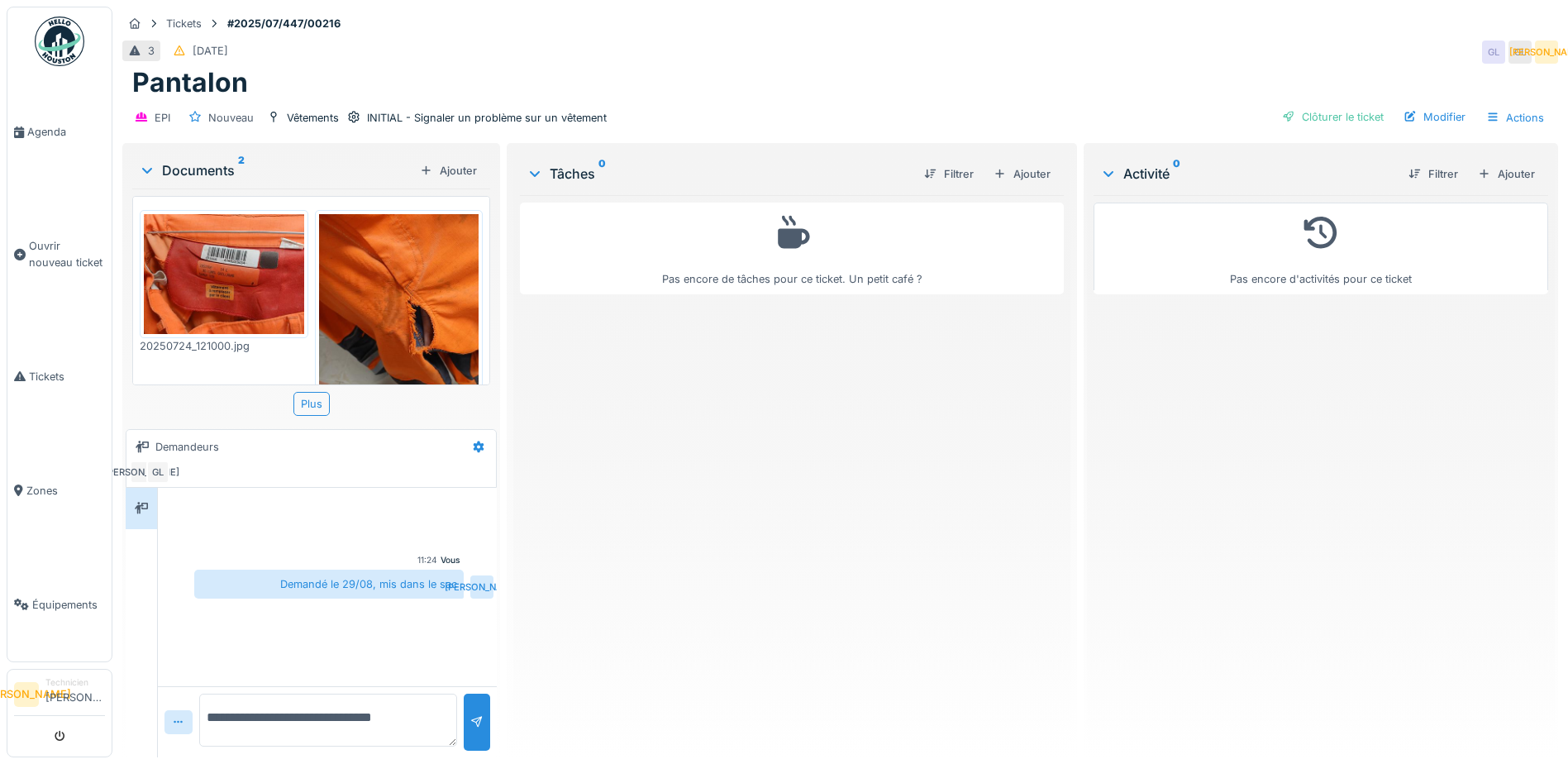
click at [230, 260] on img at bounding box center [223, 274] width 160 height 120
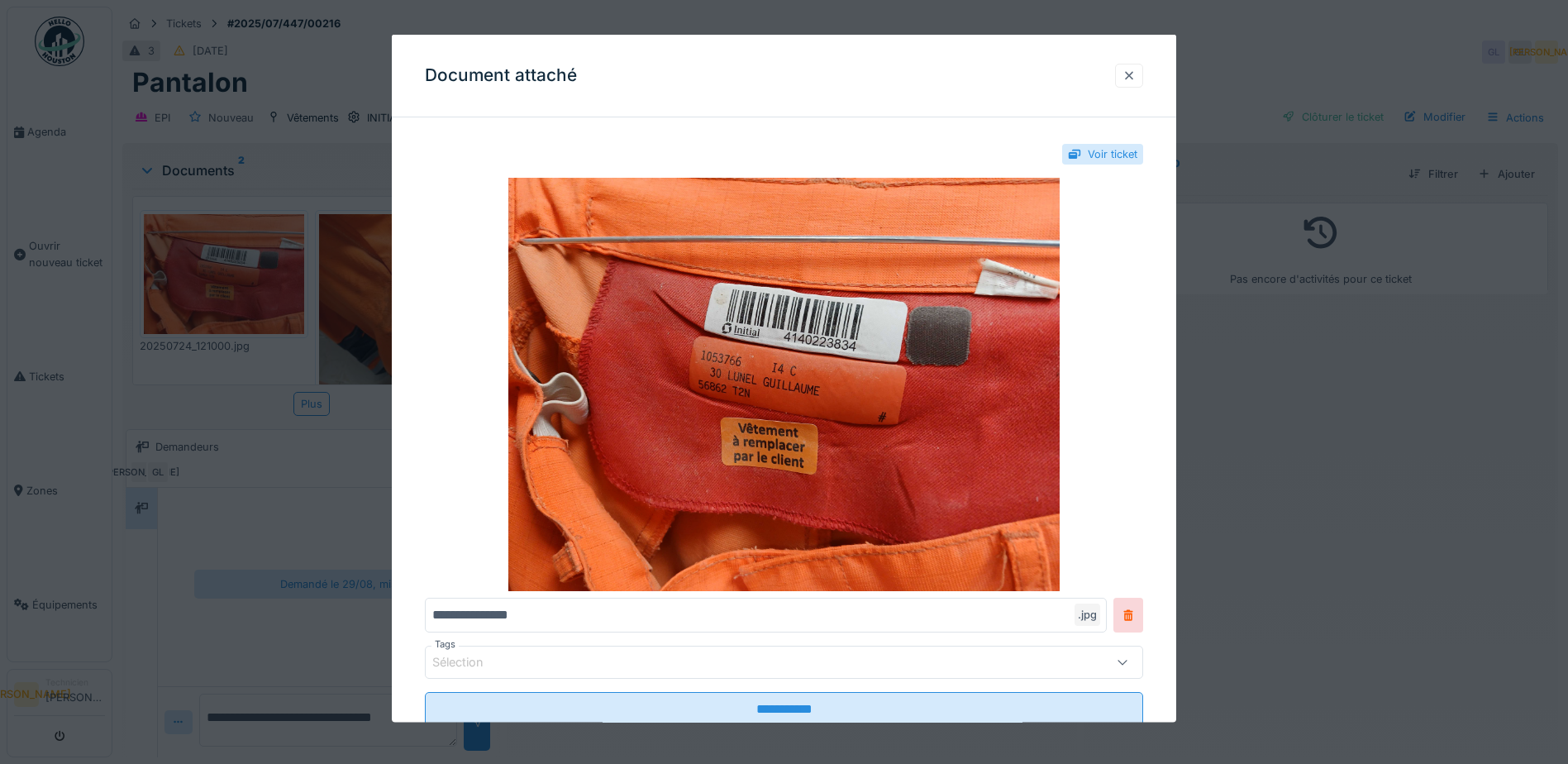
click at [1135, 76] on div at bounding box center [1128, 75] width 13 height 16
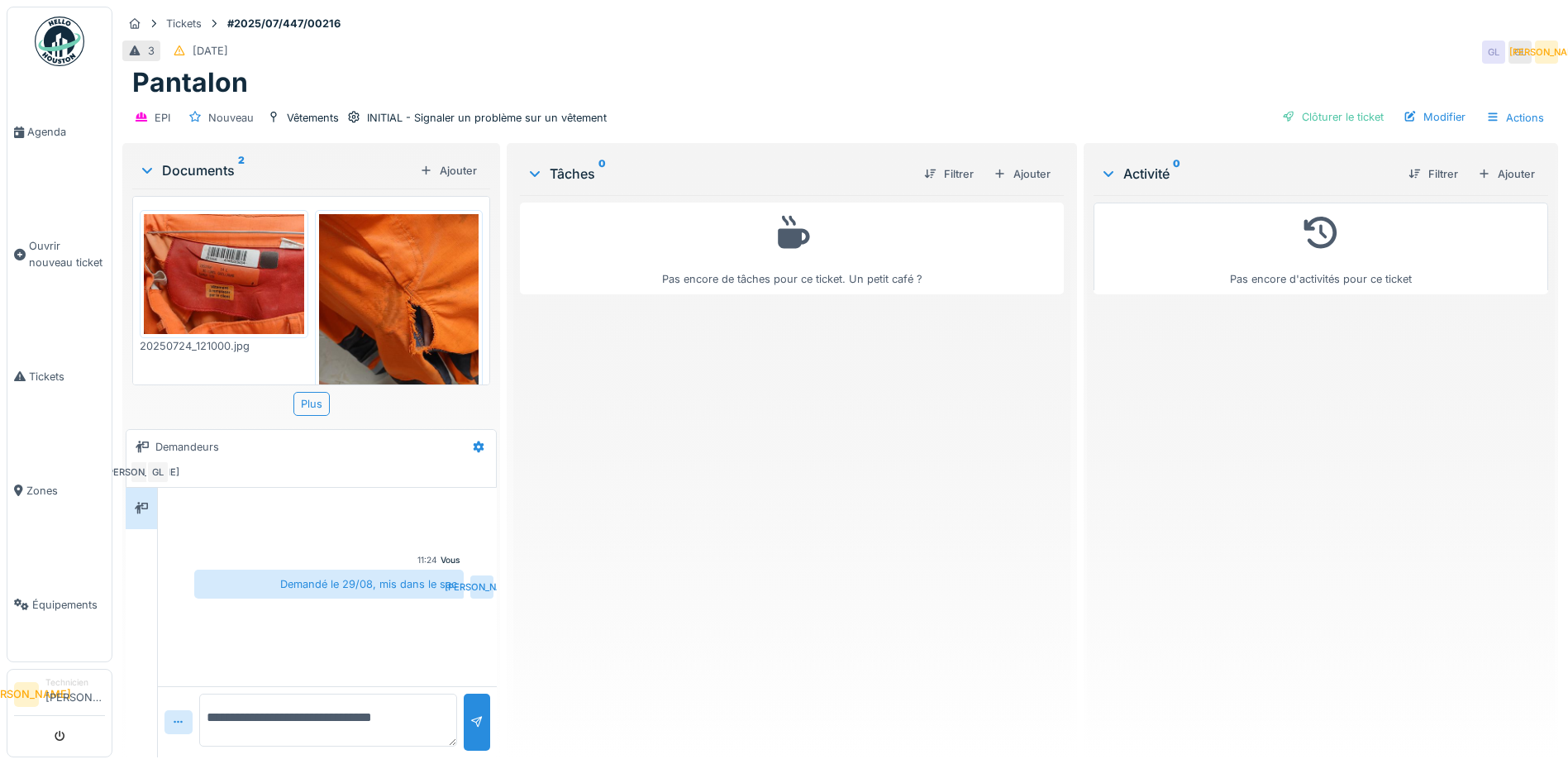
click at [247, 268] on img at bounding box center [223, 274] width 160 height 120
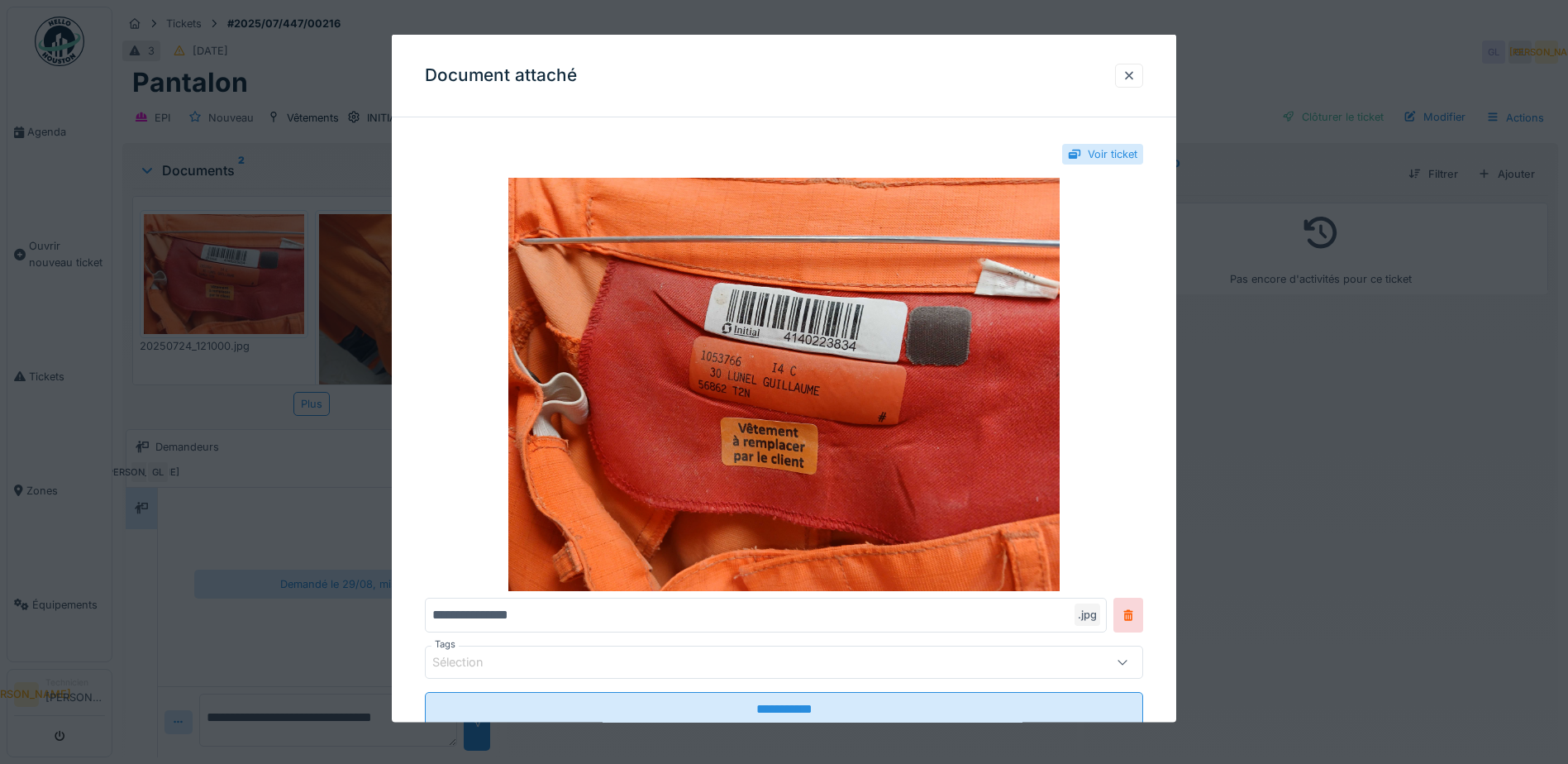
click at [1324, 393] on div at bounding box center [784, 382] width 1568 height 764
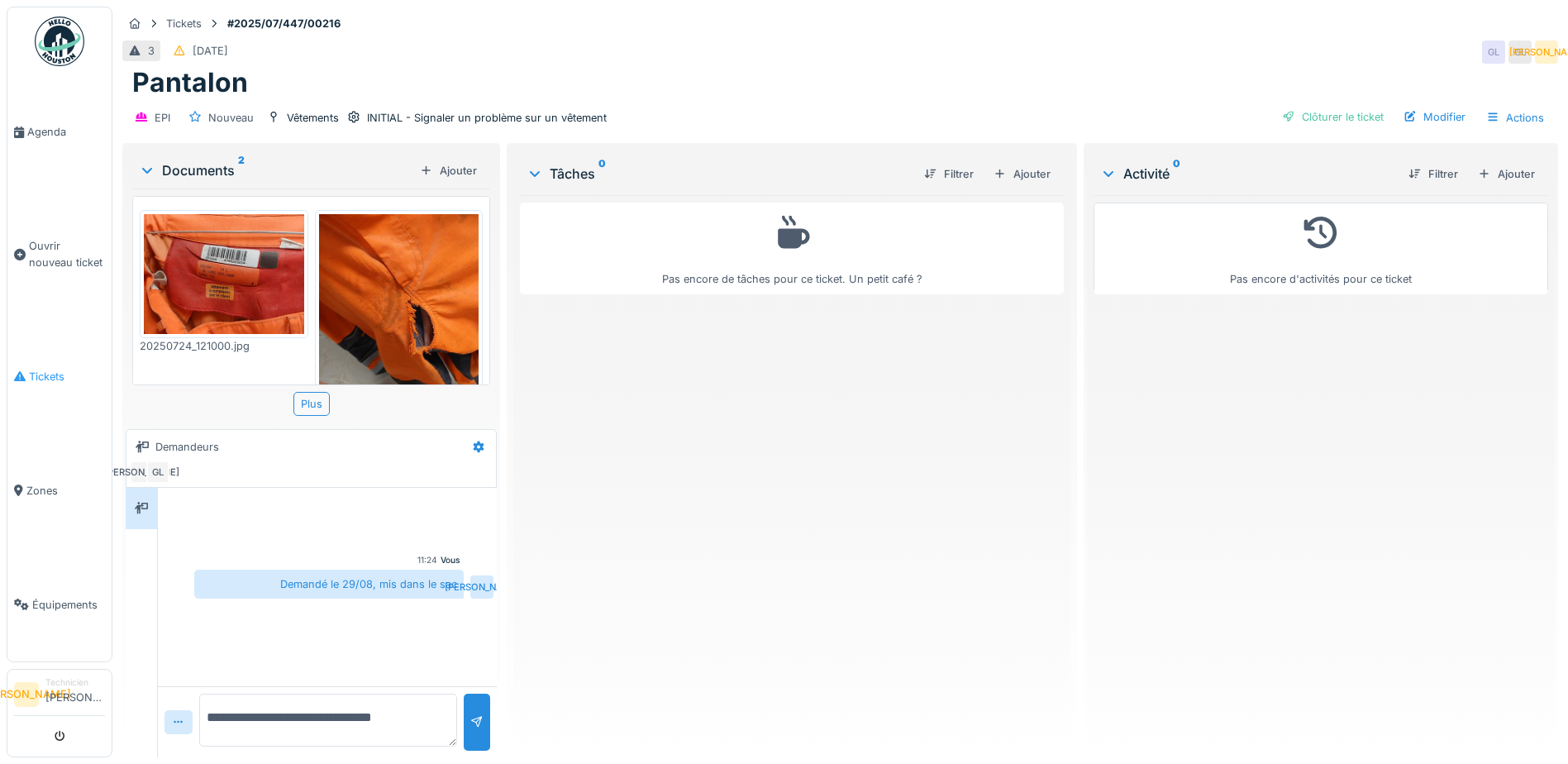
click at [41, 329] on link "Tickets" at bounding box center [59, 376] width 104 height 114
click at [39, 369] on span "Tickets" at bounding box center [67, 377] width 76 height 16
